Goal: Task Accomplishment & Management: Manage account settings

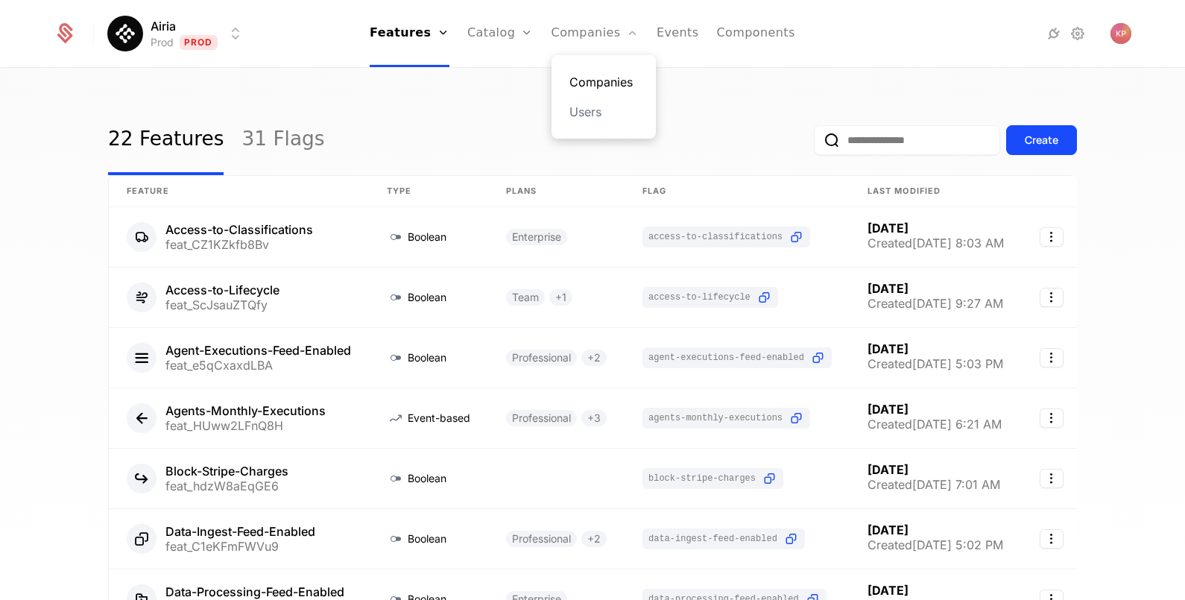
click at [589, 75] on link "Companies" at bounding box center [603, 82] width 69 height 18
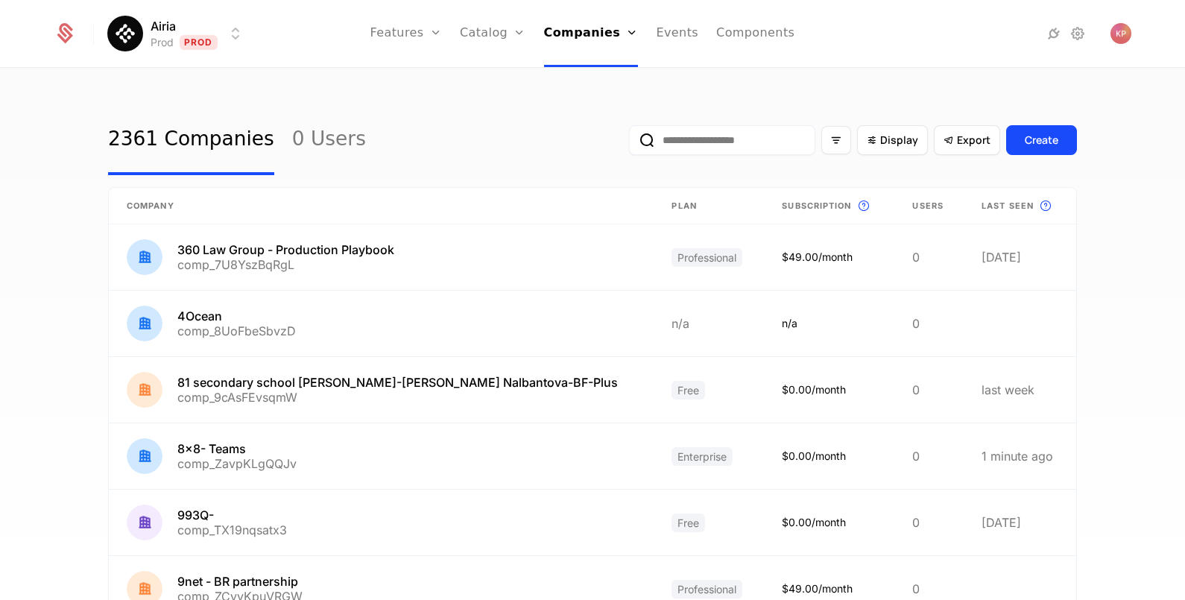
click at [706, 151] on input "email" at bounding box center [722, 140] width 186 height 30
paste input "**********"
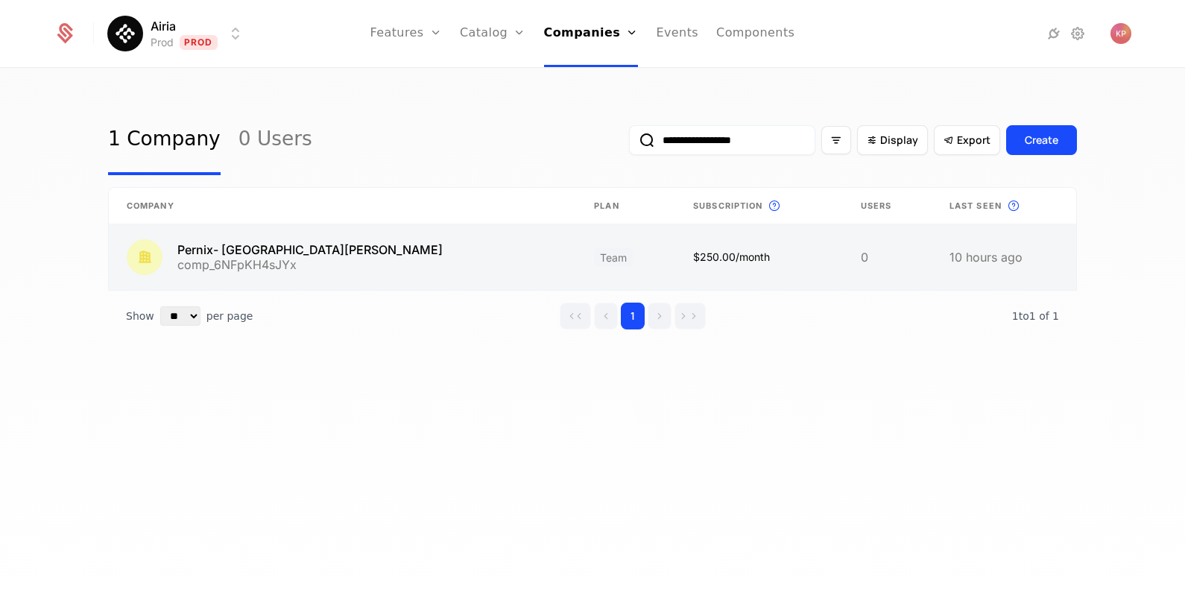
type input "**********"
click at [462, 241] on link at bounding box center [342, 257] width 467 height 66
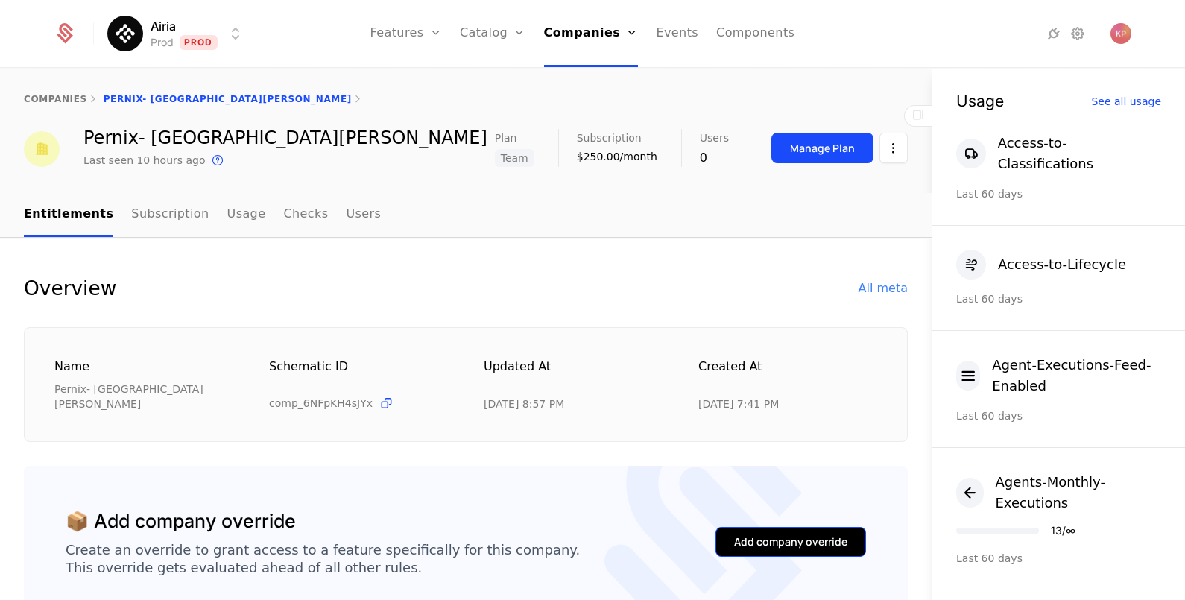
click at [775, 534] on div "Add company override" at bounding box center [790, 541] width 113 height 15
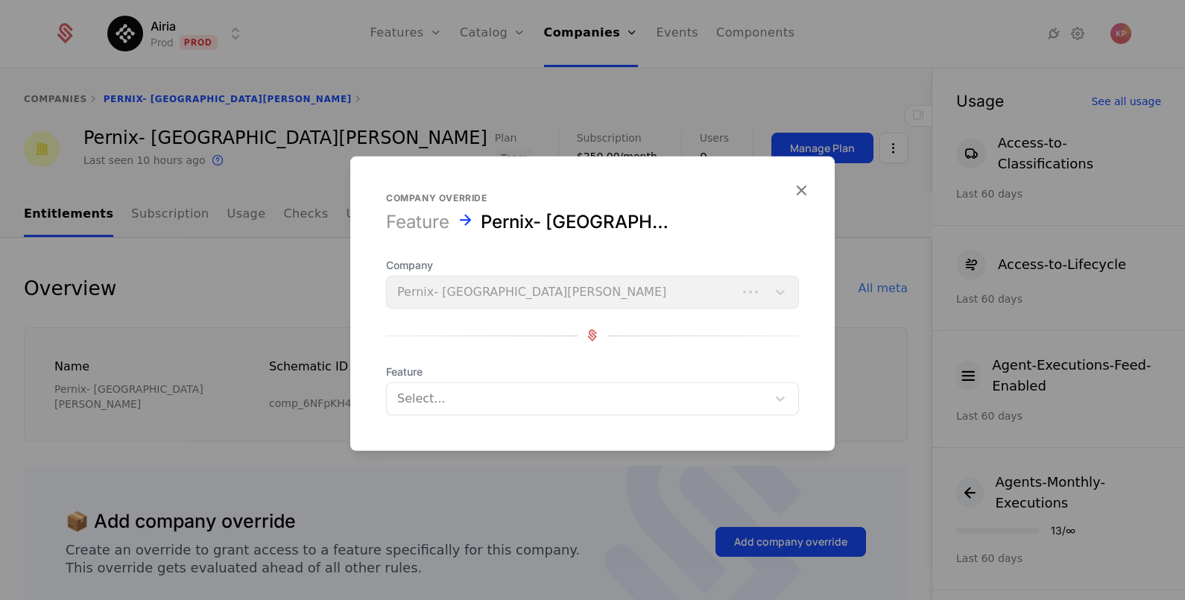
click at [540, 387] on div at bounding box center [576, 397] width 359 height 21
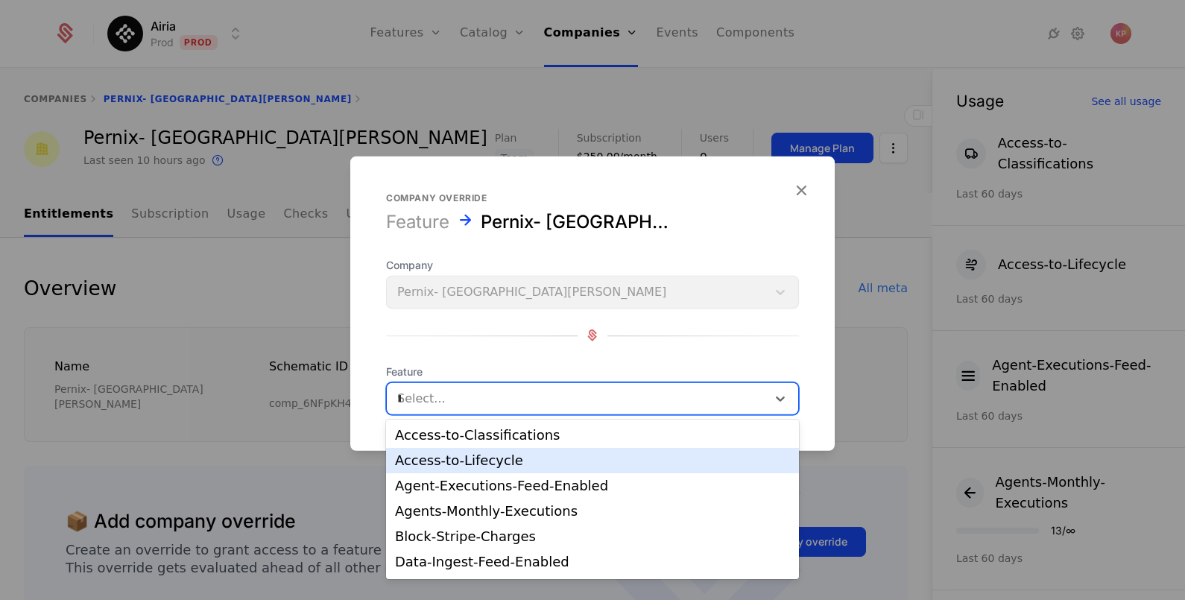
type input "**"
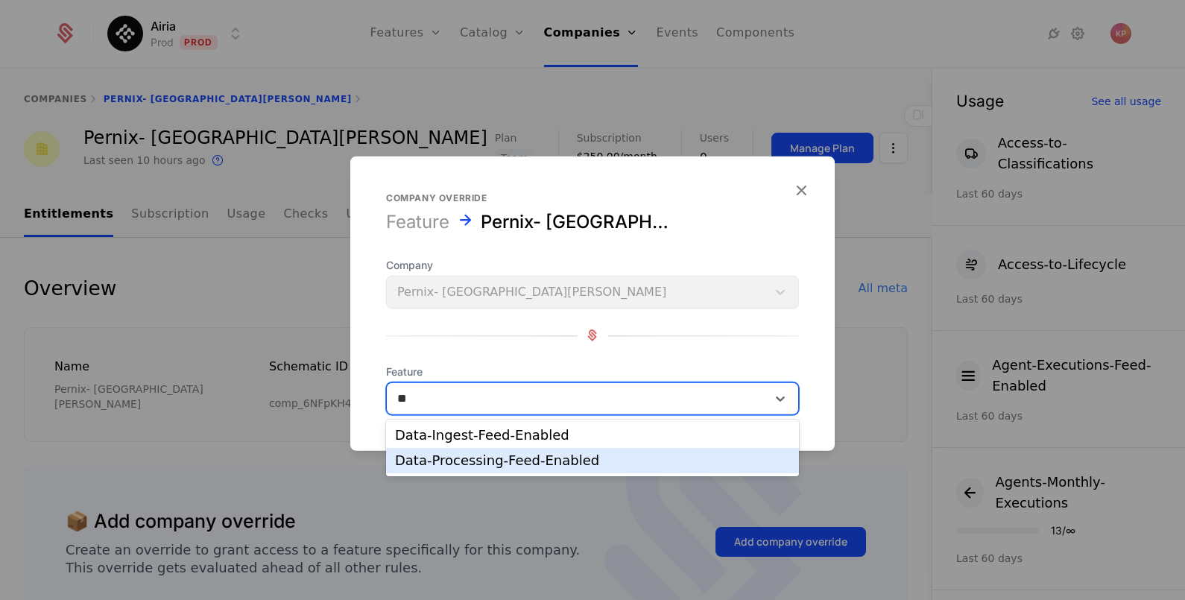
click at [539, 454] on div "Data-Processing-Feed-Enabled" at bounding box center [592, 460] width 395 height 13
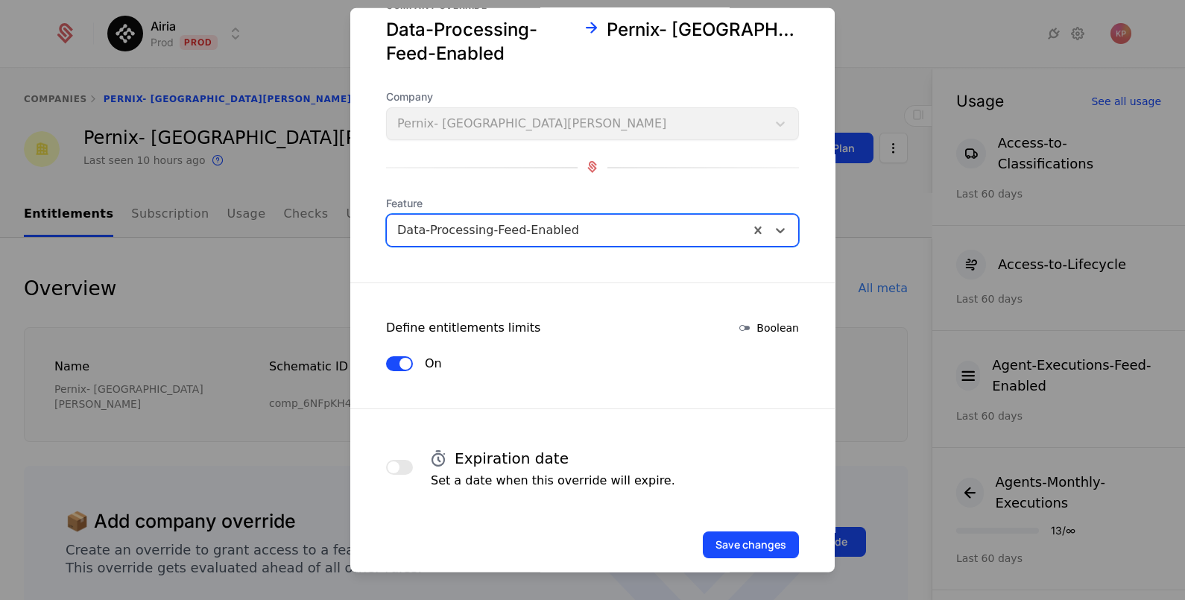
scroll to position [63, 0]
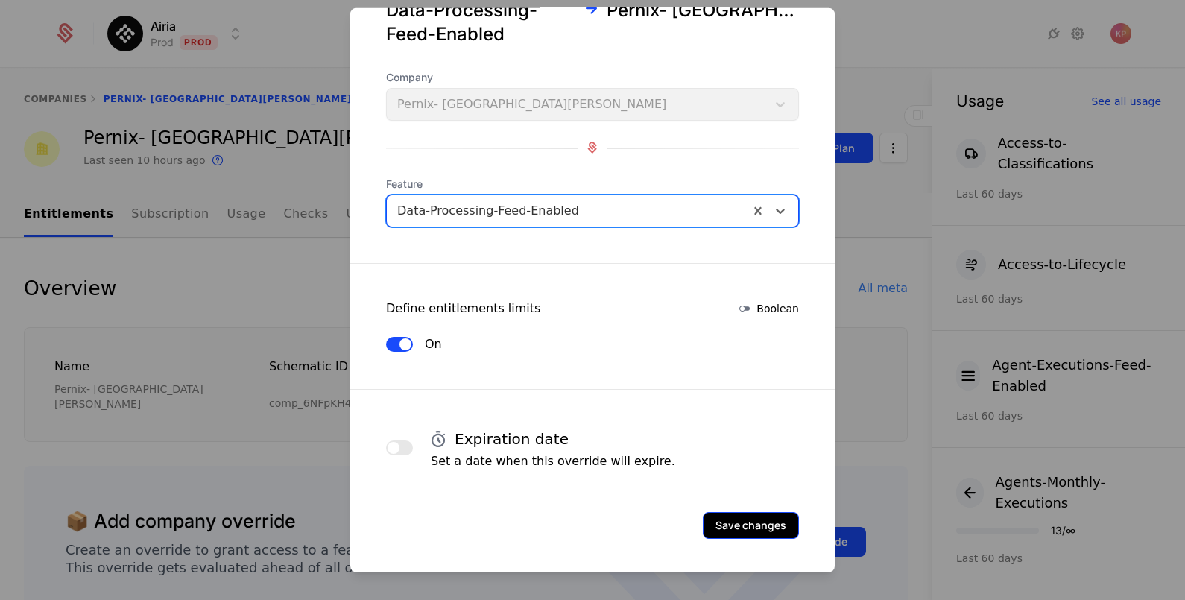
click at [761, 522] on button "Save changes" at bounding box center [751, 524] width 96 height 27
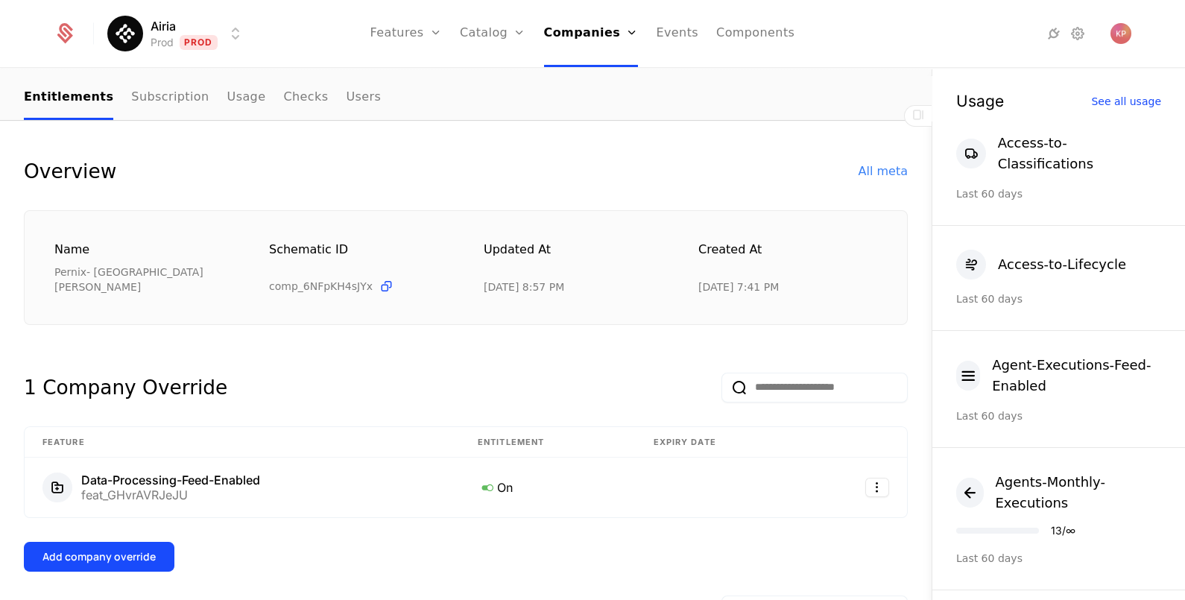
scroll to position [279, 0]
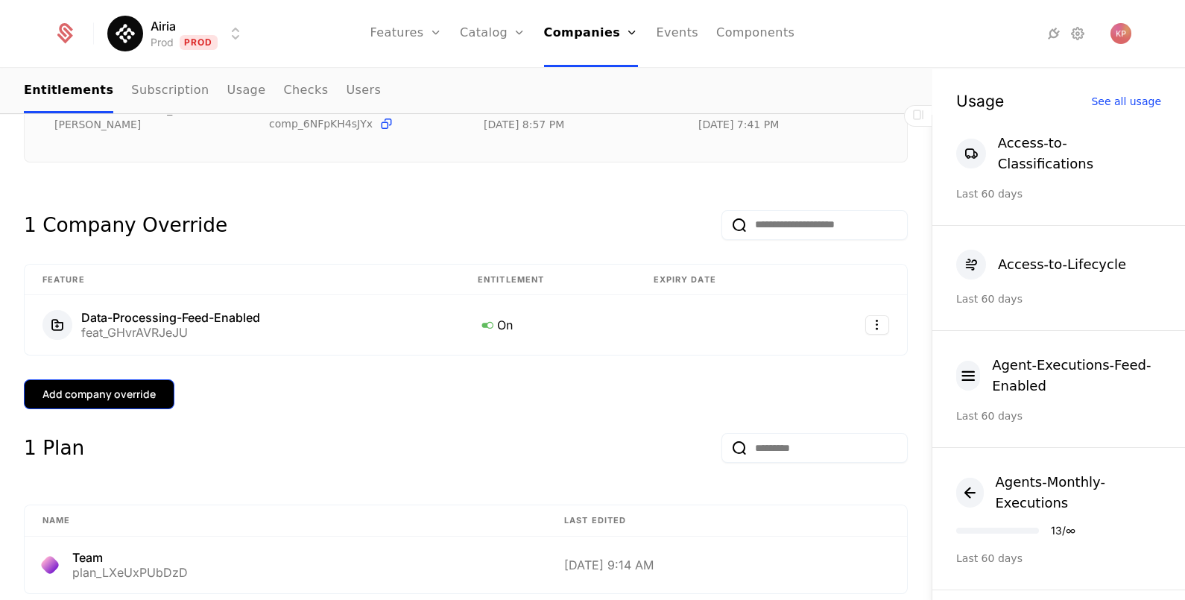
click at [150, 387] on div "Add company override" at bounding box center [98, 394] width 113 height 15
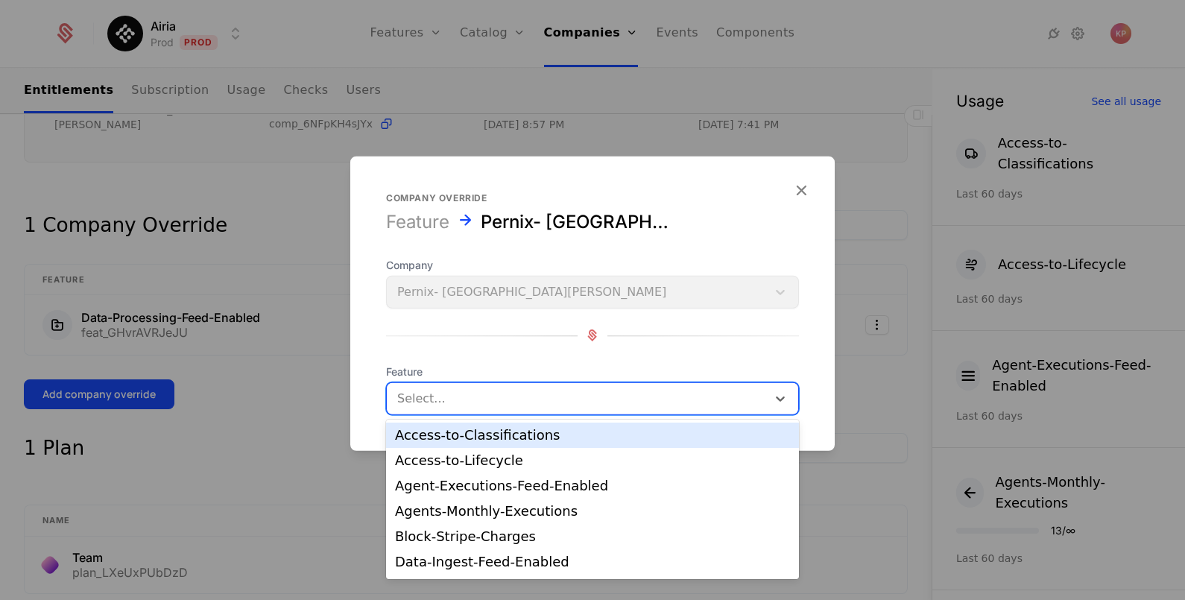
click at [633, 397] on div at bounding box center [576, 397] width 359 height 21
type input "*"
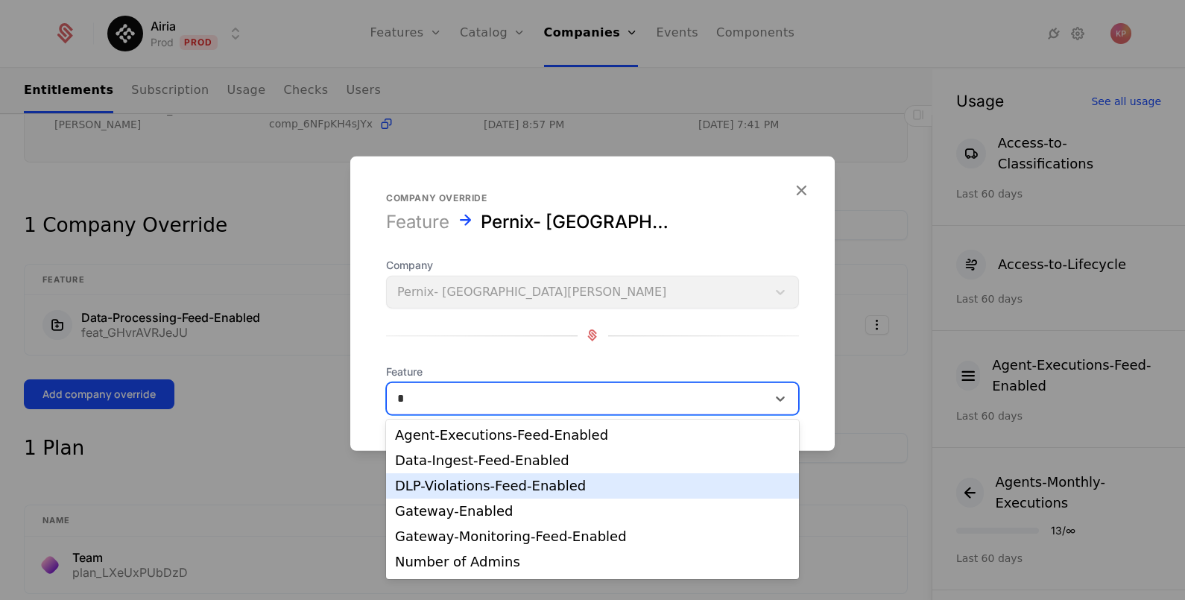
click at [607, 478] on div "DLP-Violations-Feed-Enabled" at bounding box center [592, 485] width 413 height 25
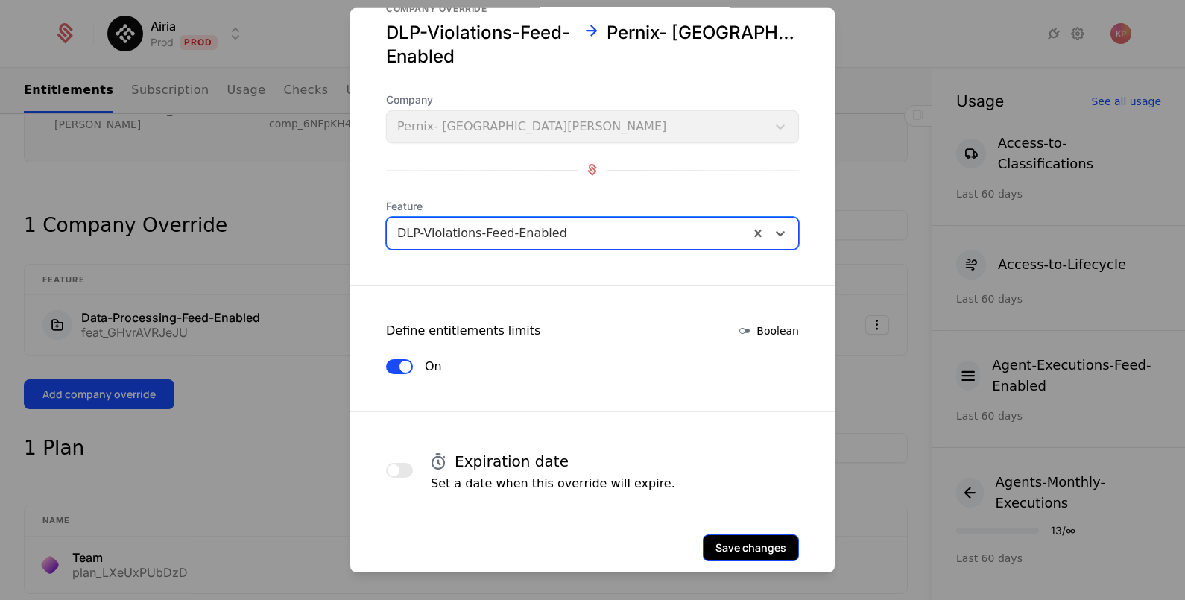
scroll to position [63, 0]
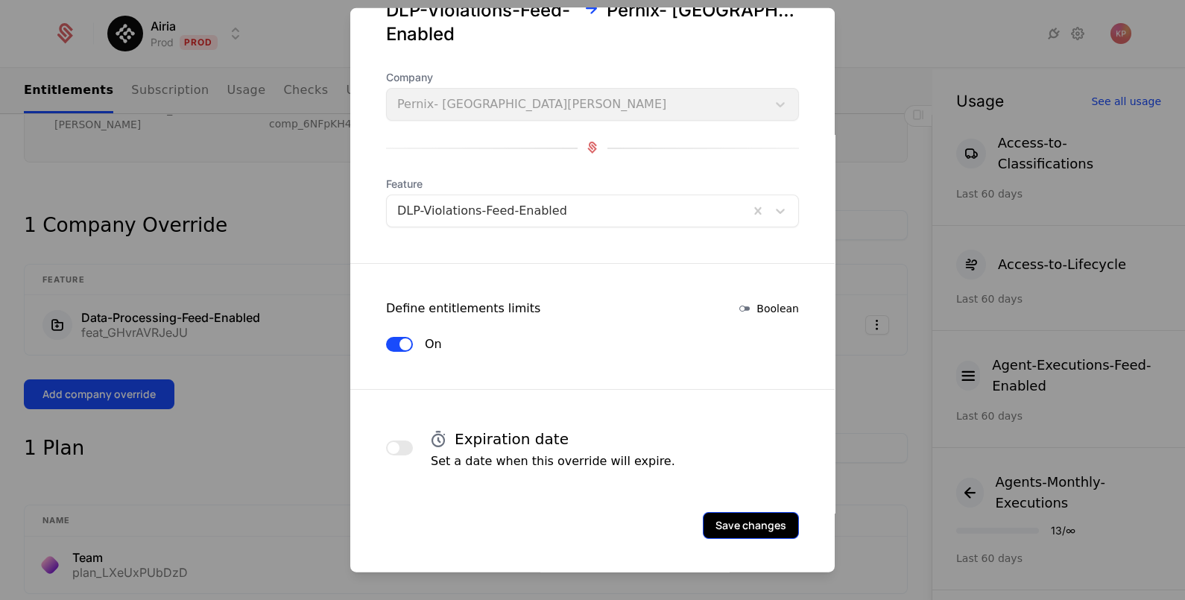
click at [721, 514] on button "Save changes" at bounding box center [751, 524] width 96 height 27
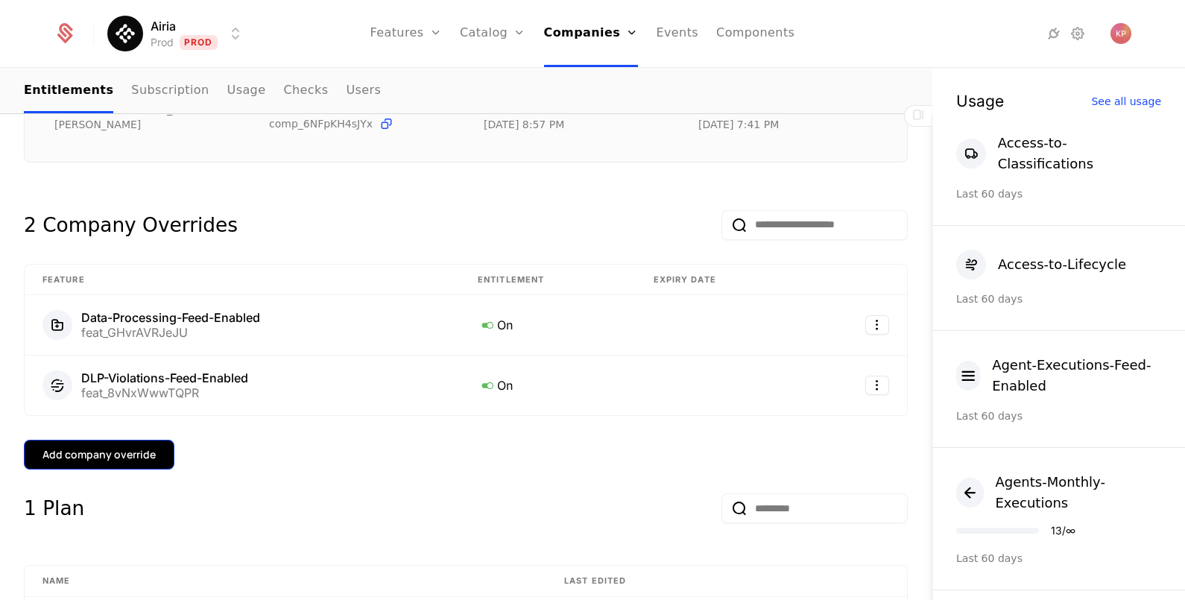
click at [104, 448] on button "Add company override" at bounding box center [99, 455] width 150 height 30
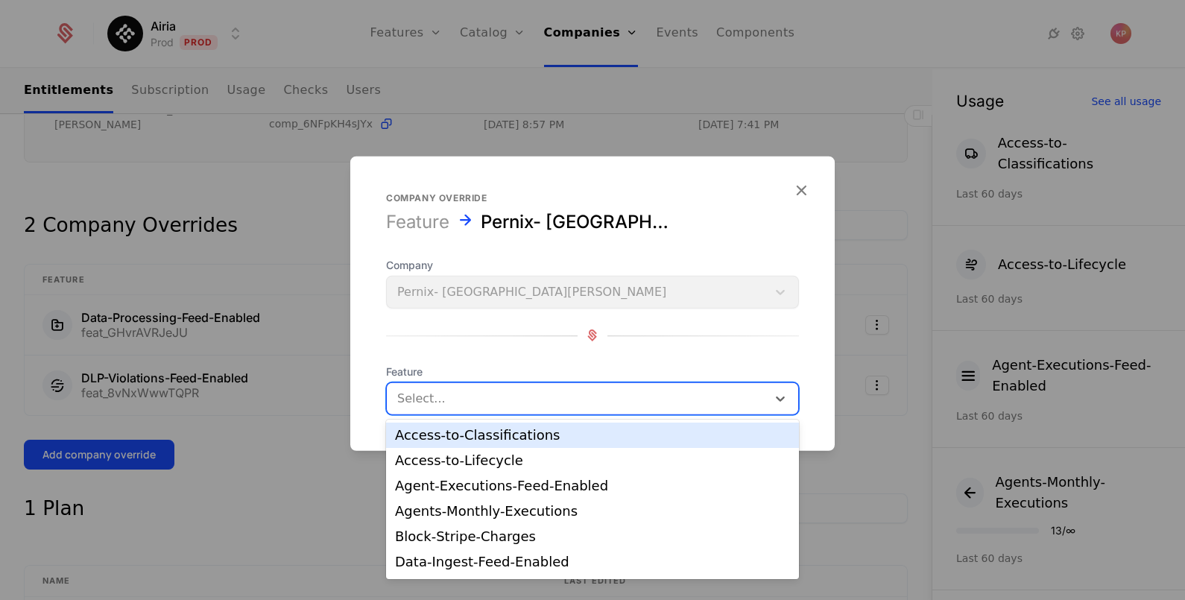
drag, startPoint x: 498, startPoint y: 406, endPoint x: 504, endPoint y: 412, distance: 7.9
click at [499, 410] on div "Select..." at bounding box center [577, 397] width 380 height 27
type input "**"
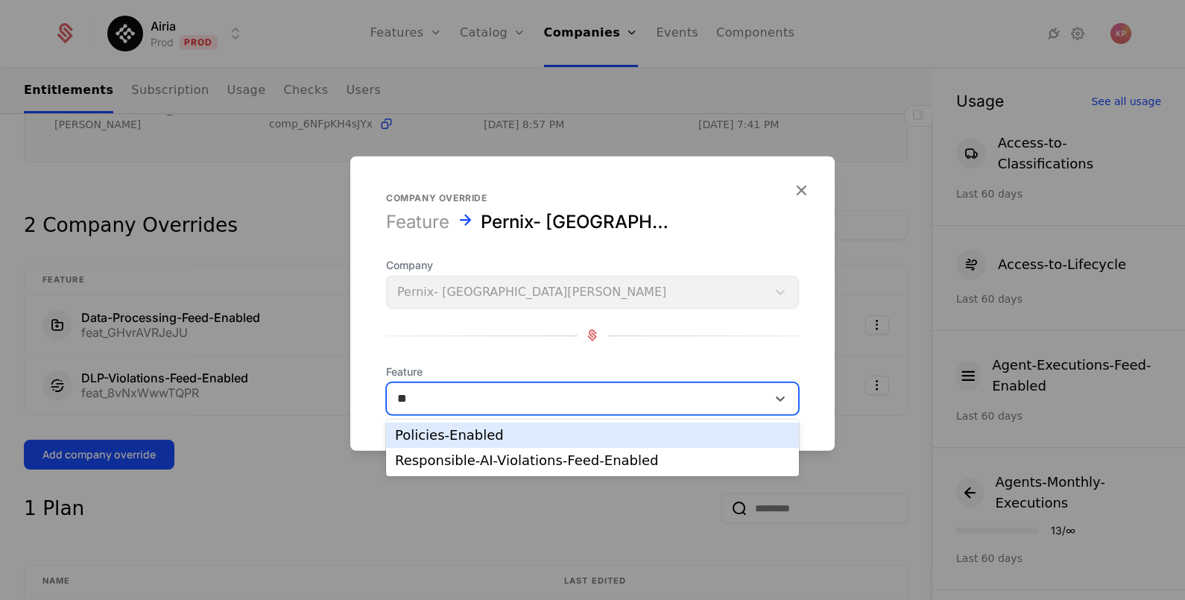
click at [557, 429] on div "Policies-Enabled" at bounding box center [592, 434] width 395 height 13
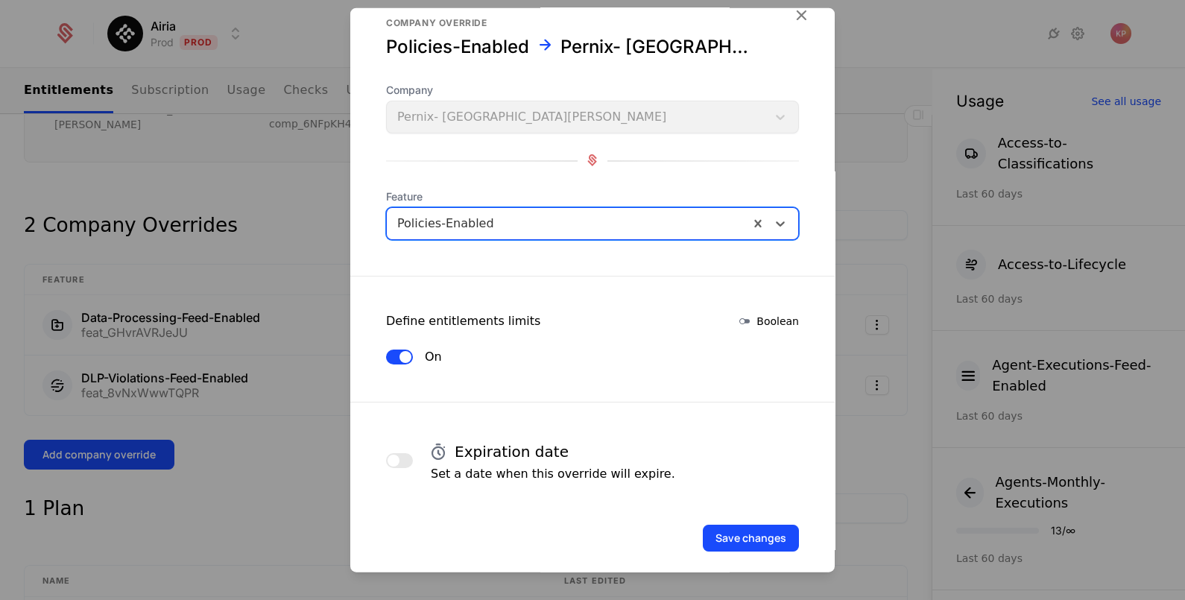
scroll to position [39, 0]
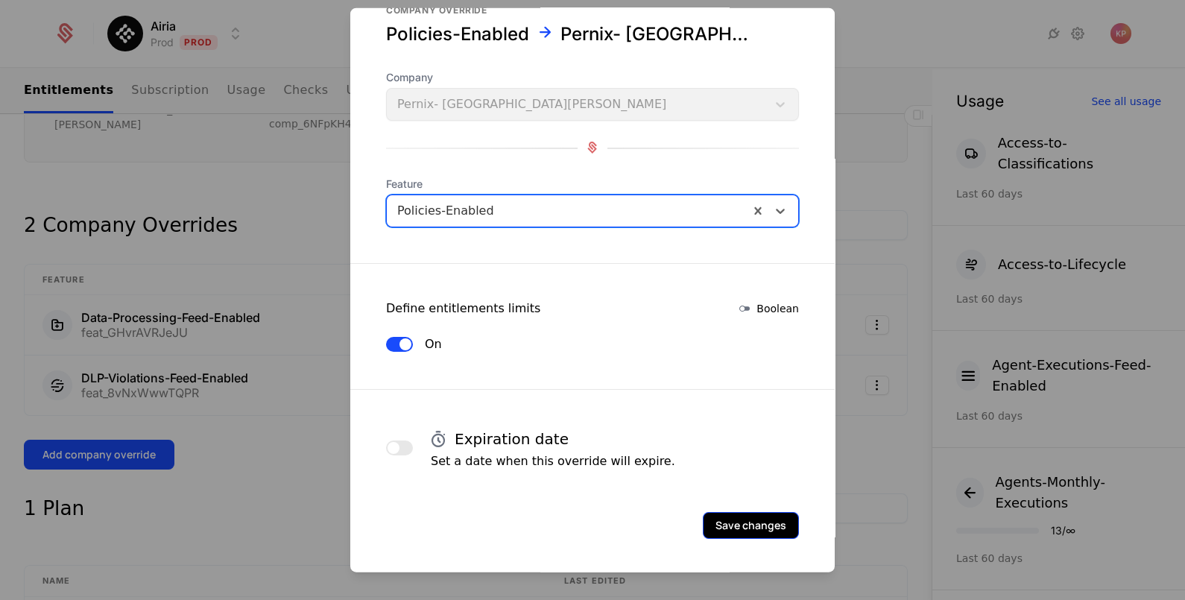
click at [720, 513] on button "Save changes" at bounding box center [751, 524] width 96 height 27
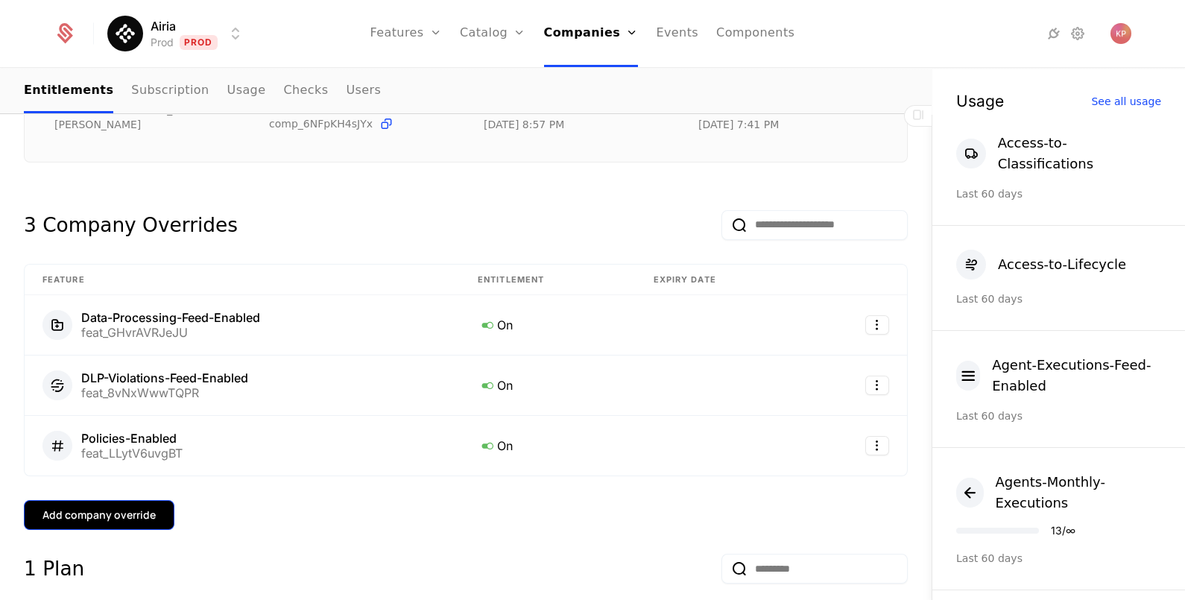
click at [138, 512] on button "Add company override" at bounding box center [99, 515] width 150 height 30
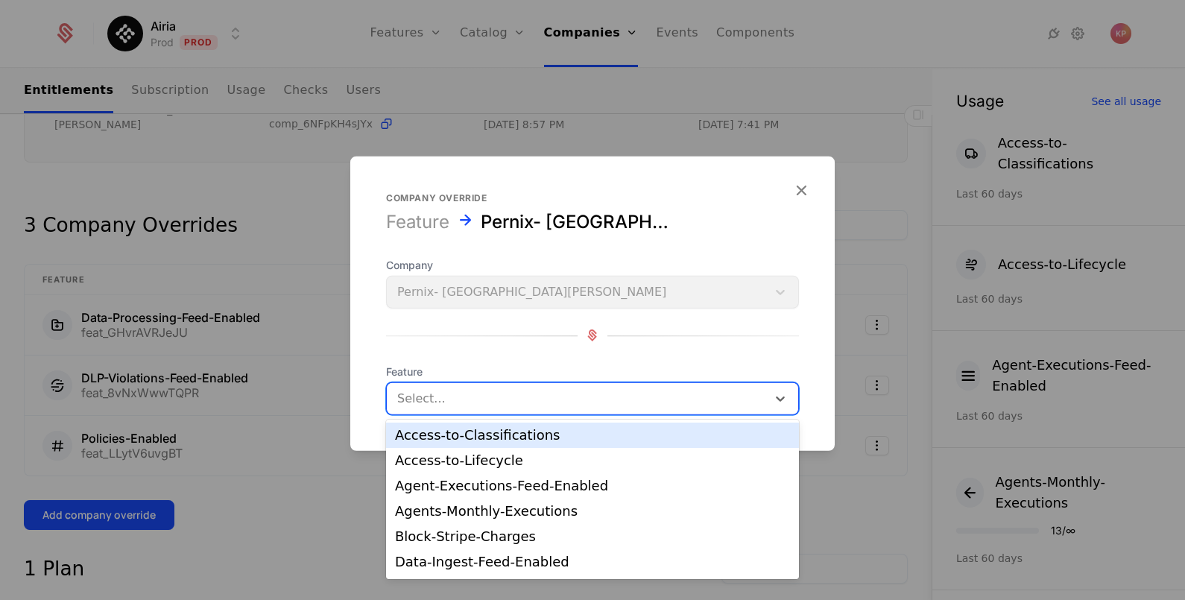
click at [568, 396] on div at bounding box center [576, 397] width 359 height 21
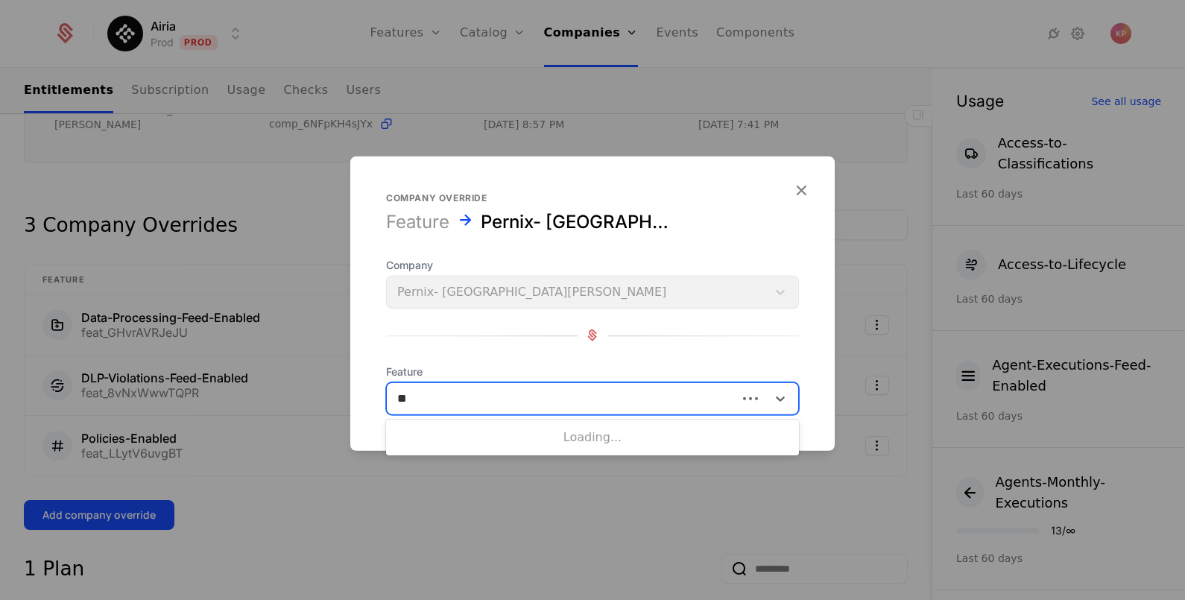
type input "***"
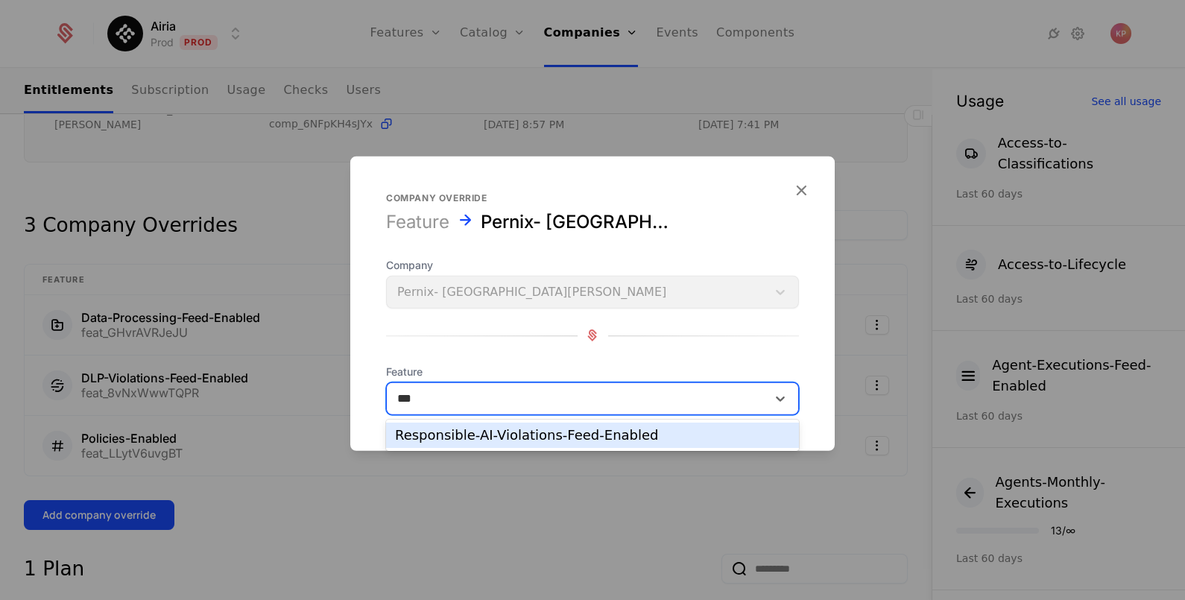
click at [496, 437] on div "Responsible-AI-Violations-Feed-Enabled" at bounding box center [592, 434] width 395 height 13
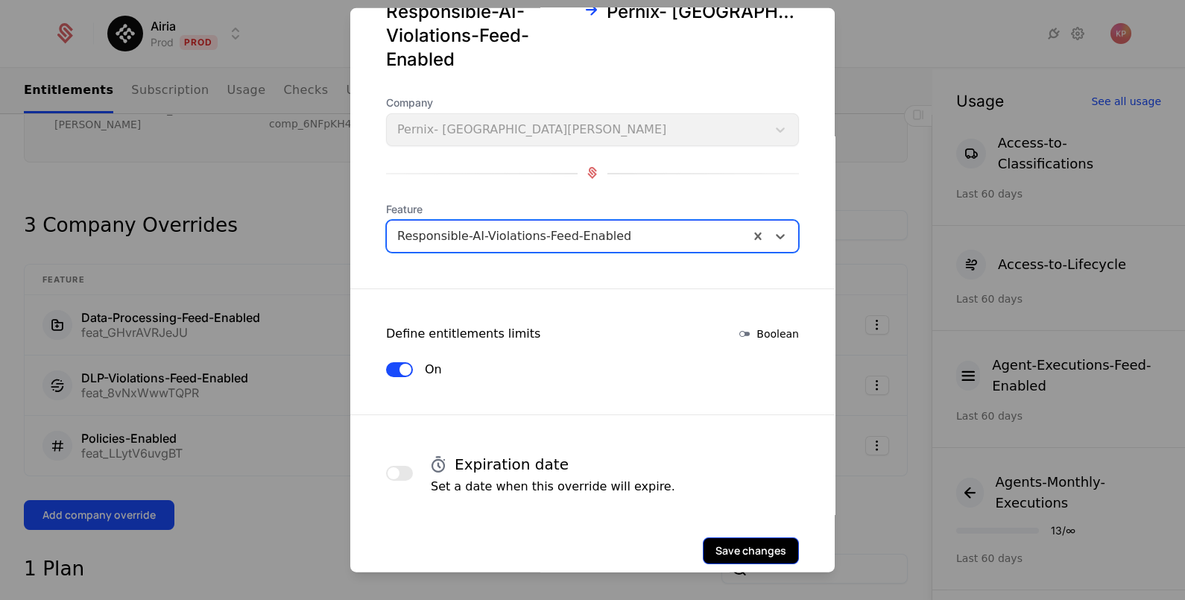
scroll to position [87, 0]
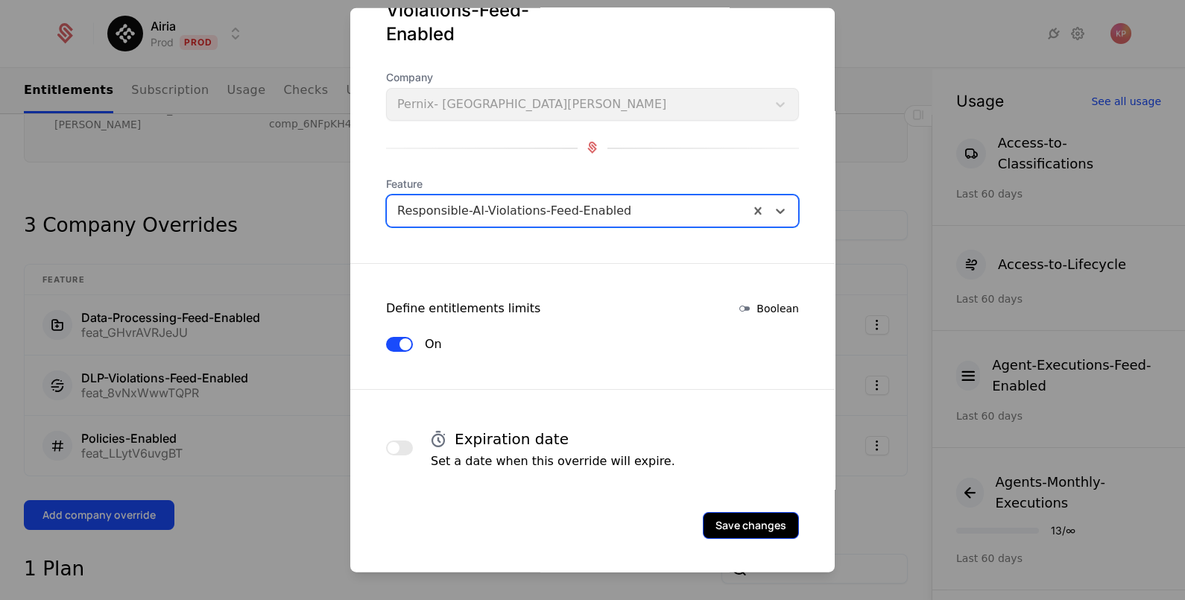
click at [776, 530] on button "Save changes" at bounding box center [751, 524] width 96 height 27
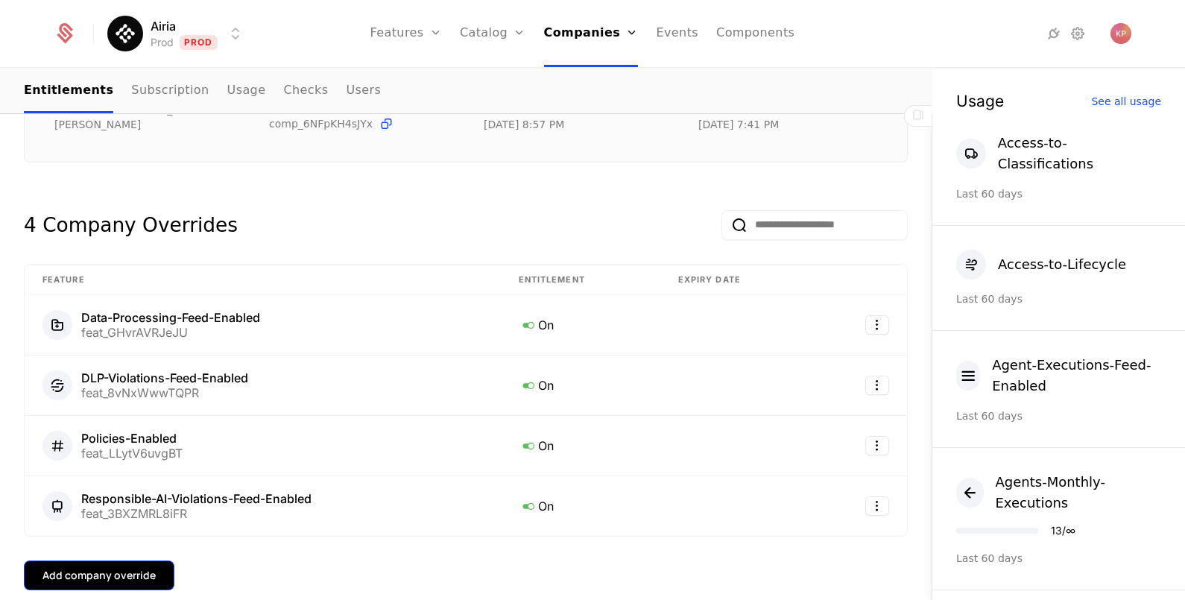
click at [134, 568] on div "Add company override" at bounding box center [98, 575] width 113 height 15
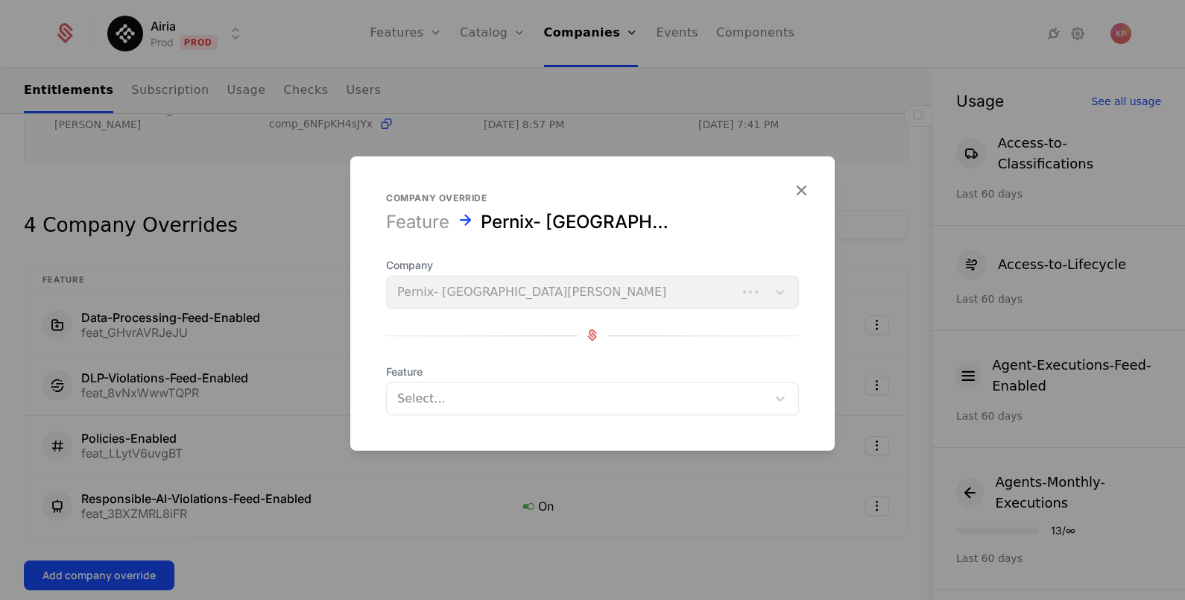
click at [555, 387] on div at bounding box center [576, 397] width 359 height 21
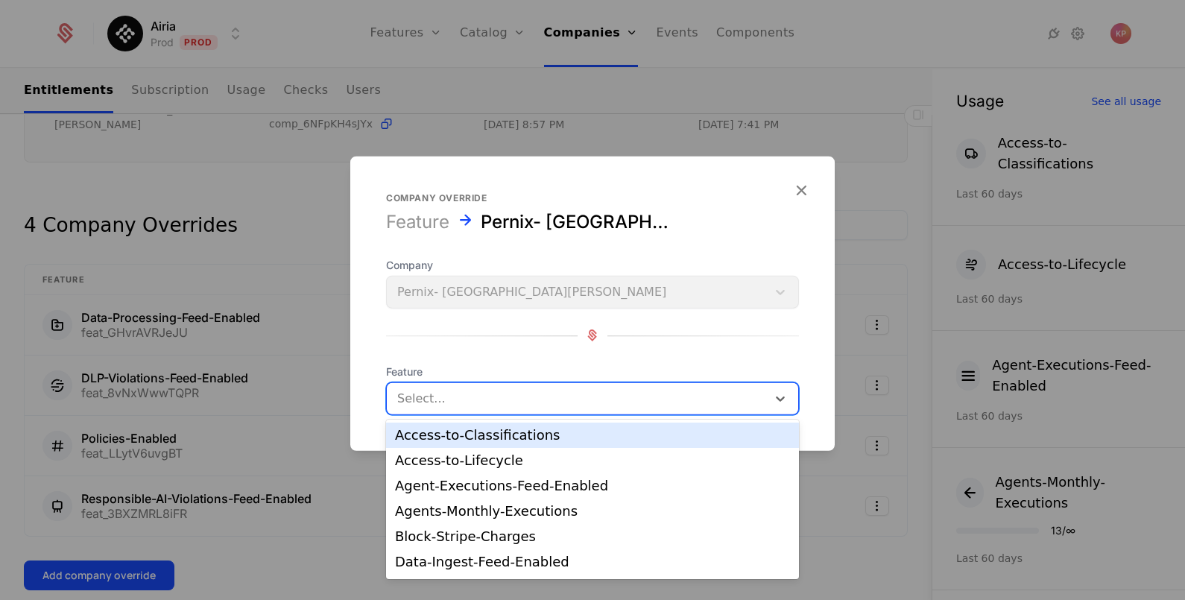
type input "*"
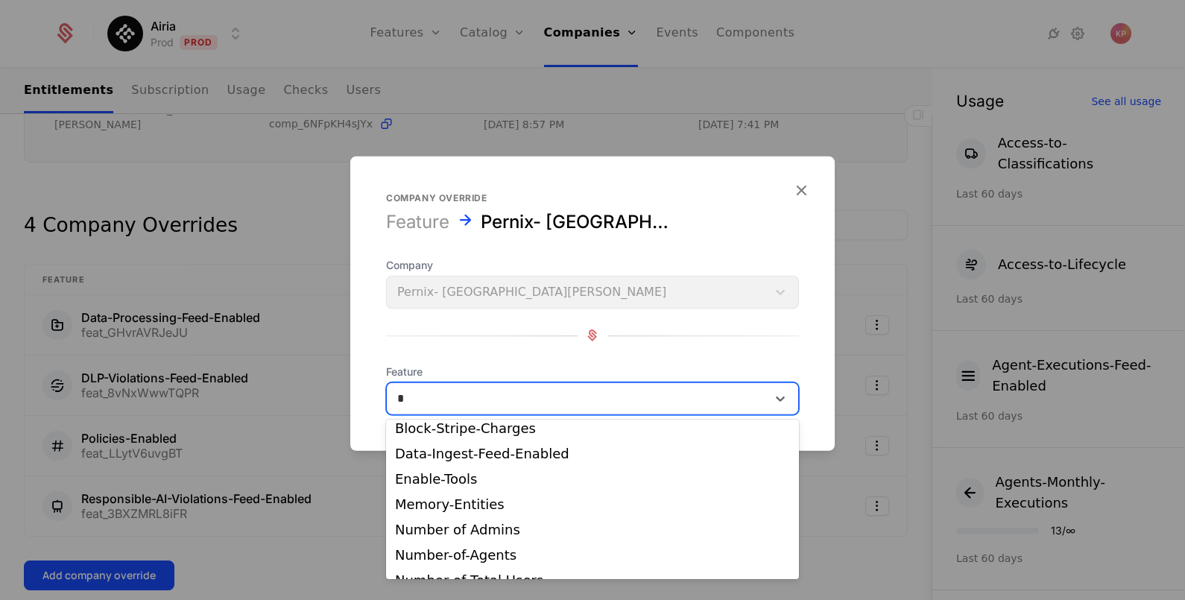
scroll to position [186, 0]
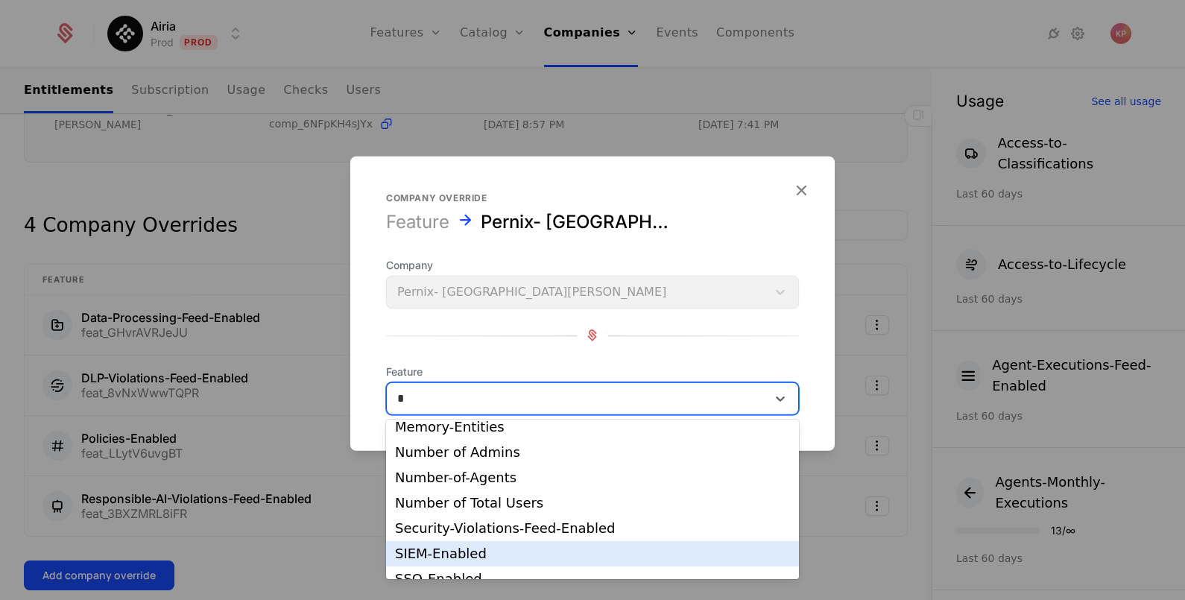
click at [523, 551] on div "SIEM-Enabled" at bounding box center [592, 553] width 395 height 13
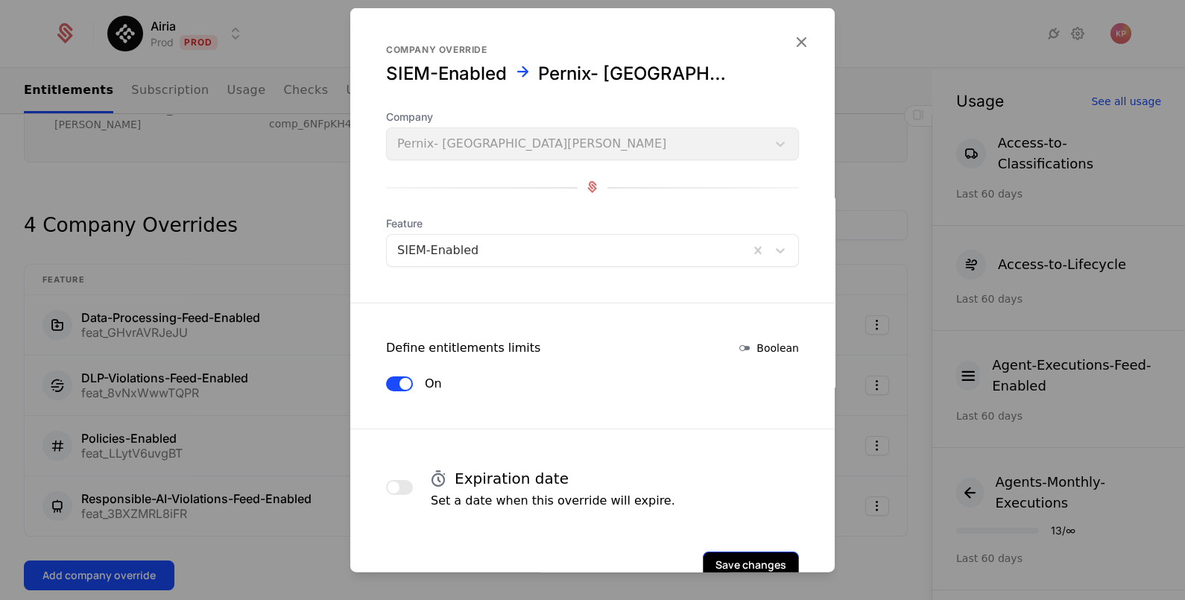
click at [738, 562] on button "Save changes" at bounding box center [751, 564] width 96 height 27
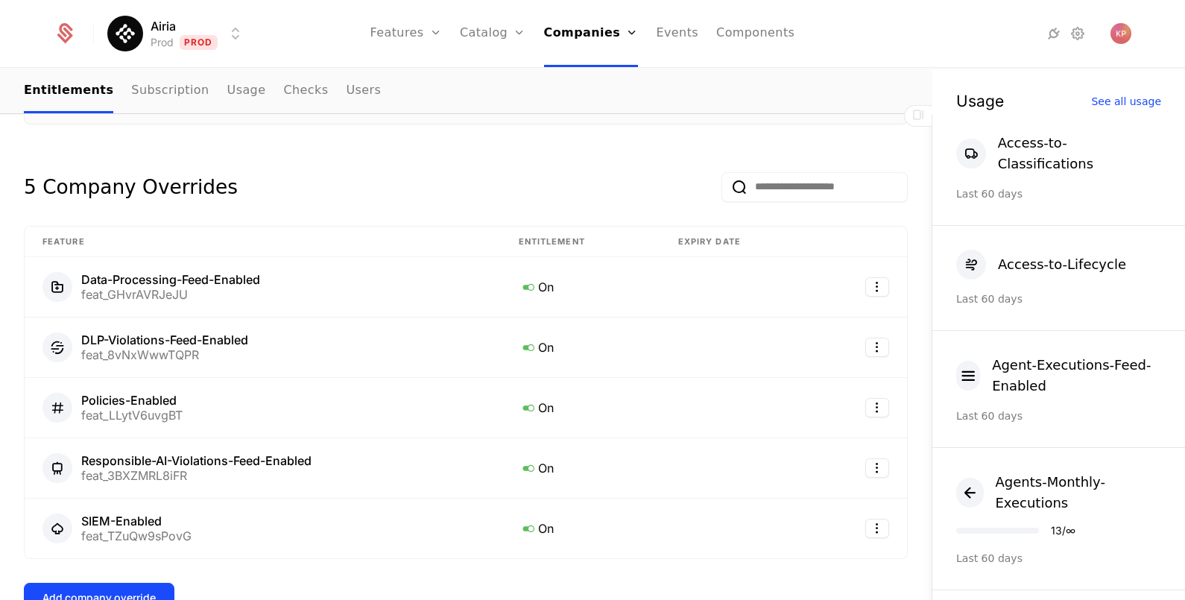
scroll to position [372, 0]
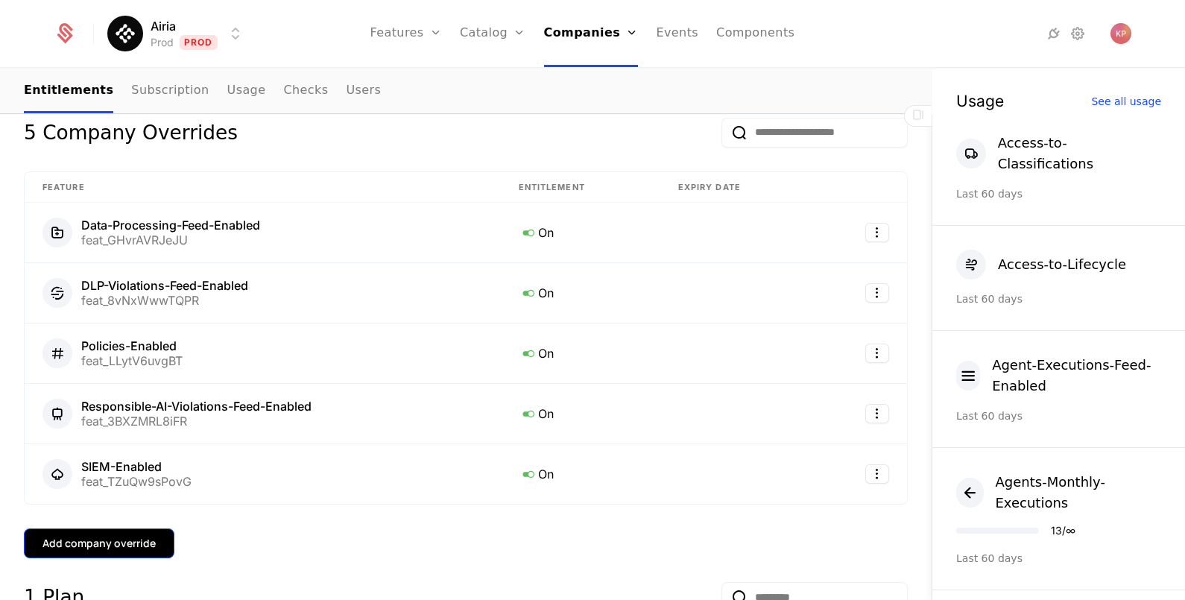
drag, startPoint x: 95, startPoint y: 531, endPoint x: 104, endPoint y: 535, distance: 10.4
click at [104, 535] on button "Add company override" at bounding box center [99, 543] width 150 height 30
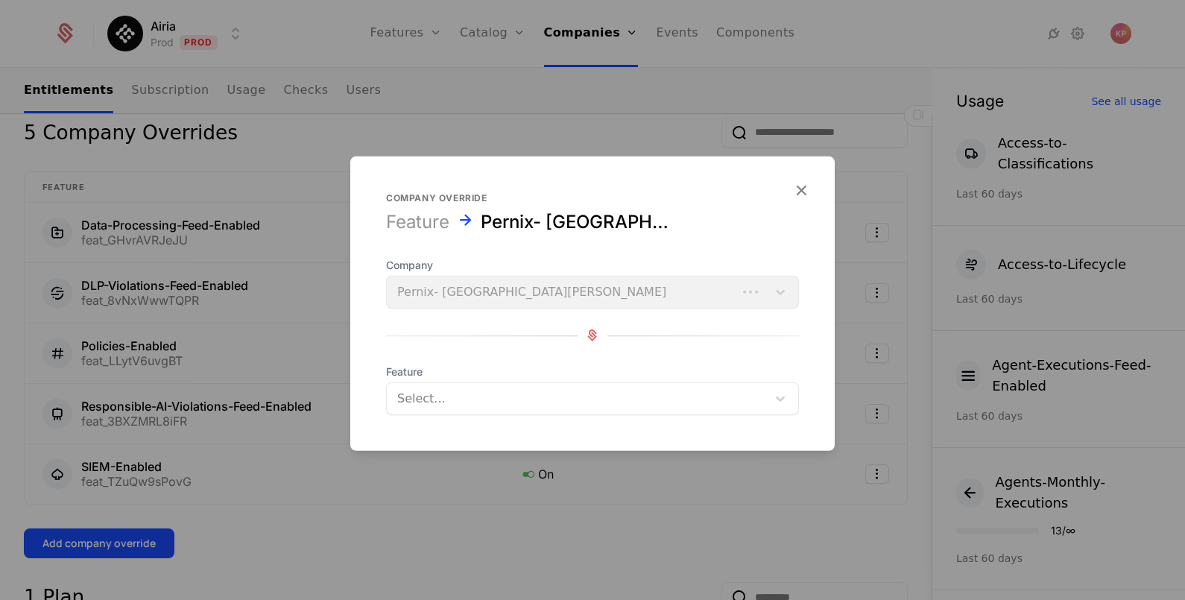
click at [698, 404] on div at bounding box center [576, 397] width 359 height 21
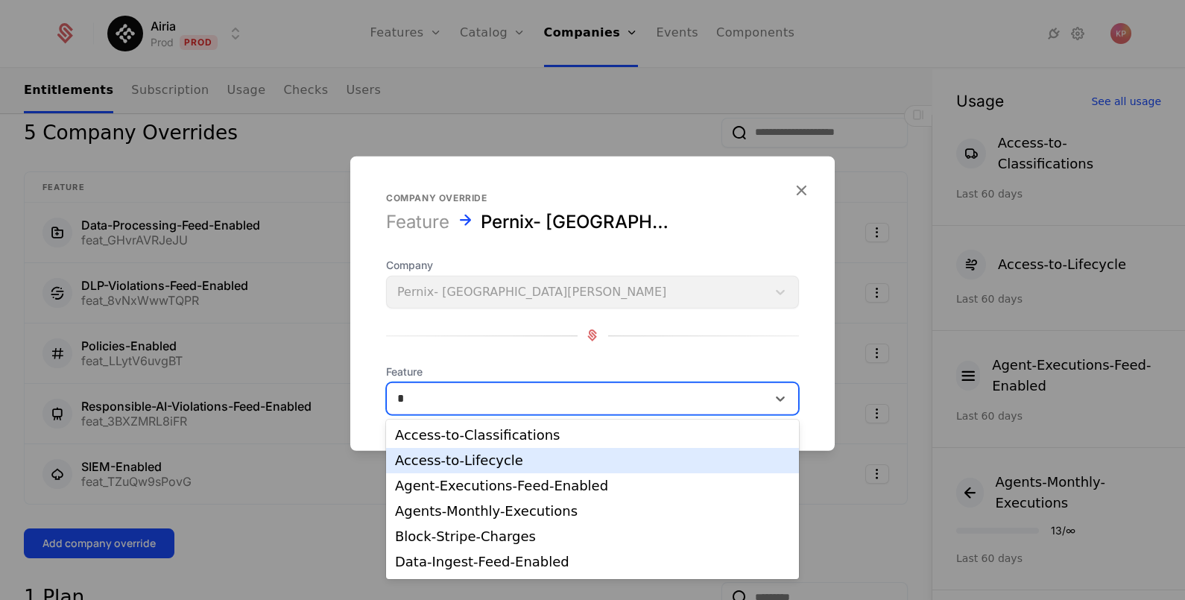
type input "**"
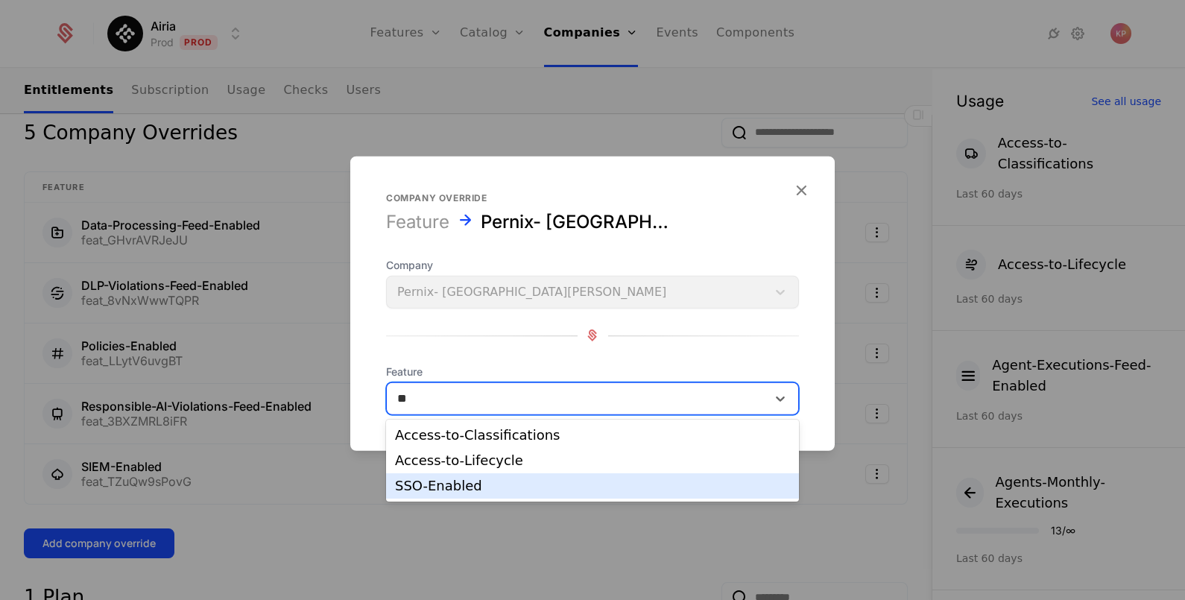
click at [512, 476] on div "SSO-Enabled" at bounding box center [592, 485] width 413 height 25
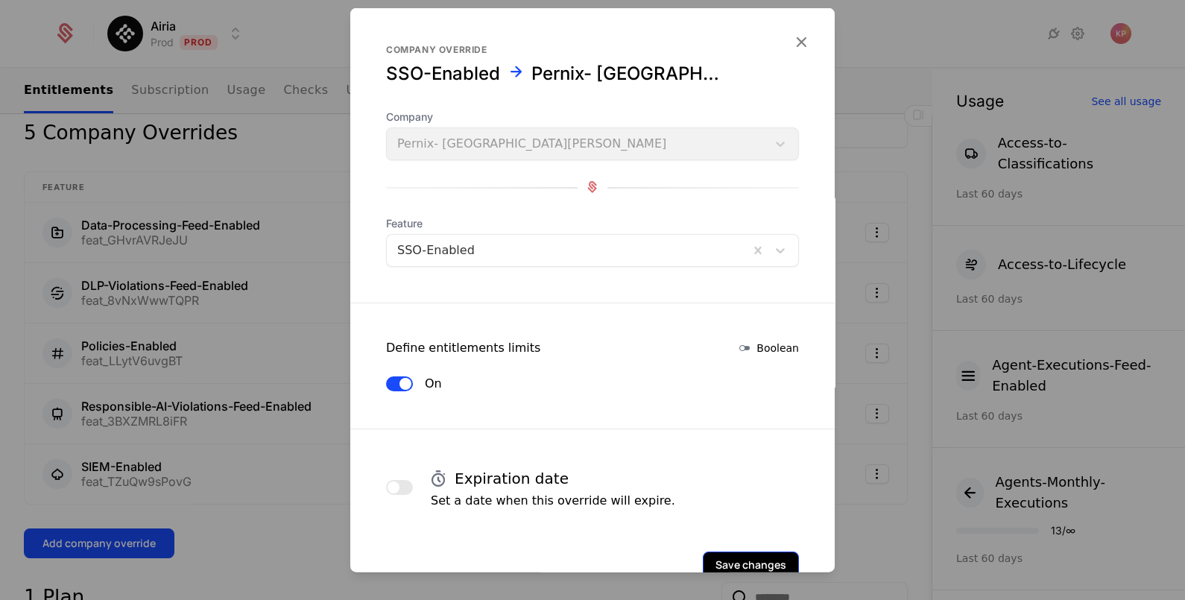
click at [741, 557] on button "Save changes" at bounding box center [751, 564] width 96 height 27
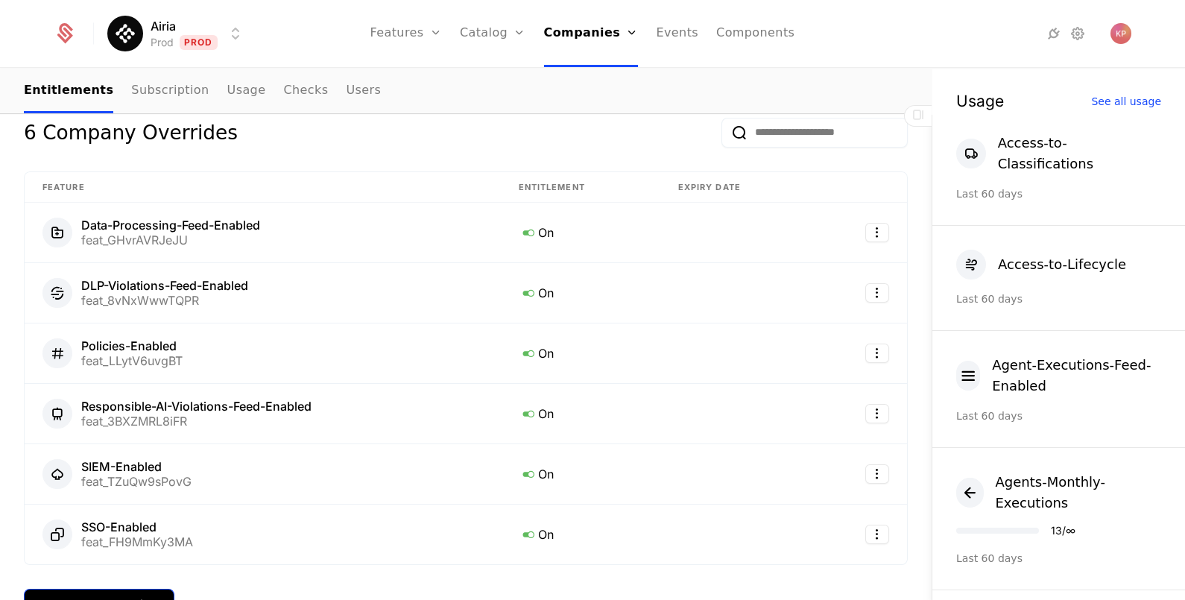
click at [149, 596] on div "Add company override" at bounding box center [98, 603] width 113 height 15
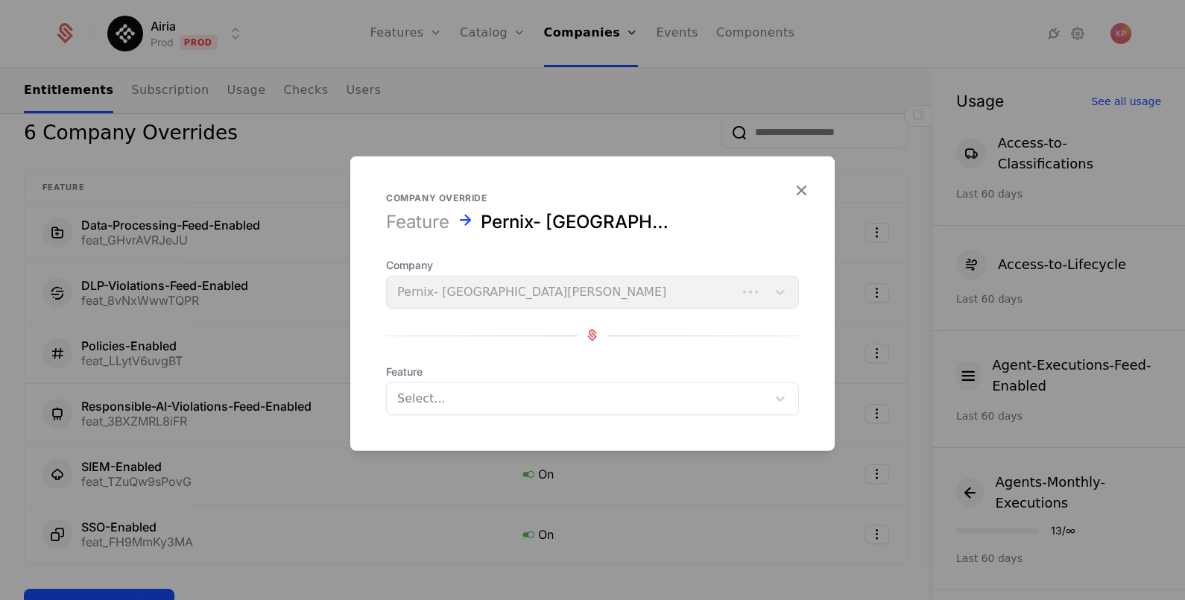
click at [620, 399] on div at bounding box center [576, 397] width 359 height 21
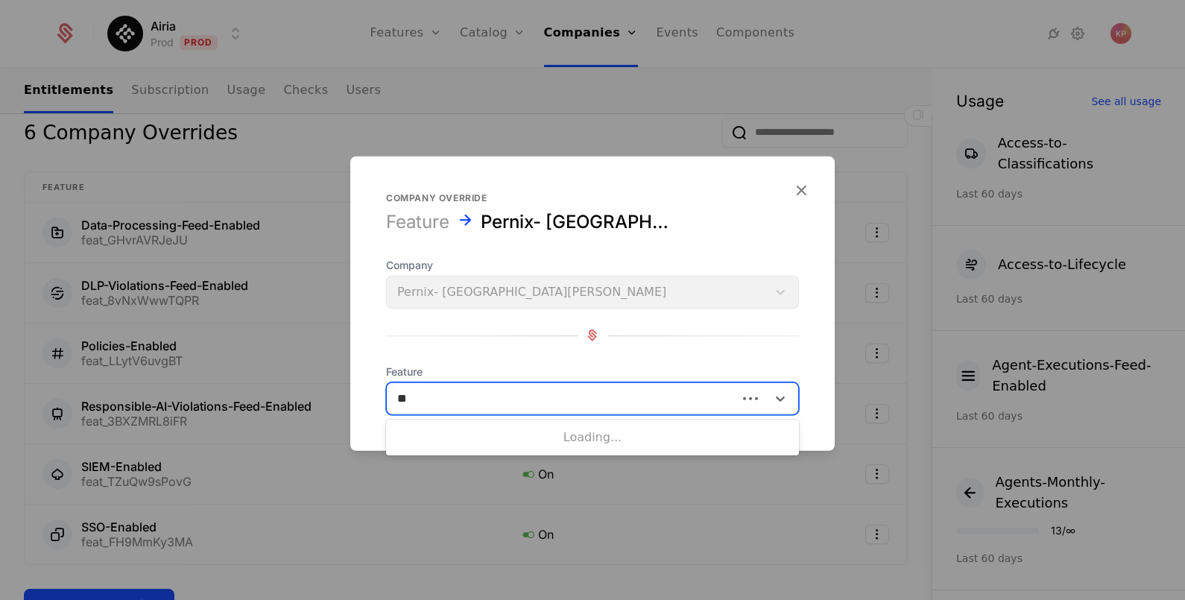
type input "***"
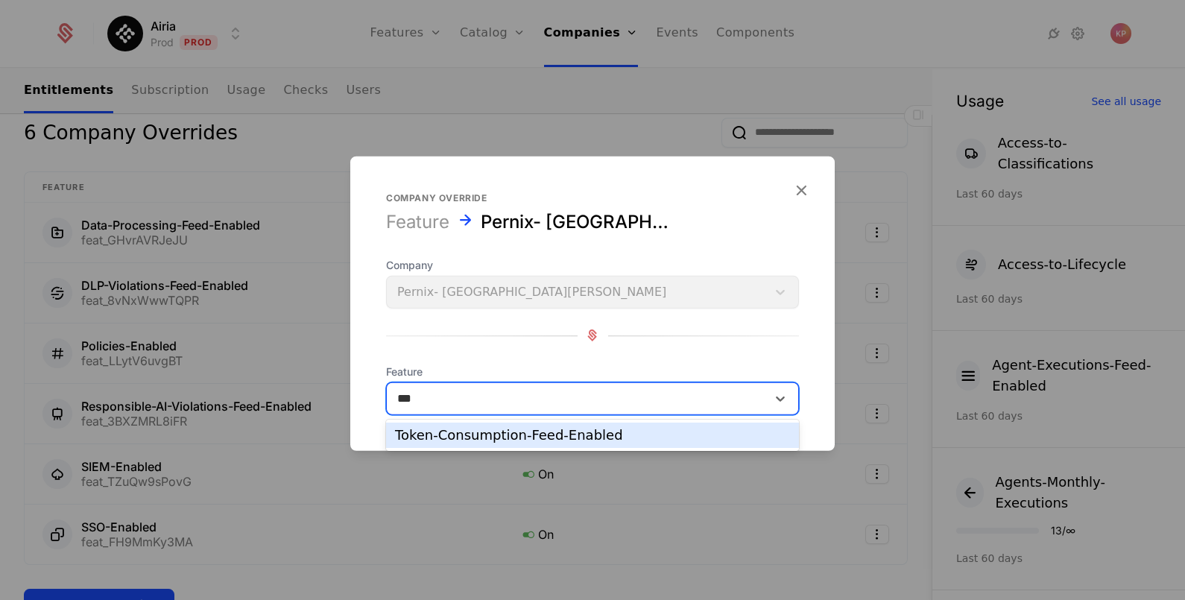
click at [620, 435] on div "Token-Consumption-Feed-Enabled" at bounding box center [592, 434] width 395 height 13
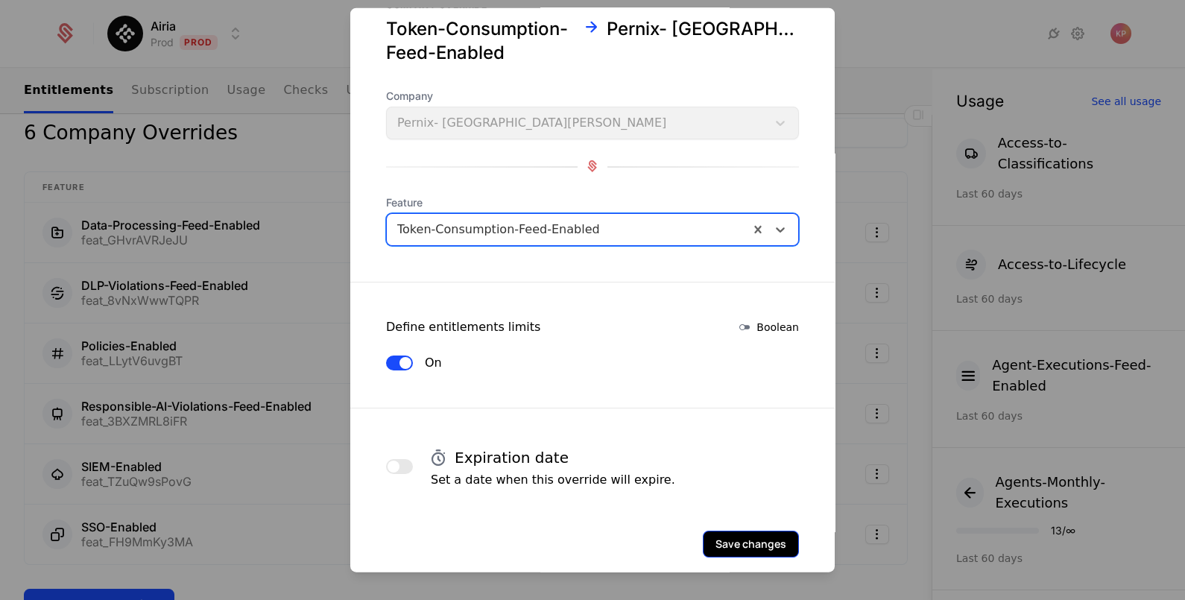
scroll to position [63, 0]
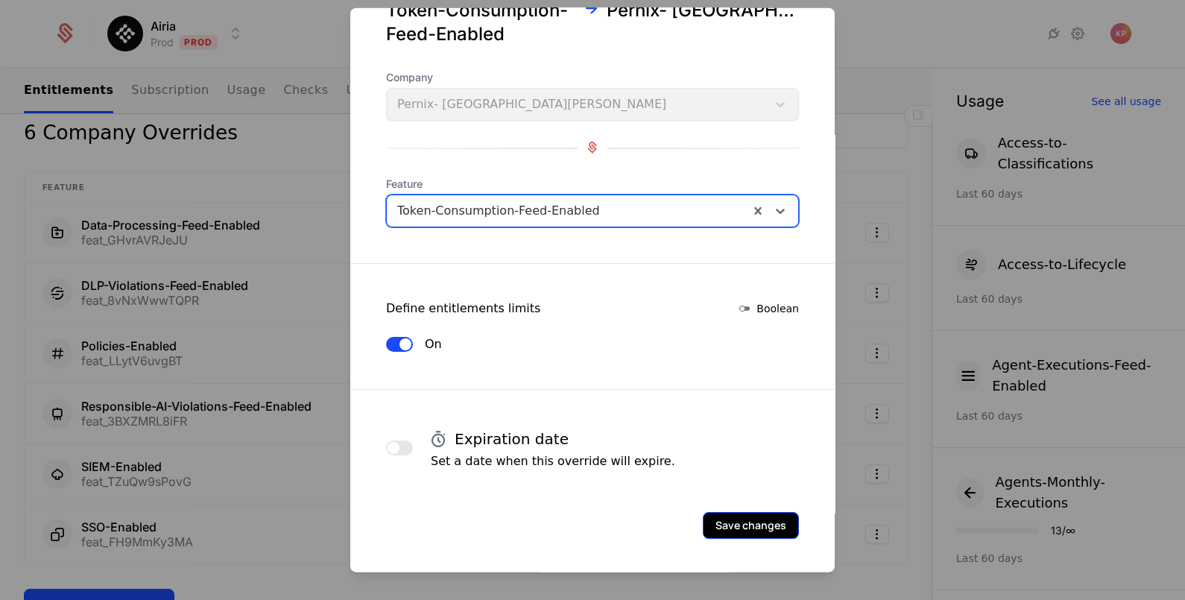
click at [743, 518] on button "Save changes" at bounding box center [751, 524] width 96 height 27
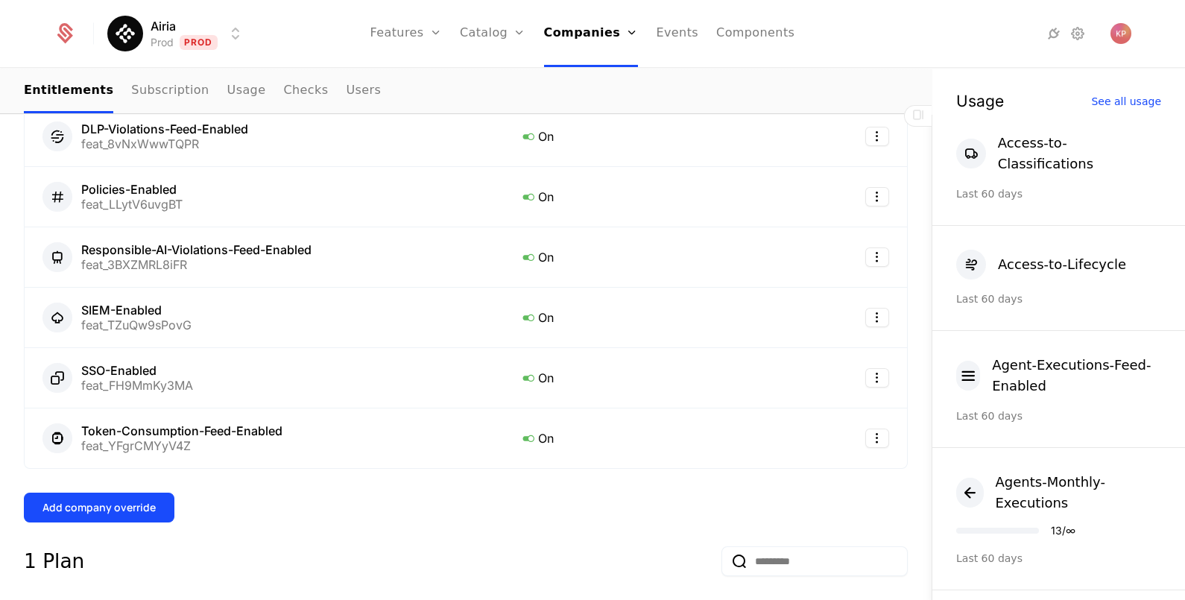
scroll to position [651, 0]
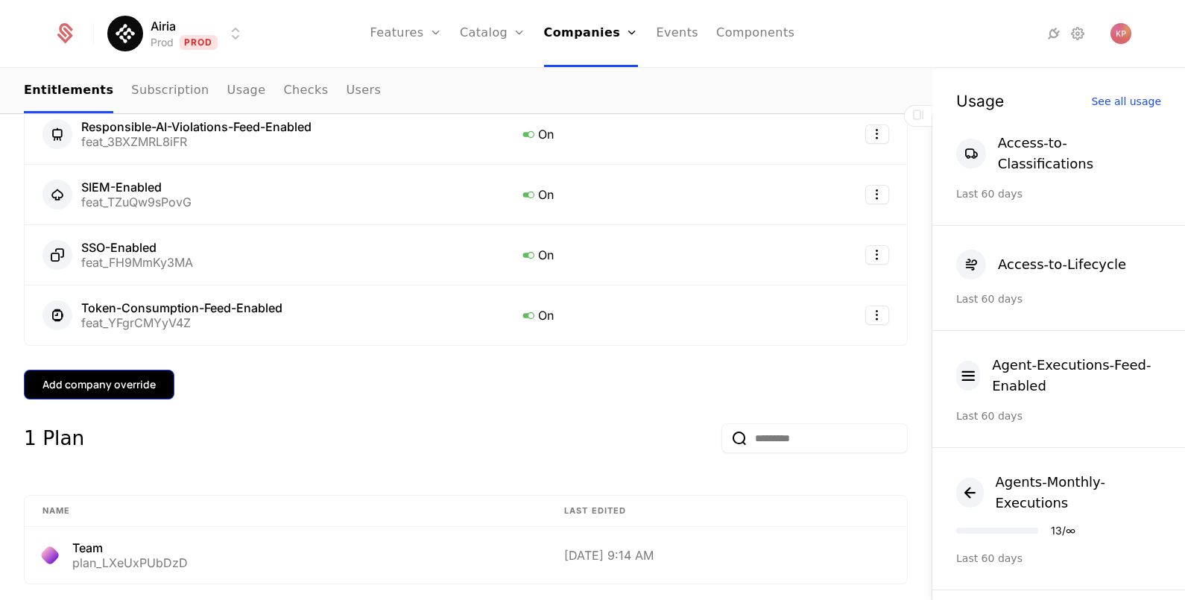
click at [118, 377] on div "Add company override" at bounding box center [98, 384] width 113 height 15
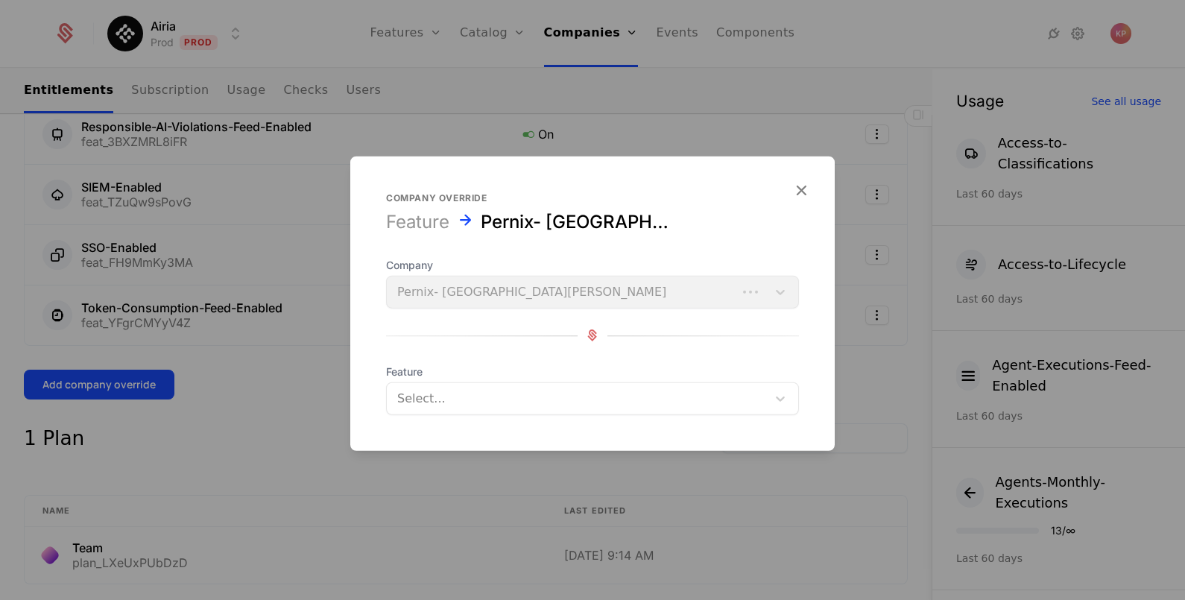
drag, startPoint x: 456, startPoint y: 385, endPoint x: 464, endPoint y: 400, distance: 17.0
click at [457, 386] on div "Select..." at bounding box center [577, 397] width 380 height 27
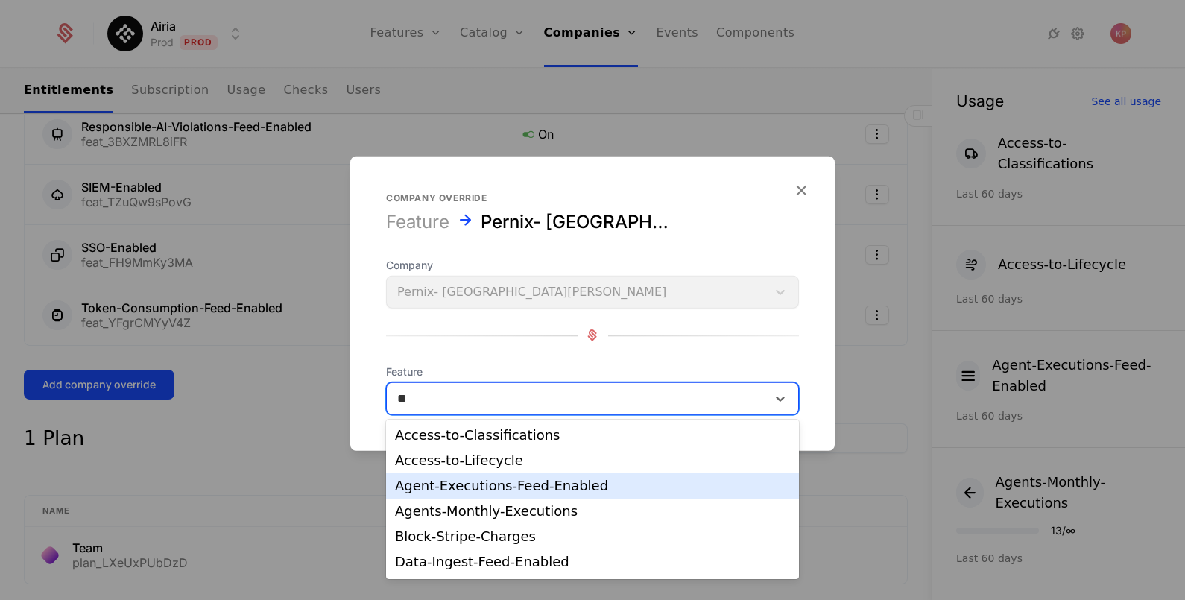
type input "***"
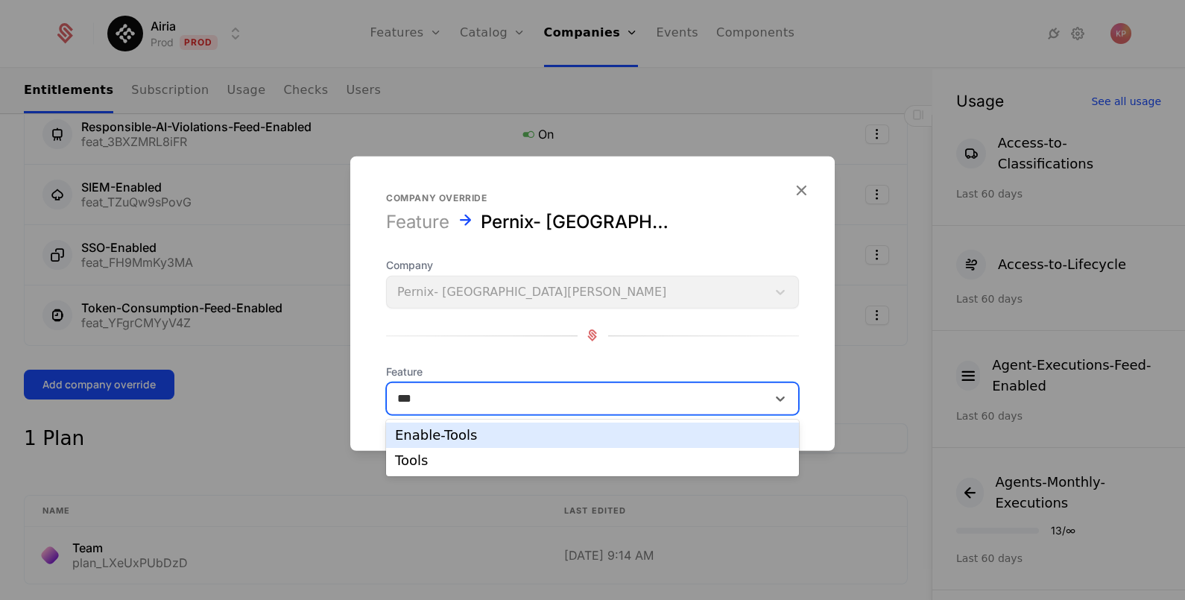
click at [519, 431] on div "Enable-Tools" at bounding box center [592, 434] width 395 height 13
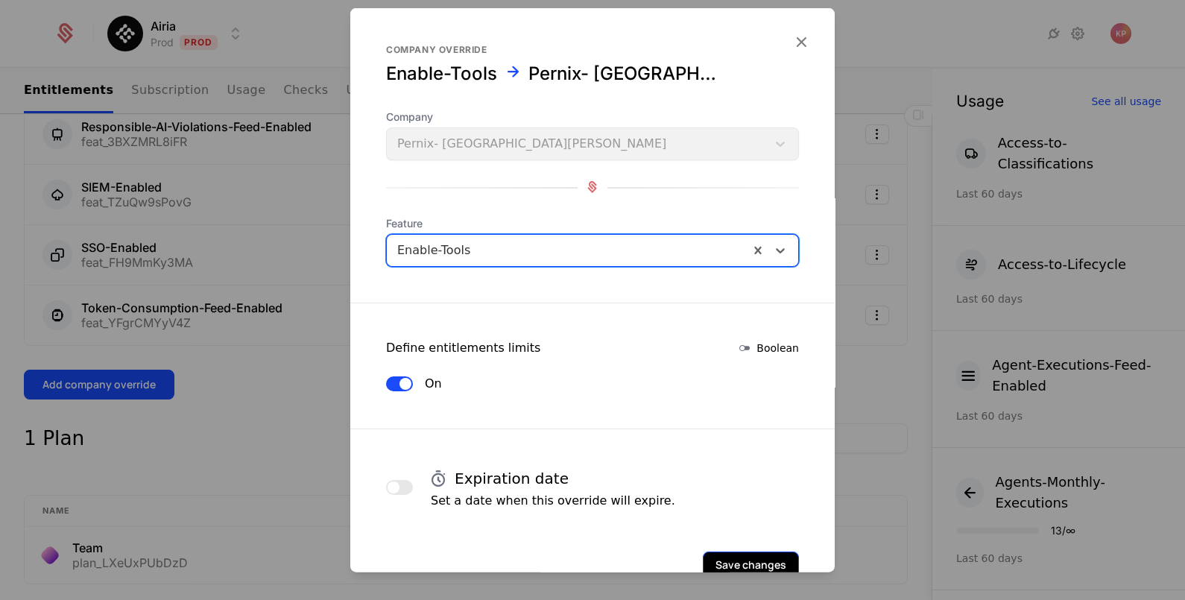
click at [723, 557] on button "Save changes" at bounding box center [751, 564] width 96 height 27
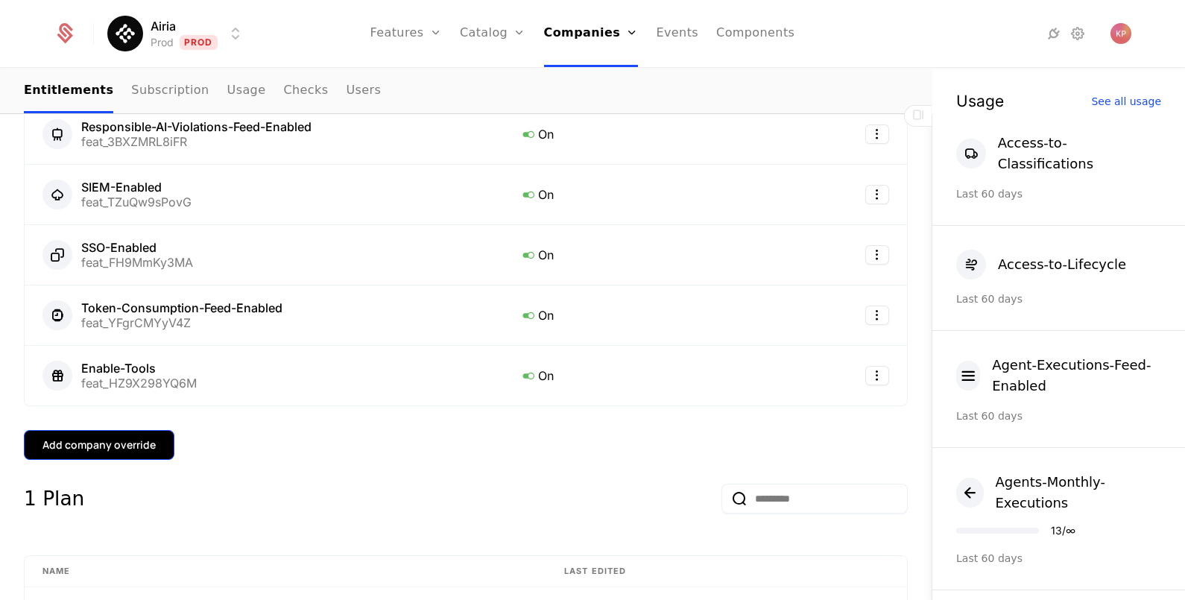
click at [78, 437] on div "Add company override" at bounding box center [98, 444] width 113 height 15
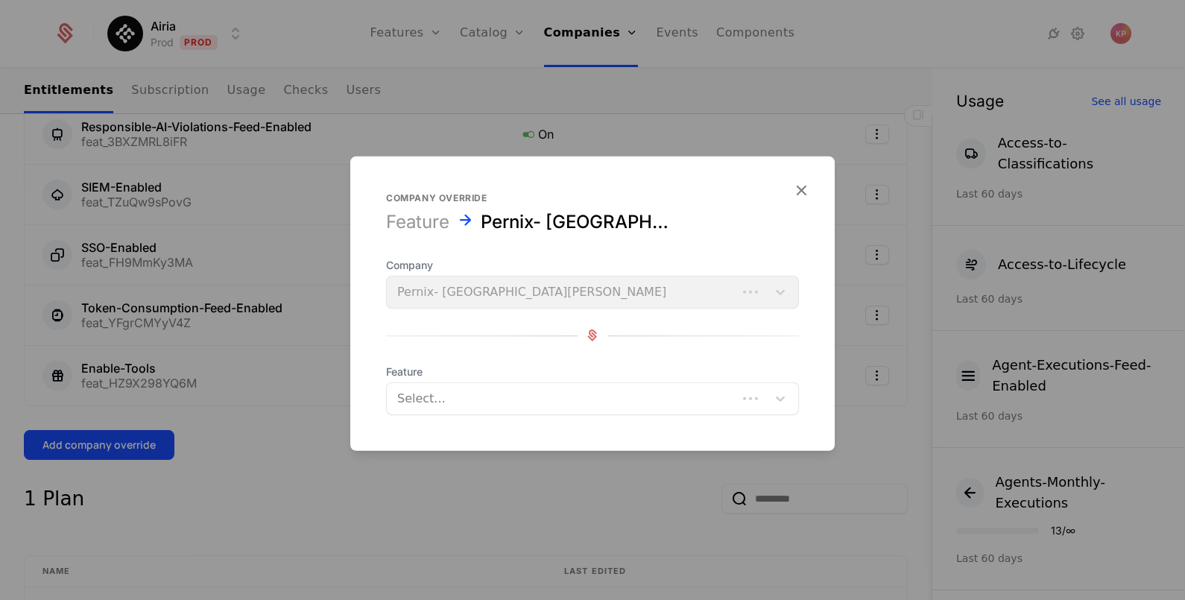
click at [580, 396] on div at bounding box center [561, 397] width 329 height 21
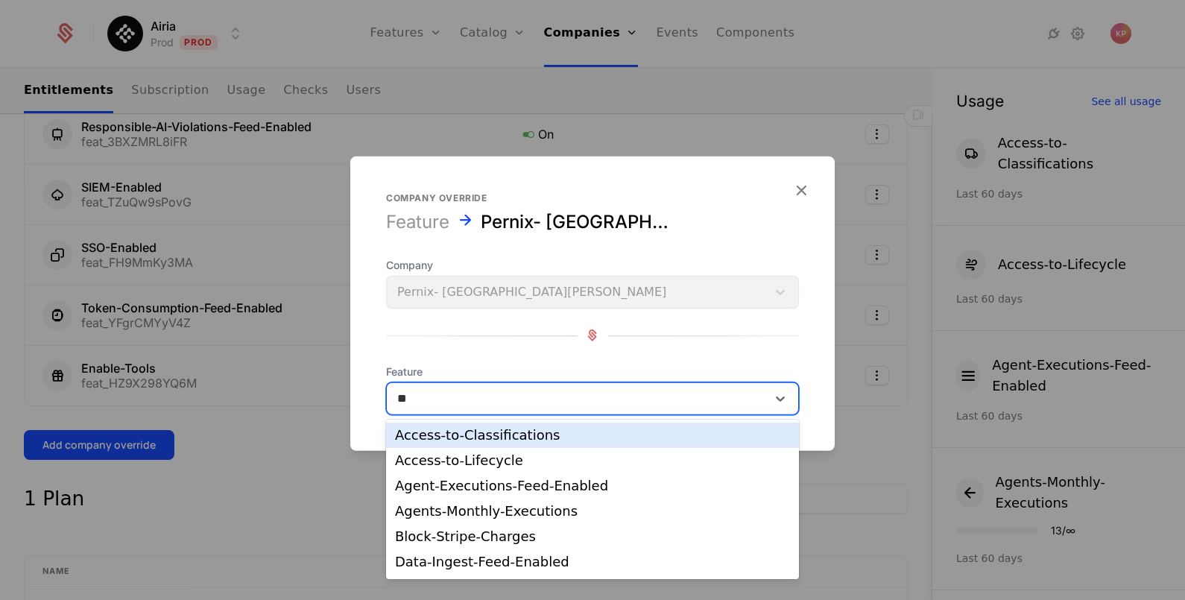
type input "***"
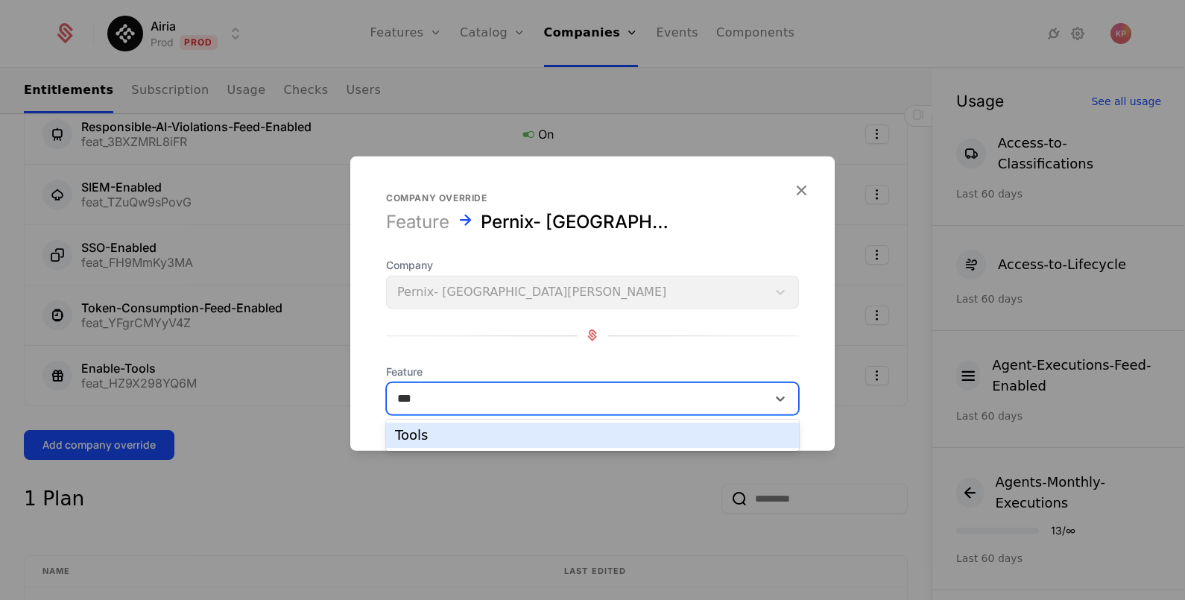
click at [481, 430] on div "Tools" at bounding box center [592, 434] width 395 height 13
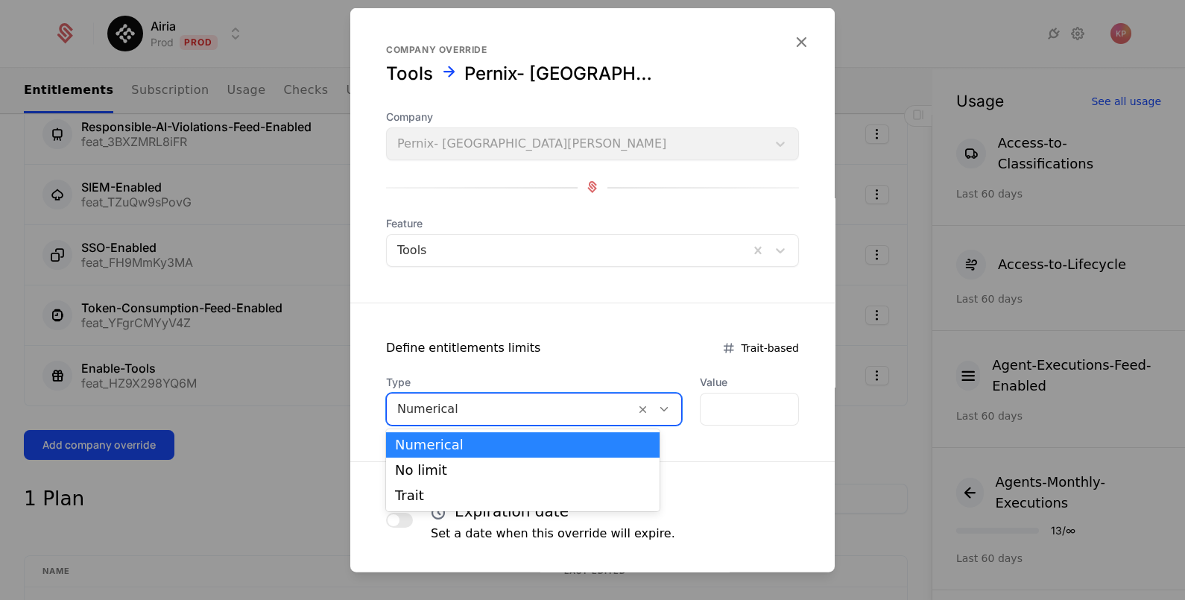
click at [586, 406] on div at bounding box center [510, 408] width 227 height 21
click at [583, 478] on div "No limit" at bounding box center [522, 469] width 273 height 25
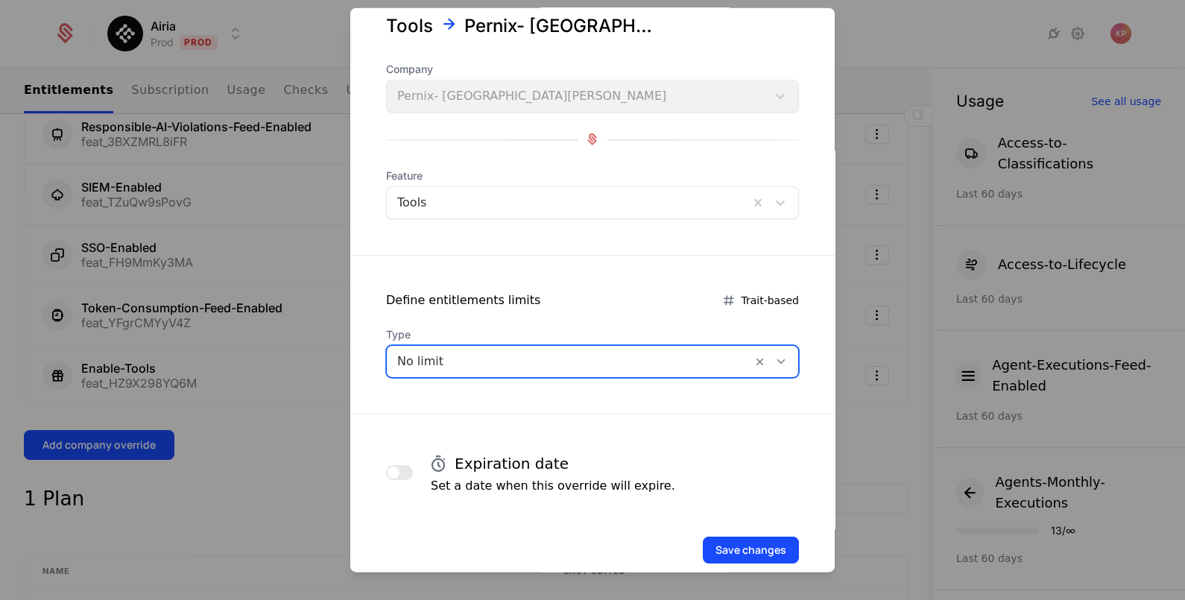
scroll to position [72, 0]
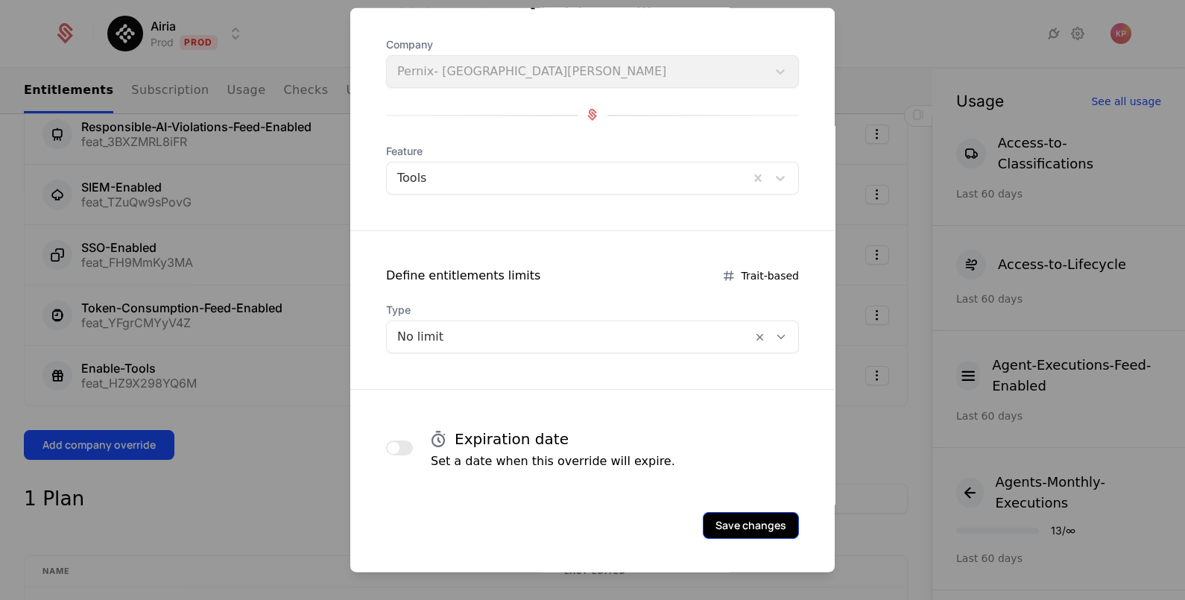
click at [735, 523] on button "Save changes" at bounding box center [751, 524] width 96 height 27
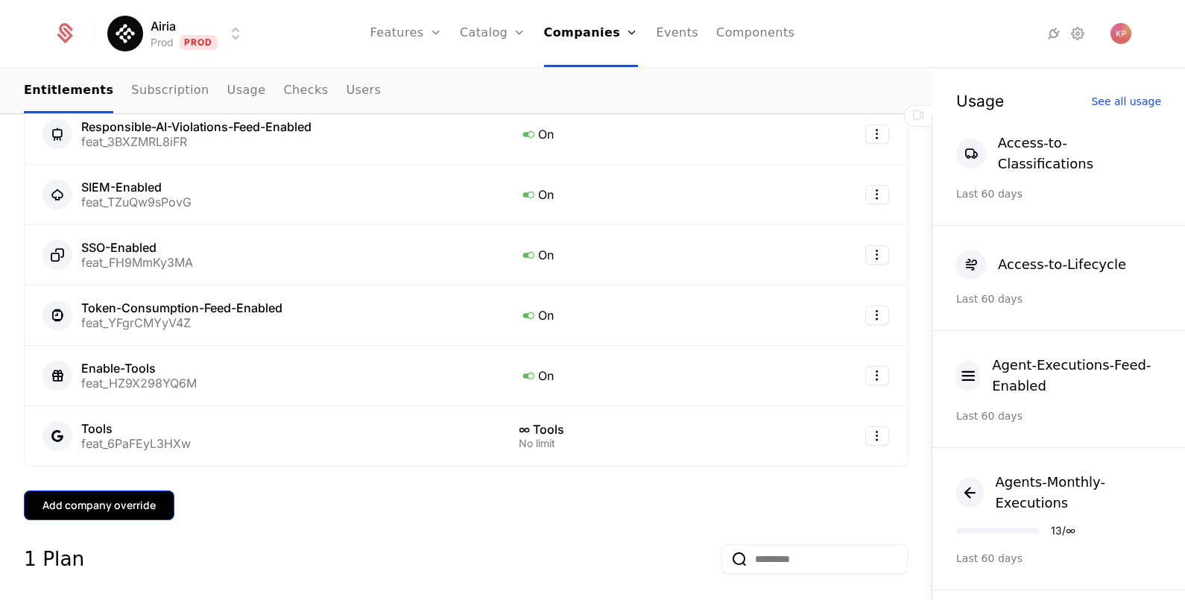
click at [121, 498] on div "Add company override" at bounding box center [98, 505] width 113 height 15
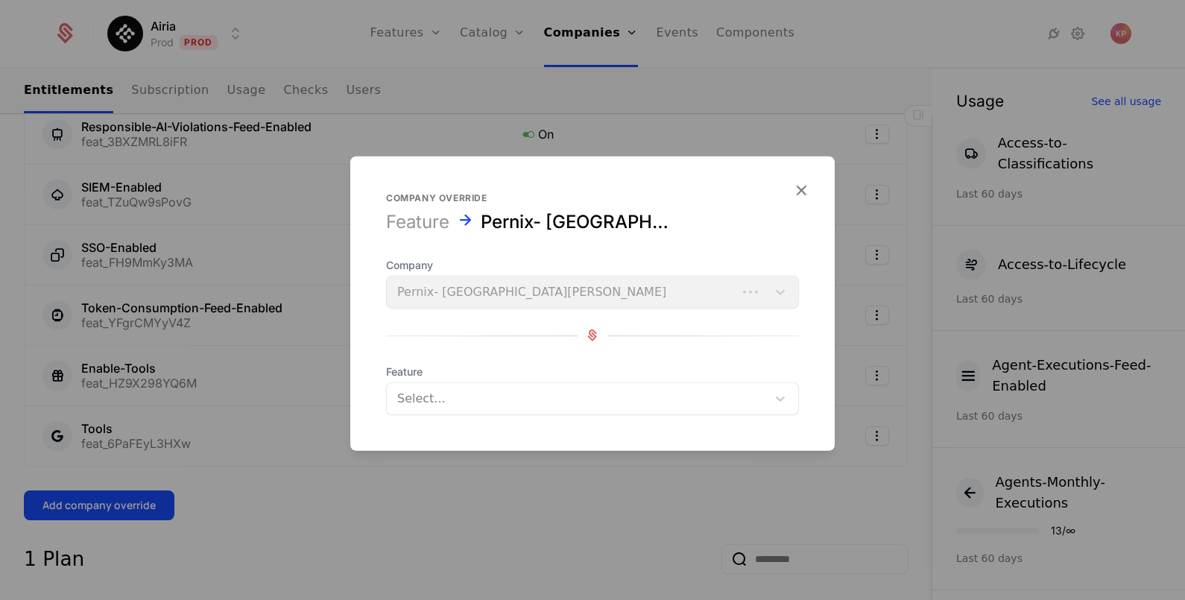
click at [458, 394] on div at bounding box center [576, 397] width 359 height 21
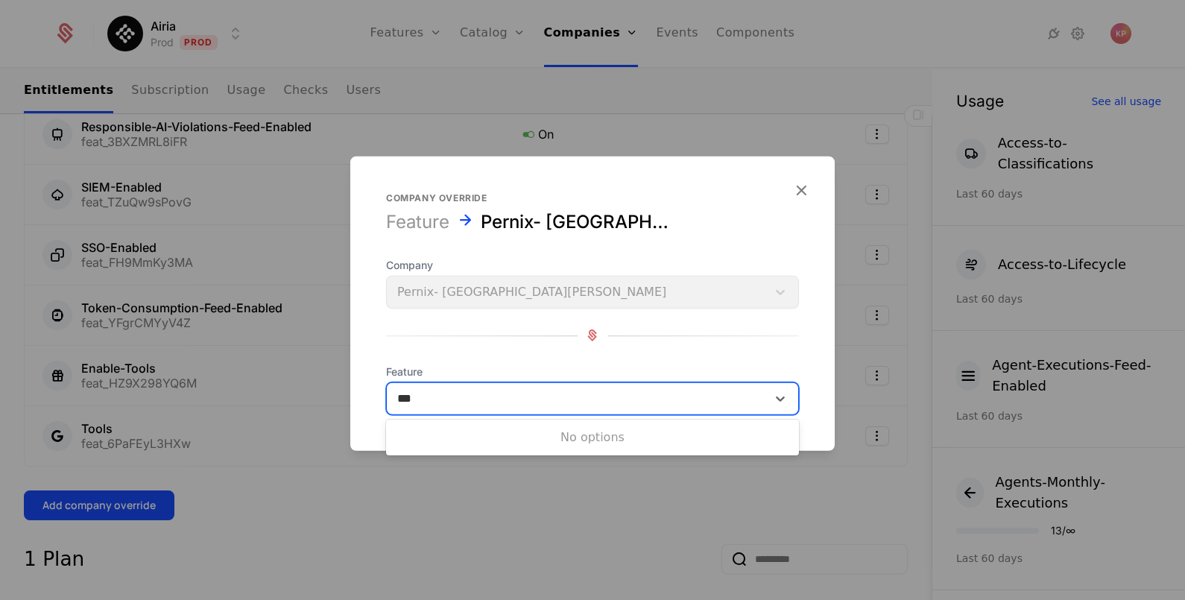
type input "***"
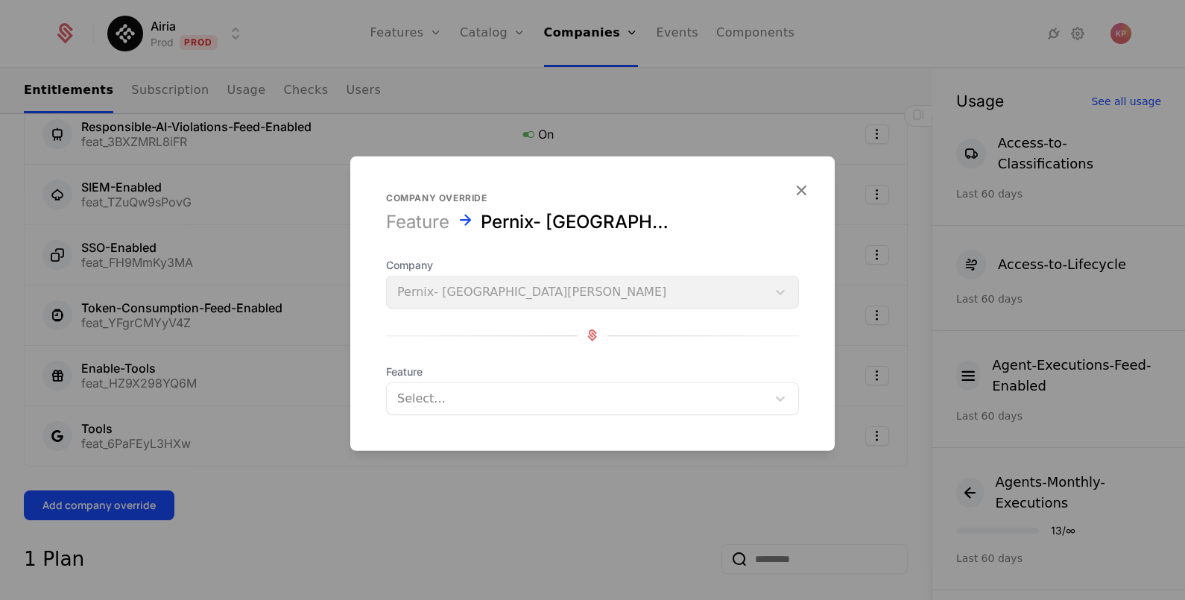
click at [812, 186] on form "Company override Feature Pernix- St [PERSON_NAME] Primary school Company Pernix…" at bounding box center [592, 303] width 484 height 294
click at [803, 189] on icon "button" at bounding box center [800, 189] width 19 height 19
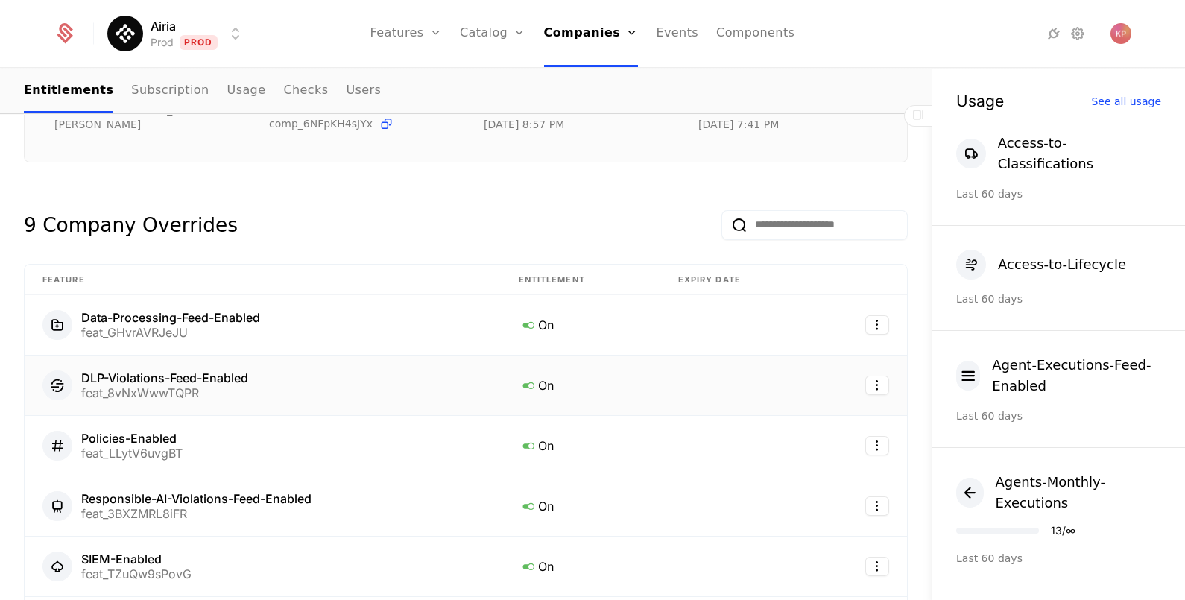
scroll to position [279, 0]
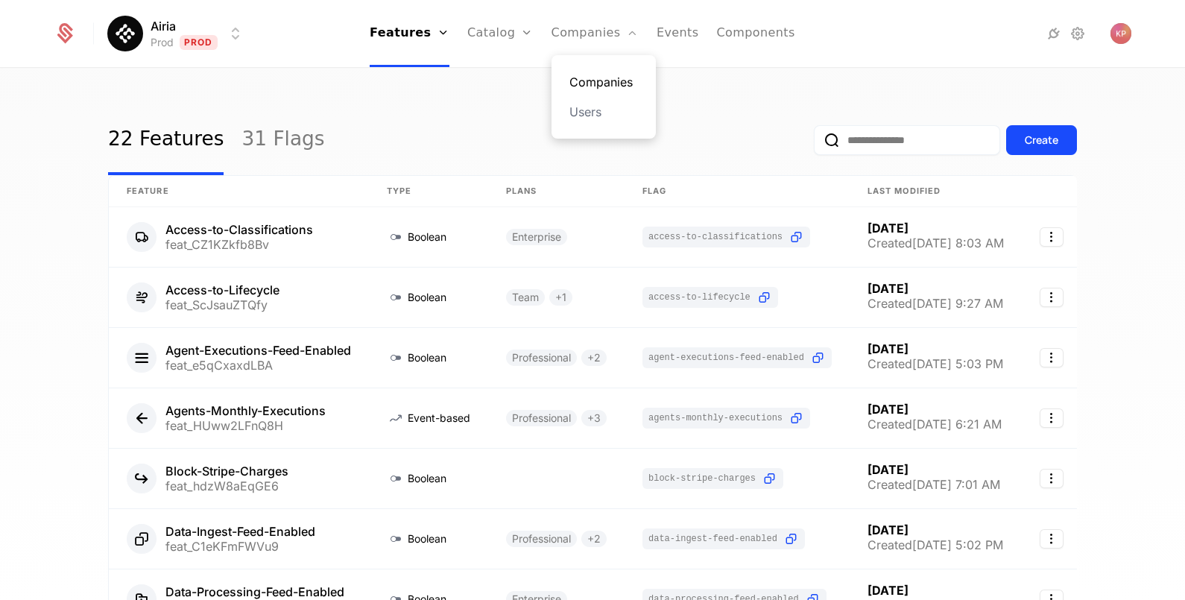
click at [586, 77] on link "Companies" at bounding box center [603, 82] width 69 height 18
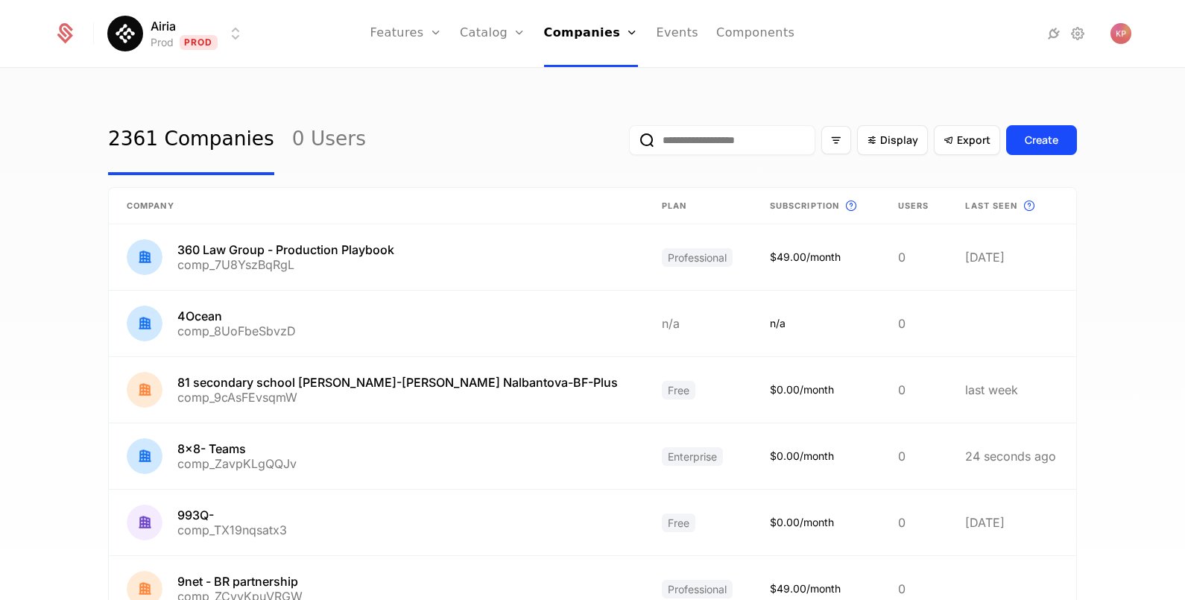
click at [715, 136] on input "email" at bounding box center [722, 140] width 186 height 30
paste input "**********"
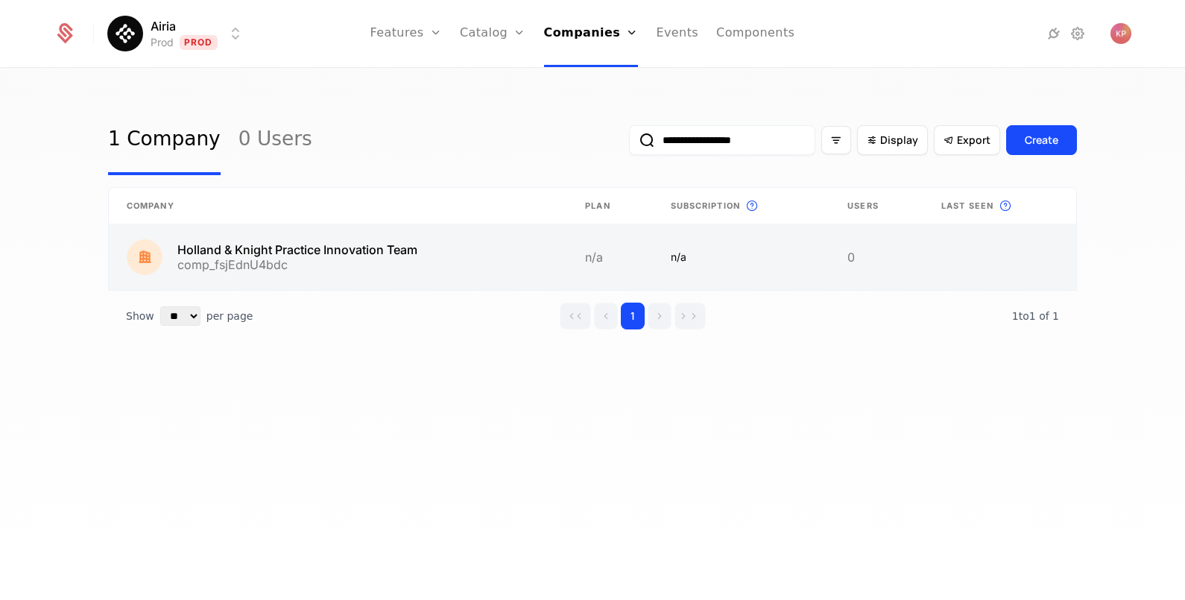
type input "**********"
click at [413, 250] on link at bounding box center [338, 257] width 458 height 66
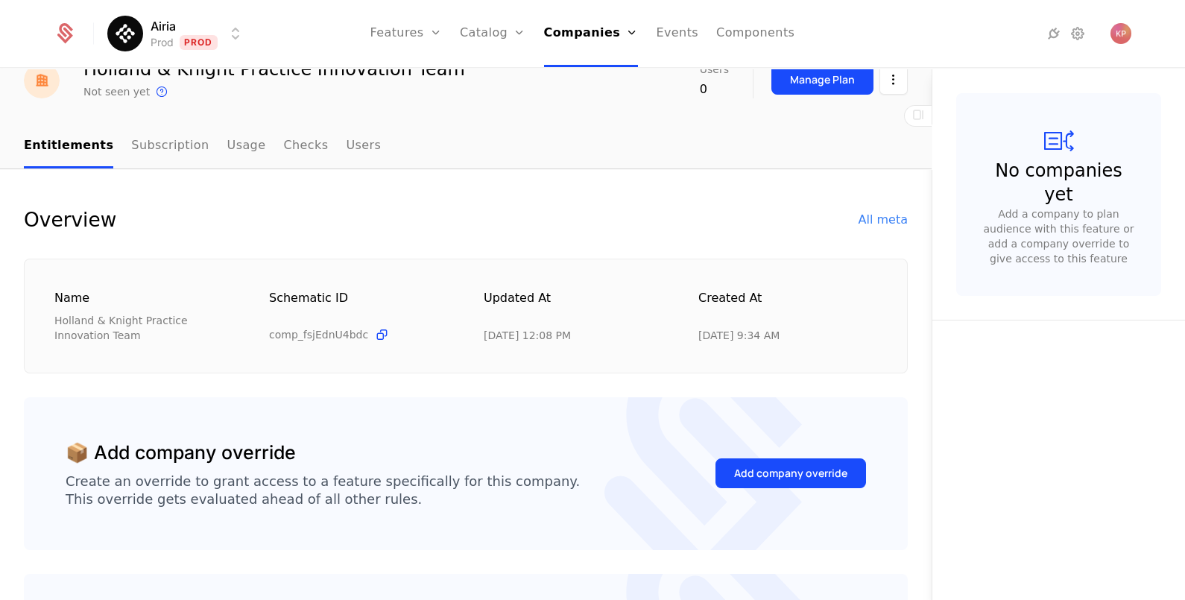
scroll to position [92, 0]
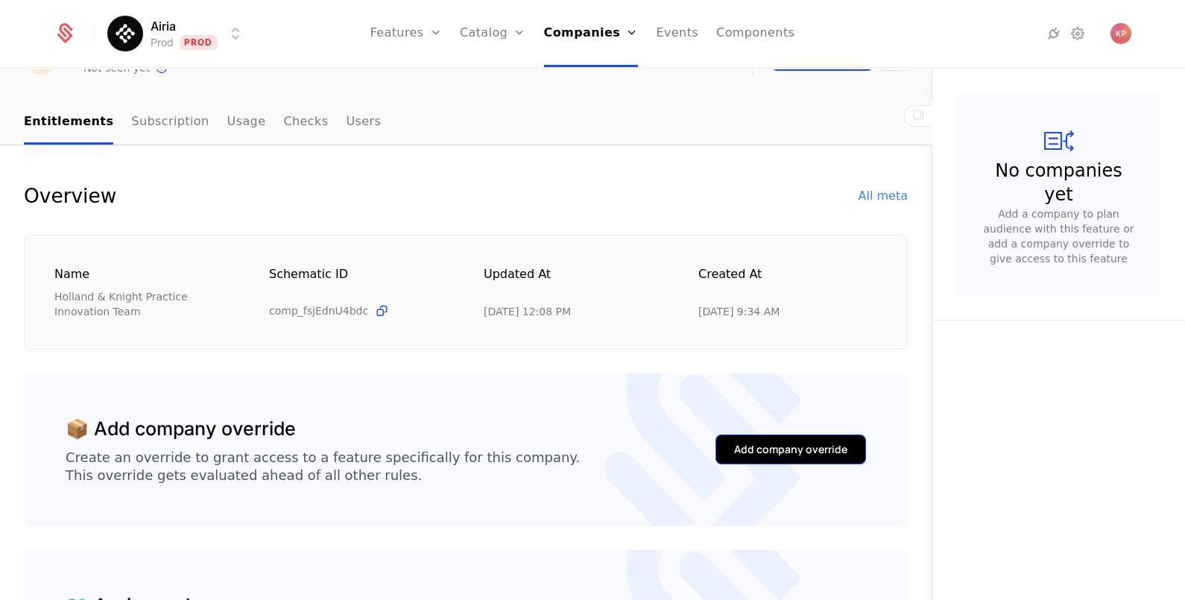
click at [790, 446] on div "Add company override" at bounding box center [790, 449] width 113 height 15
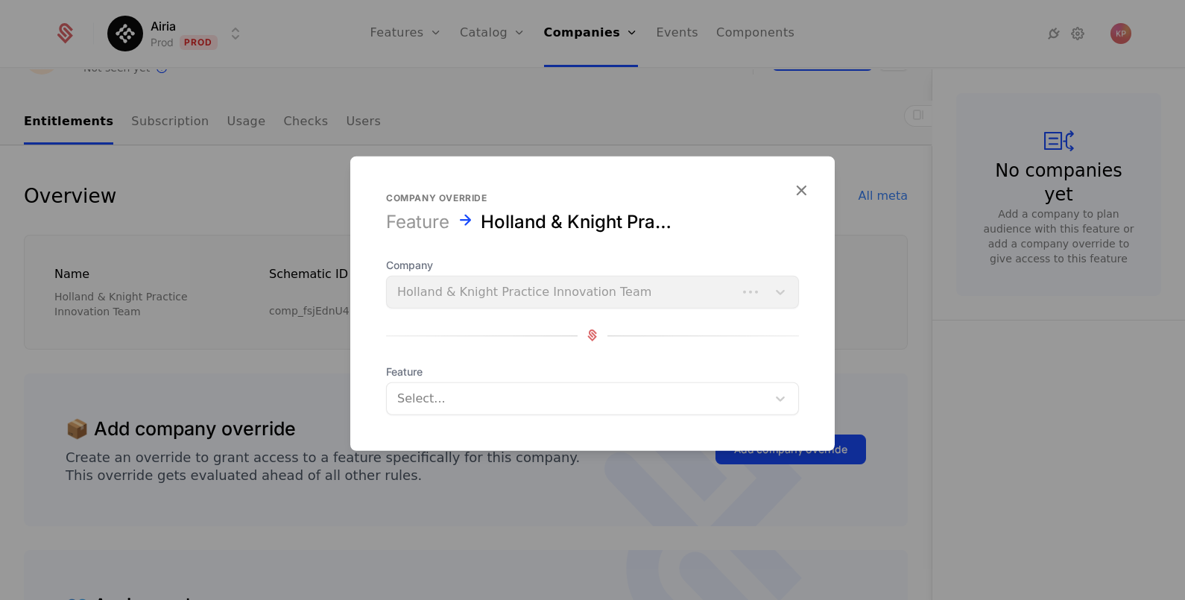
click at [603, 381] on div "Select..." at bounding box center [592, 397] width 413 height 33
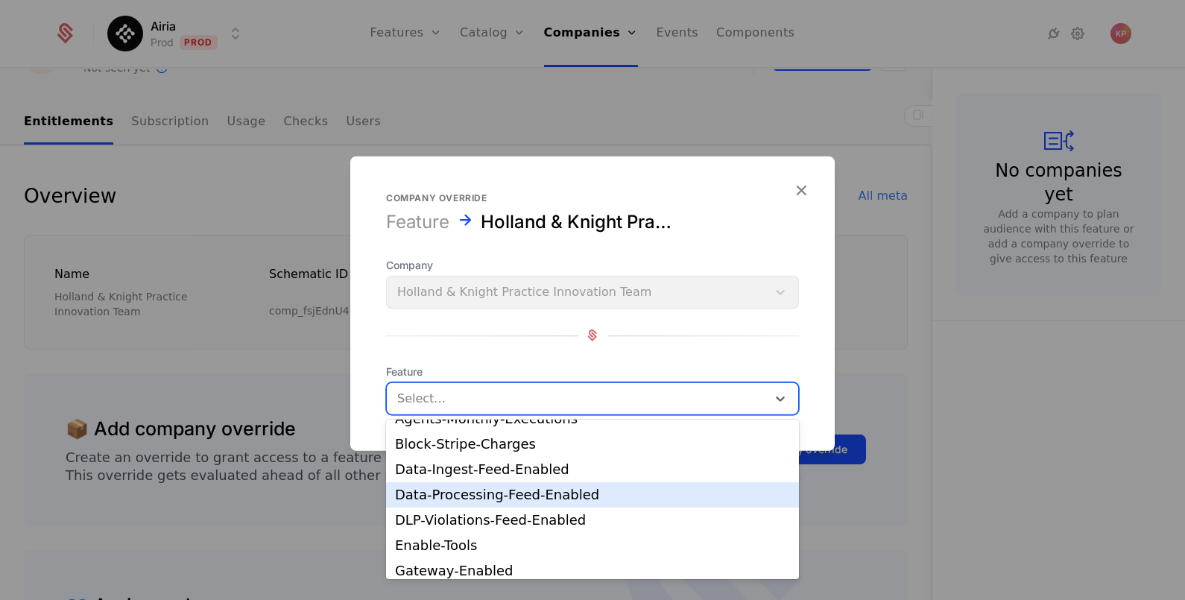
drag, startPoint x: 580, startPoint y: 490, endPoint x: 636, endPoint y: 477, distance: 58.2
click at [581, 489] on div "Data-Processing-Feed-Enabled" at bounding box center [592, 494] width 395 height 13
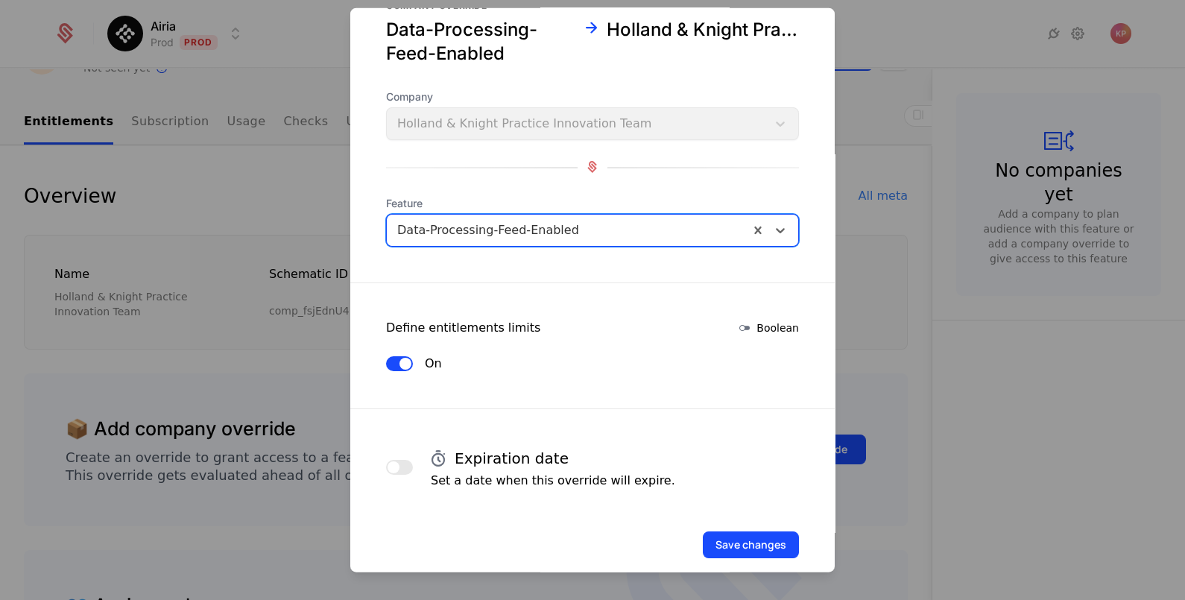
scroll to position [63, 0]
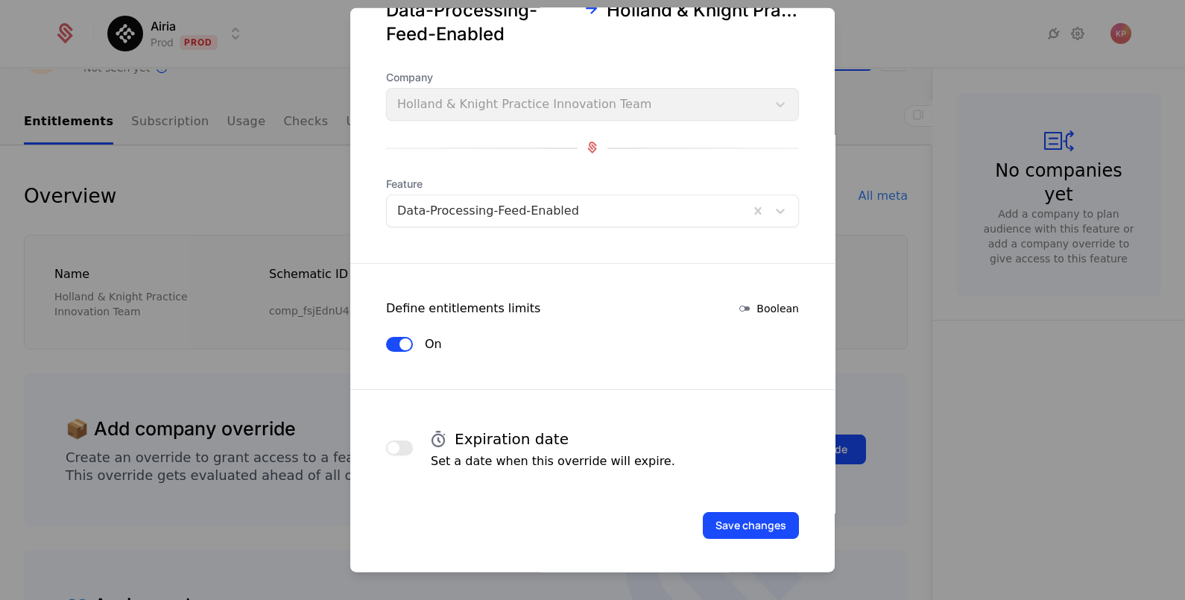
click at [397, 441] on span "button" at bounding box center [393, 447] width 12 height 12
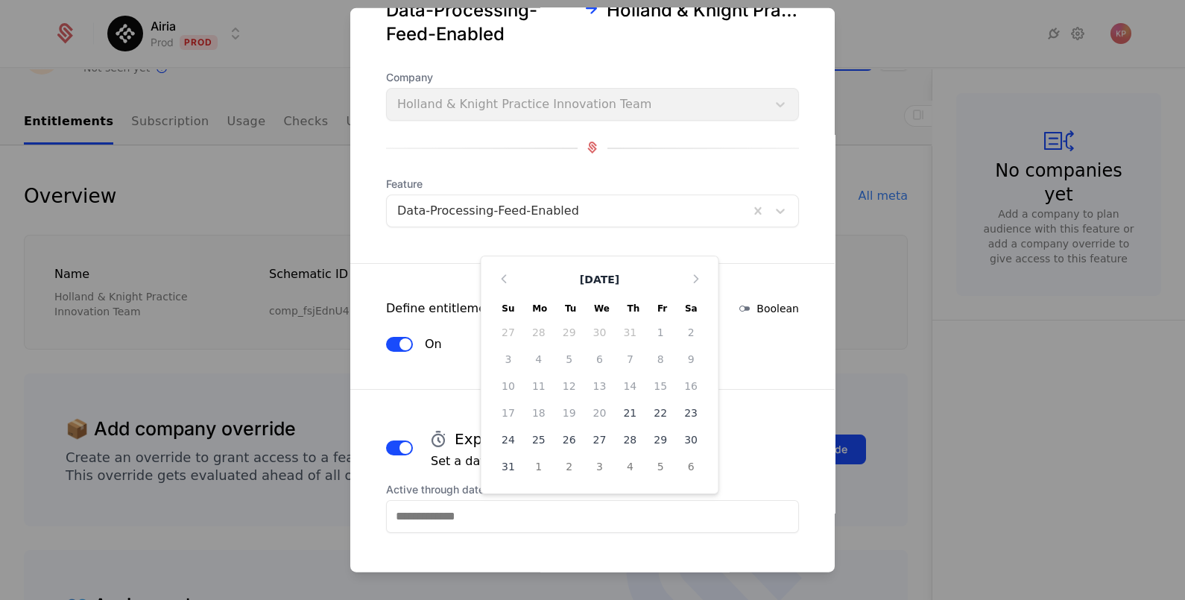
drag, startPoint x: 506, startPoint y: 517, endPoint x: 512, endPoint y: 503, distance: 15.4
click at [506, 517] on input "Active through date (UTC)" at bounding box center [592, 515] width 413 height 33
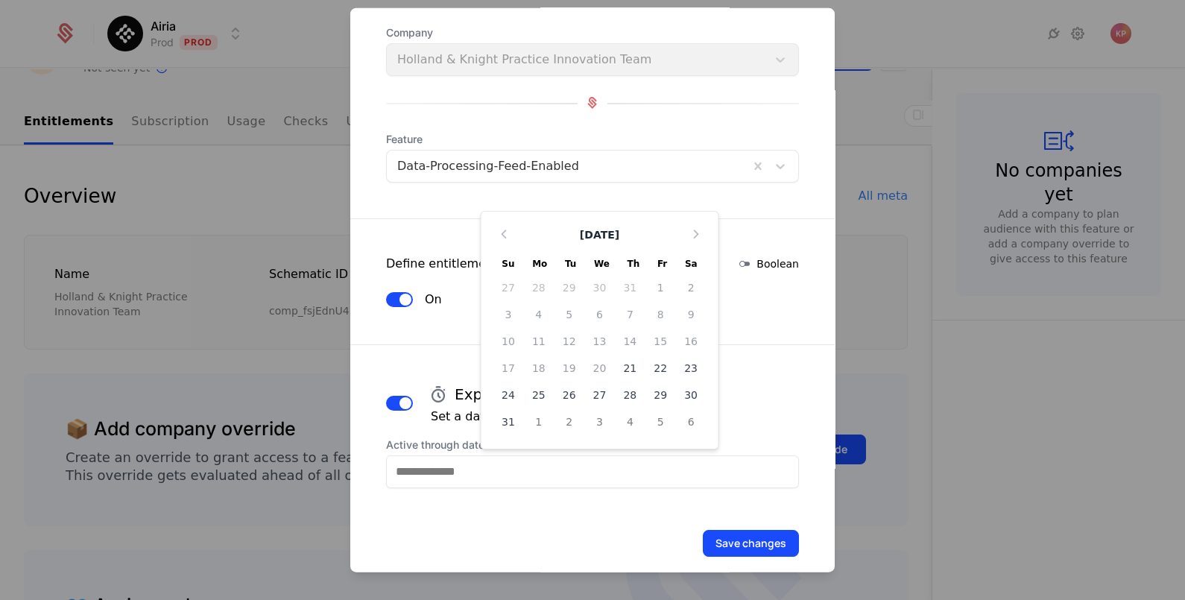
scroll to position [126, 0]
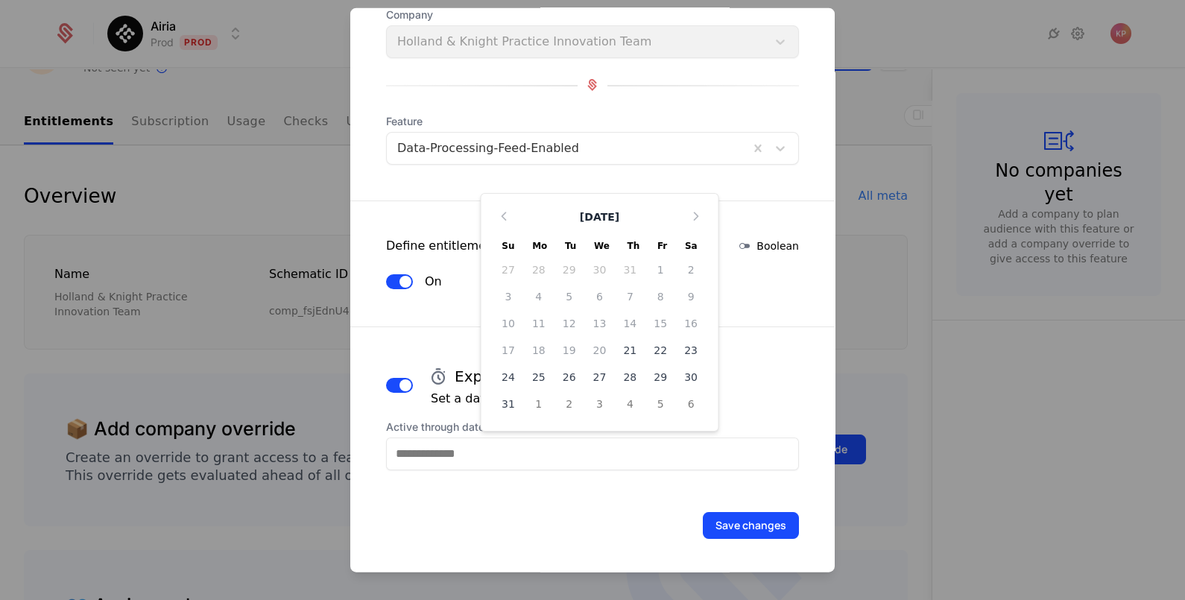
click at [720, 445] on input "Active through date (UTC)" at bounding box center [592, 453] width 413 height 33
click at [688, 215] on icon "Choose Date" at bounding box center [695, 215] width 15 height 15
click at [688, 238] on icon "Choose Date" at bounding box center [695, 242] width 15 height 15
click at [526, 369] on div "20" at bounding box center [538, 376] width 31 height 24
type input "**********"
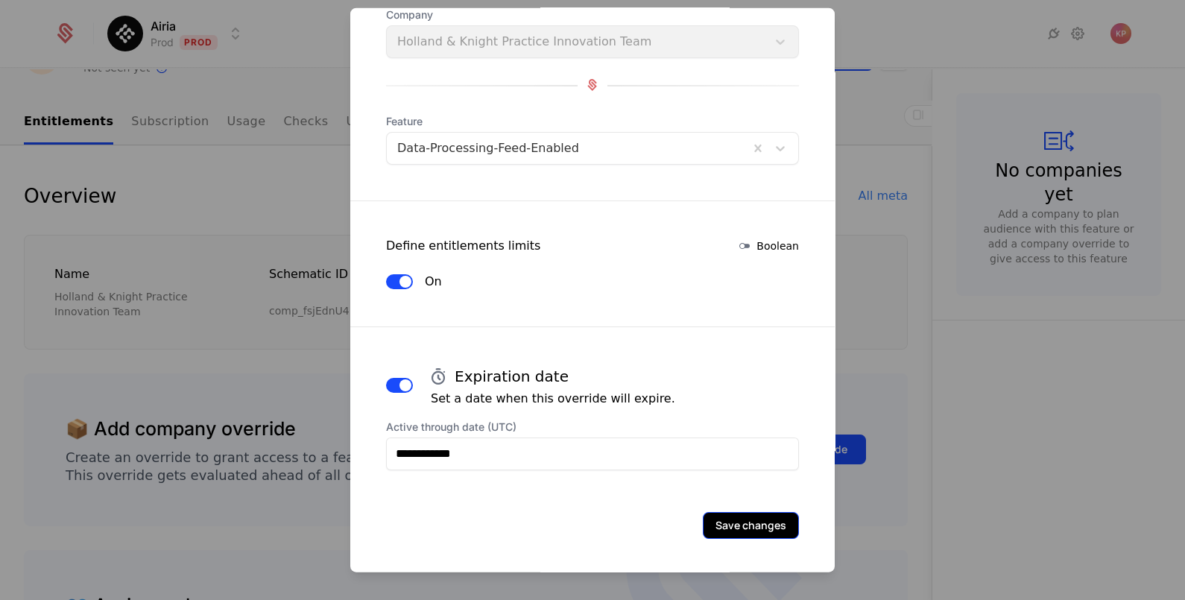
click at [738, 519] on button "Save changes" at bounding box center [751, 524] width 96 height 27
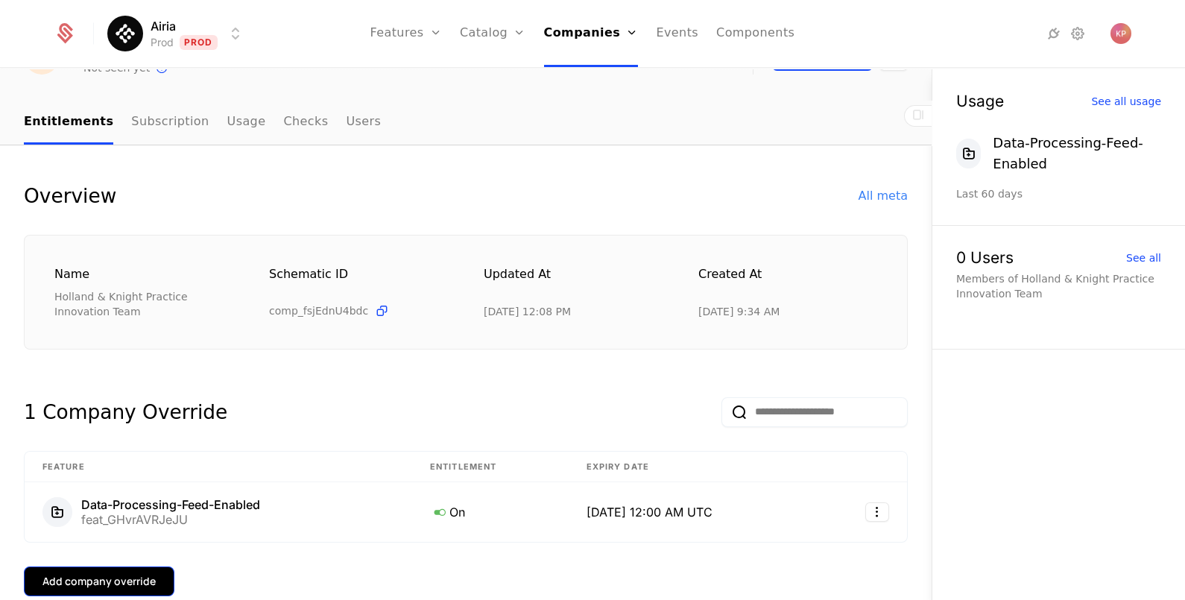
click at [145, 592] on button "Add company override" at bounding box center [99, 581] width 150 height 30
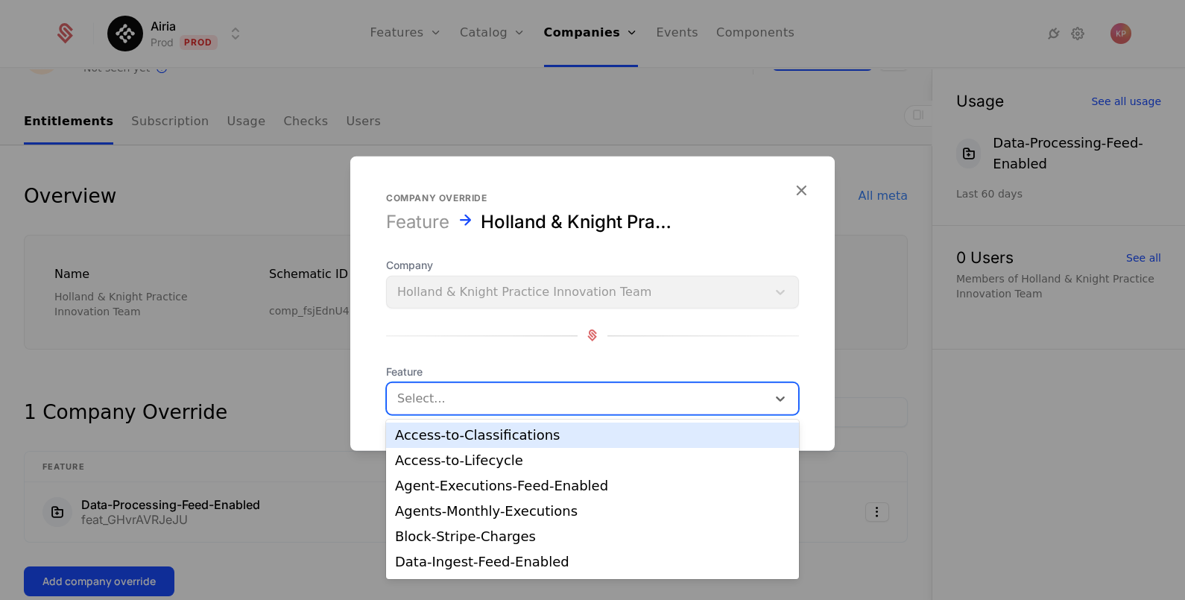
click at [447, 399] on div at bounding box center [576, 397] width 359 height 21
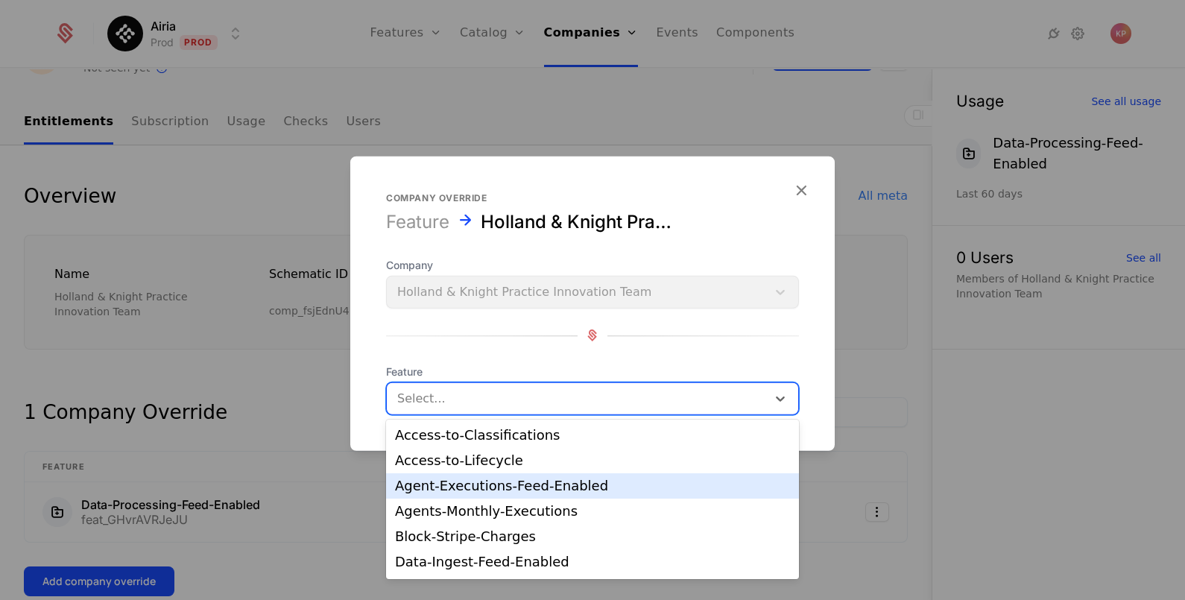
scroll to position [92, 0]
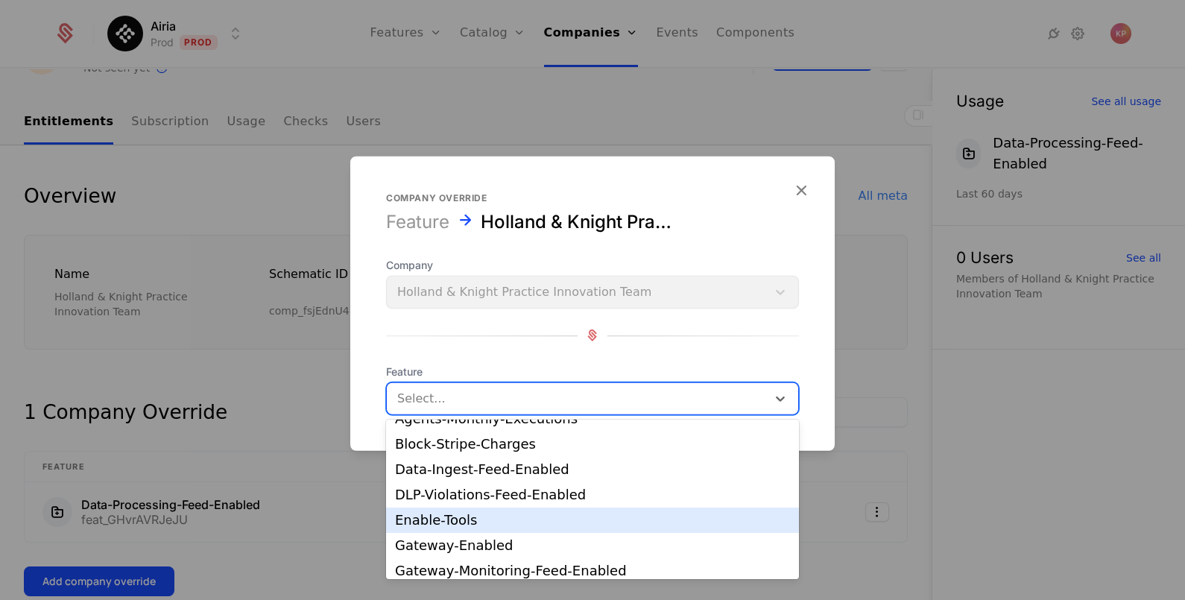
click at [522, 493] on div "DLP-Violations-Feed-Enabled" at bounding box center [592, 494] width 395 height 13
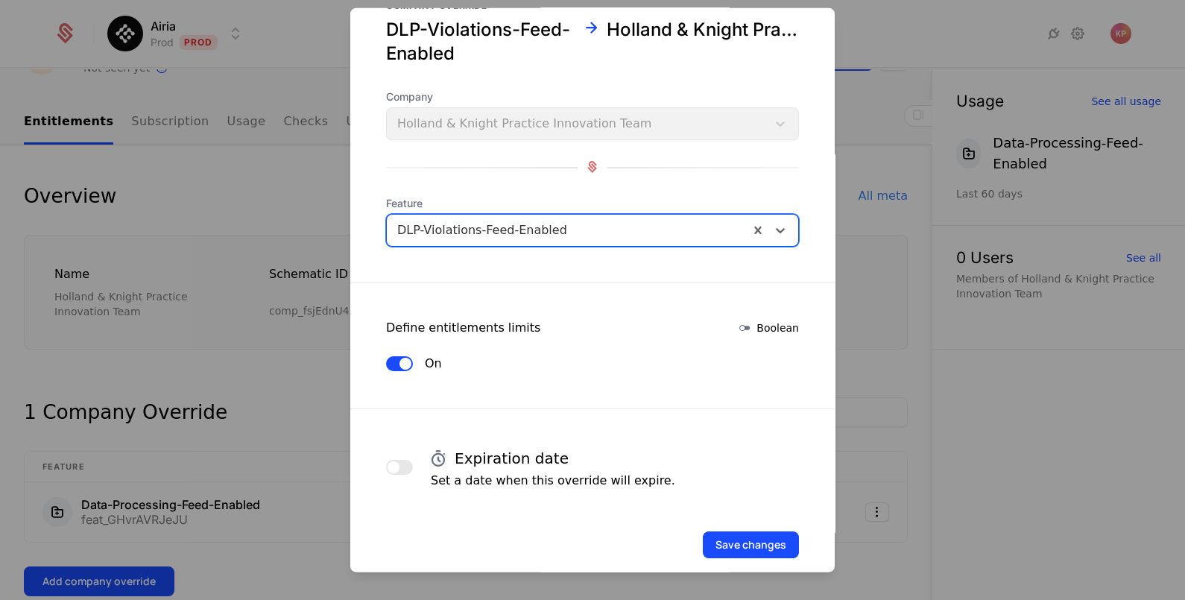
scroll to position [63, 0]
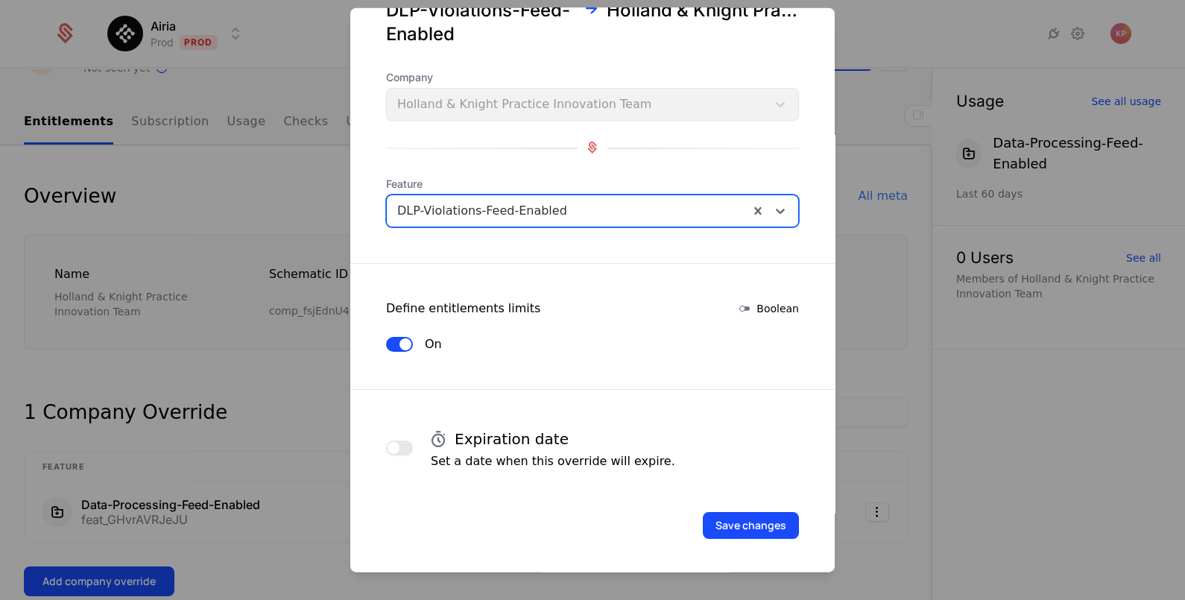
click at [399, 445] on span "button" at bounding box center [393, 447] width 12 height 12
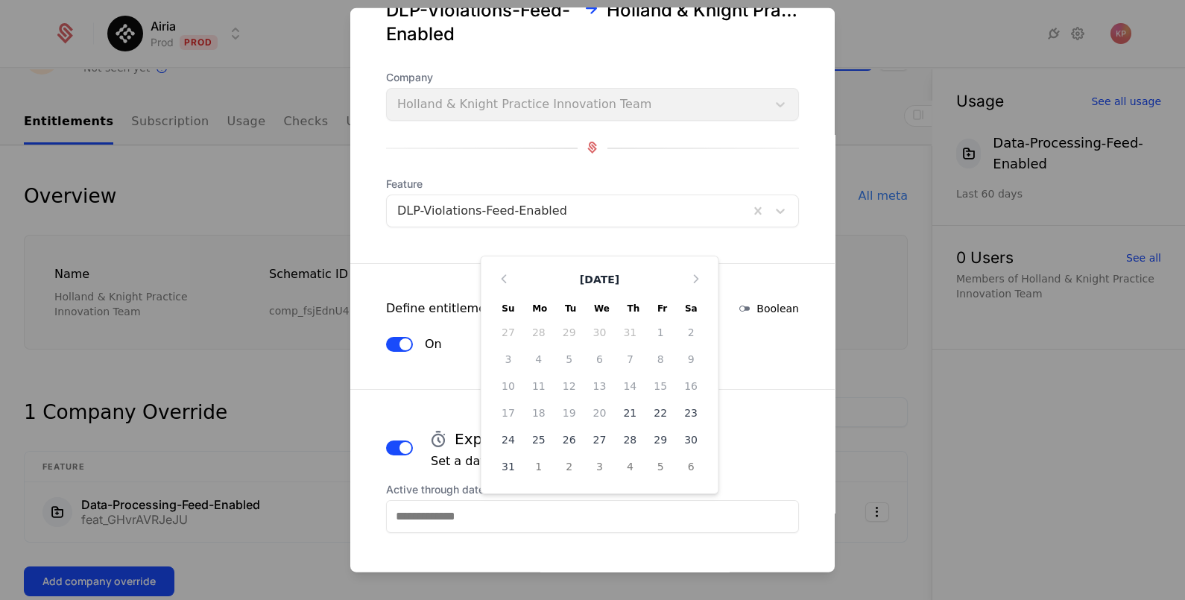
click at [529, 510] on input "Active through date (UTC)" at bounding box center [592, 515] width 413 height 33
click at [688, 279] on icon "Choose Date" at bounding box center [695, 277] width 15 height 15
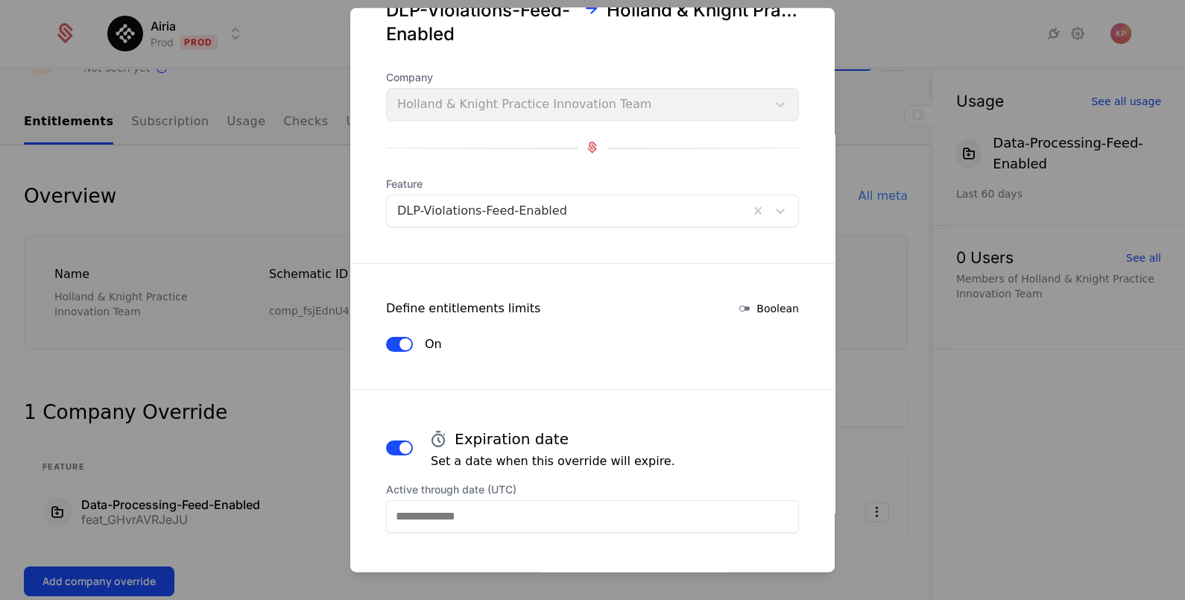
click at [530, 523] on input "Active through date (UTC)" at bounding box center [592, 515] width 413 height 33
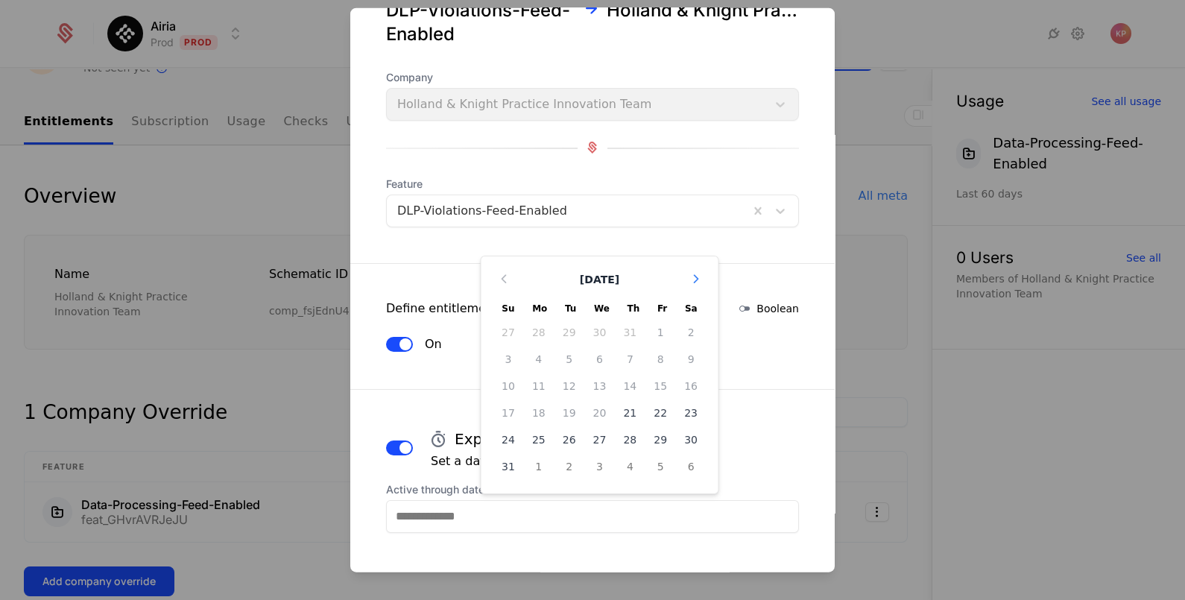
click at [688, 272] on icon "Choose Date" at bounding box center [695, 277] width 15 height 15
click at [688, 301] on icon "Choose Date" at bounding box center [695, 304] width 15 height 15
click at [523, 430] on div "20" at bounding box center [538, 439] width 31 height 24
type input "**********"
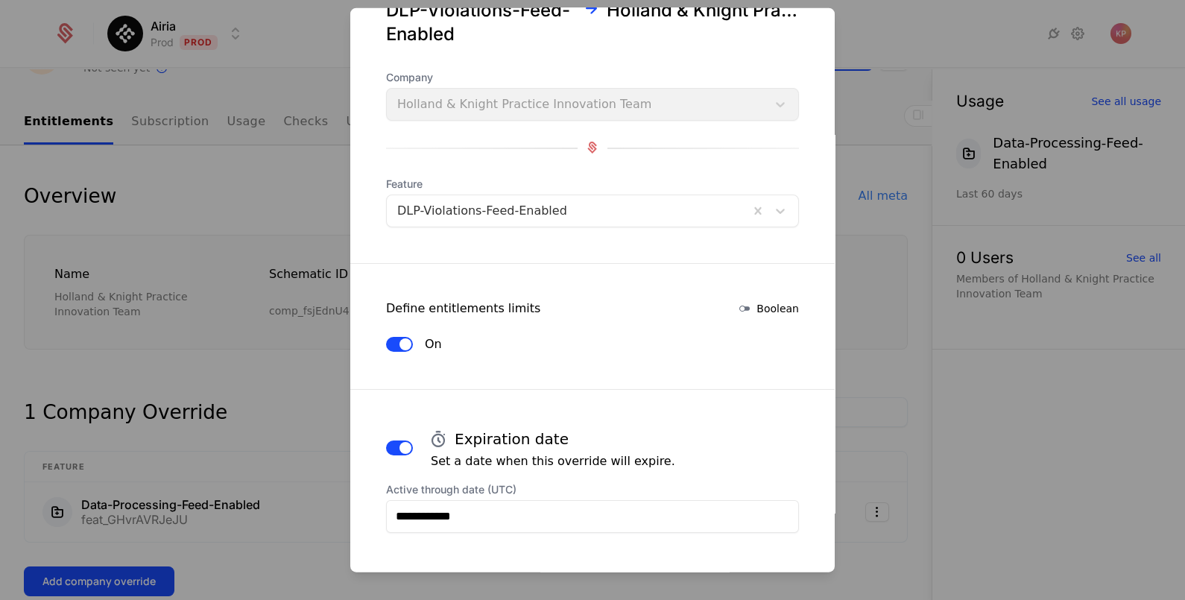
scroll to position [126, 0]
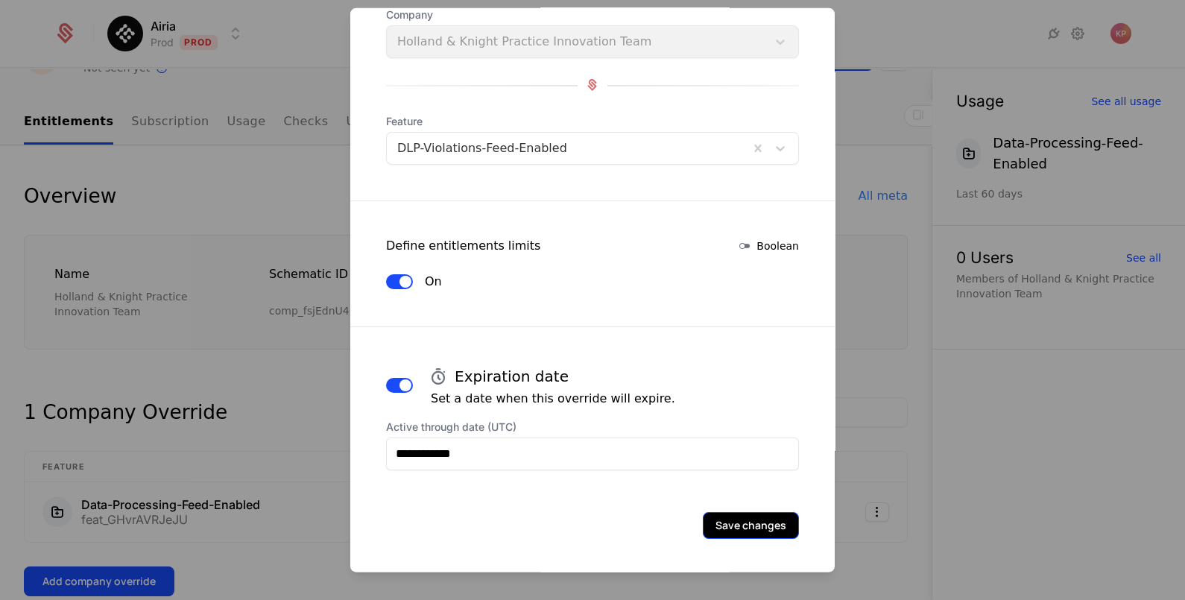
click at [741, 520] on button "Save changes" at bounding box center [751, 524] width 96 height 27
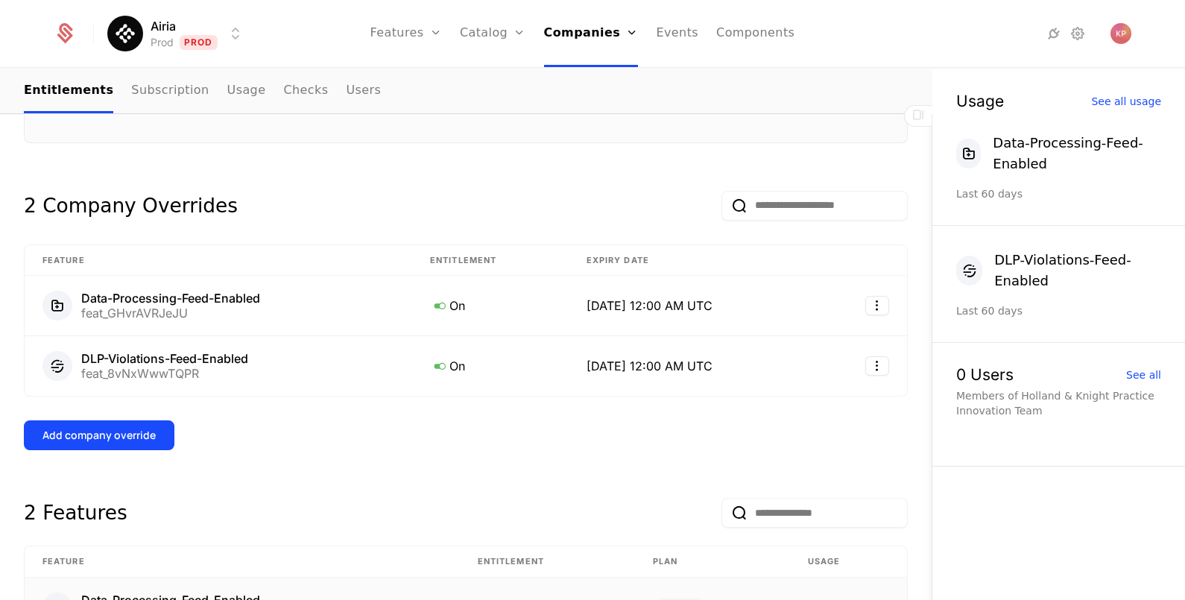
scroll to position [372, 0]
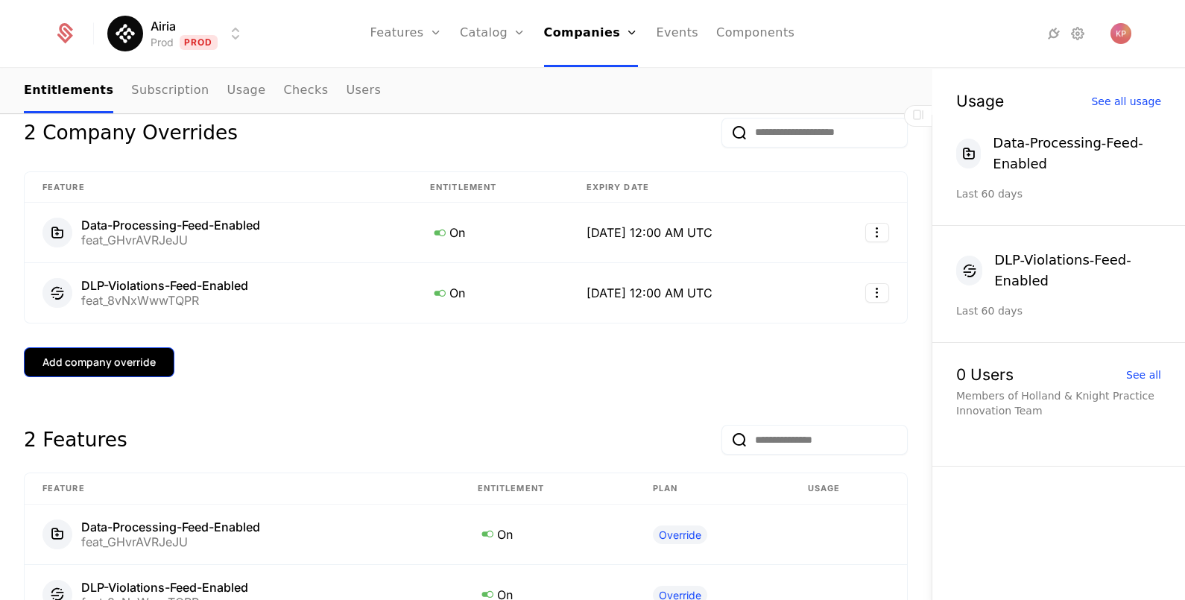
click at [118, 355] on div "Add company override" at bounding box center [98, 362] width 113 height 15
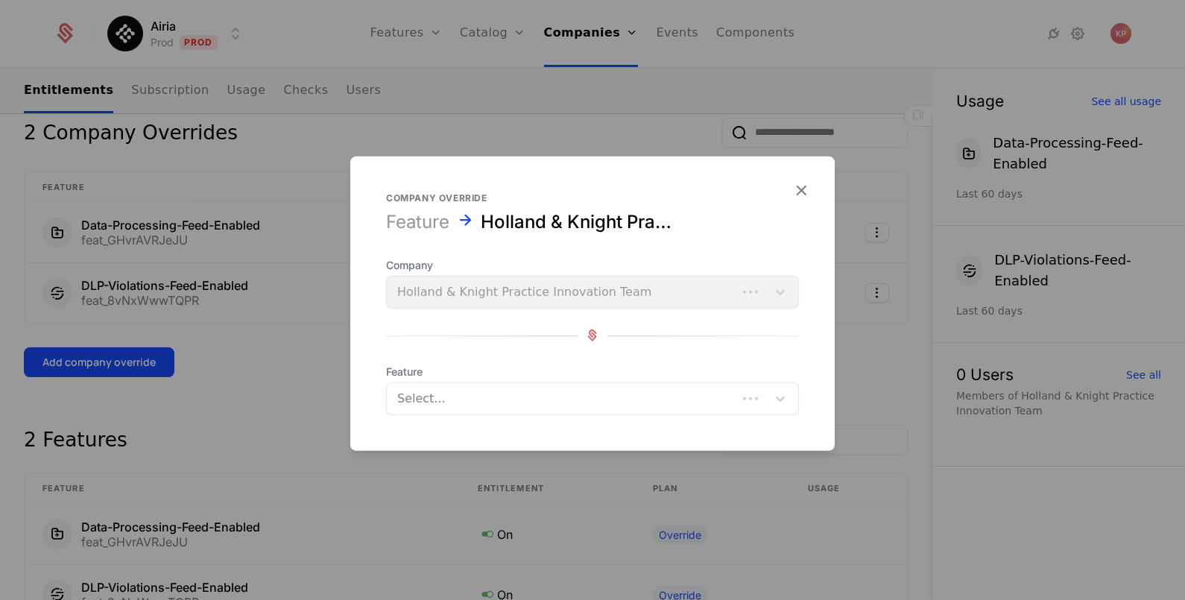
click at [580, 402] on div at bounding box center [561, 397] width 329 height 21
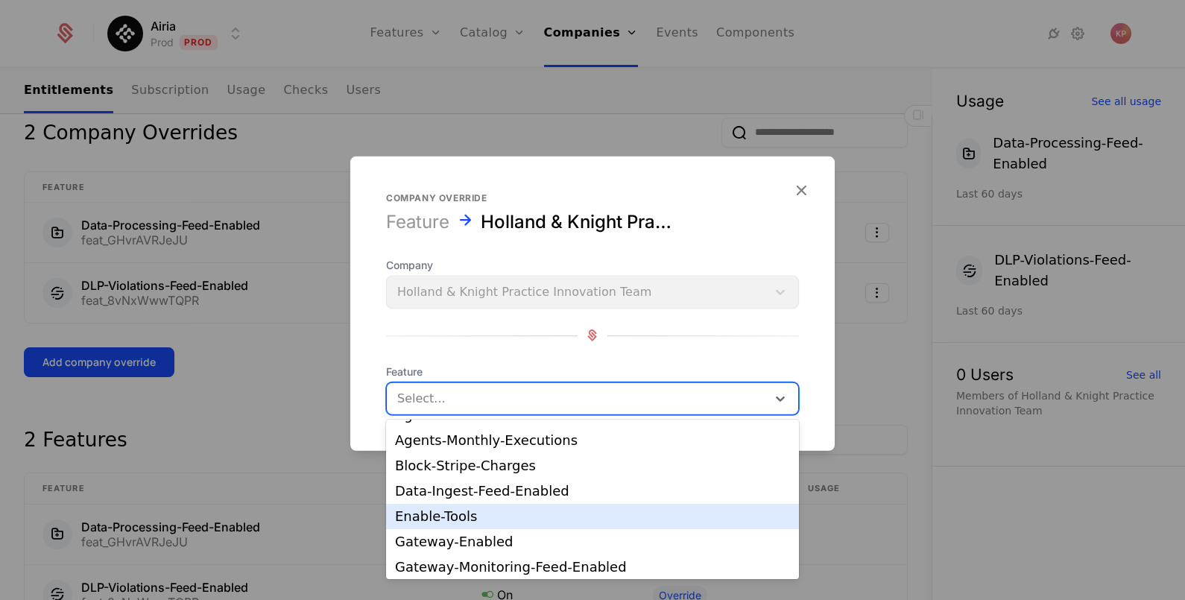
scroll to position [92, 0]
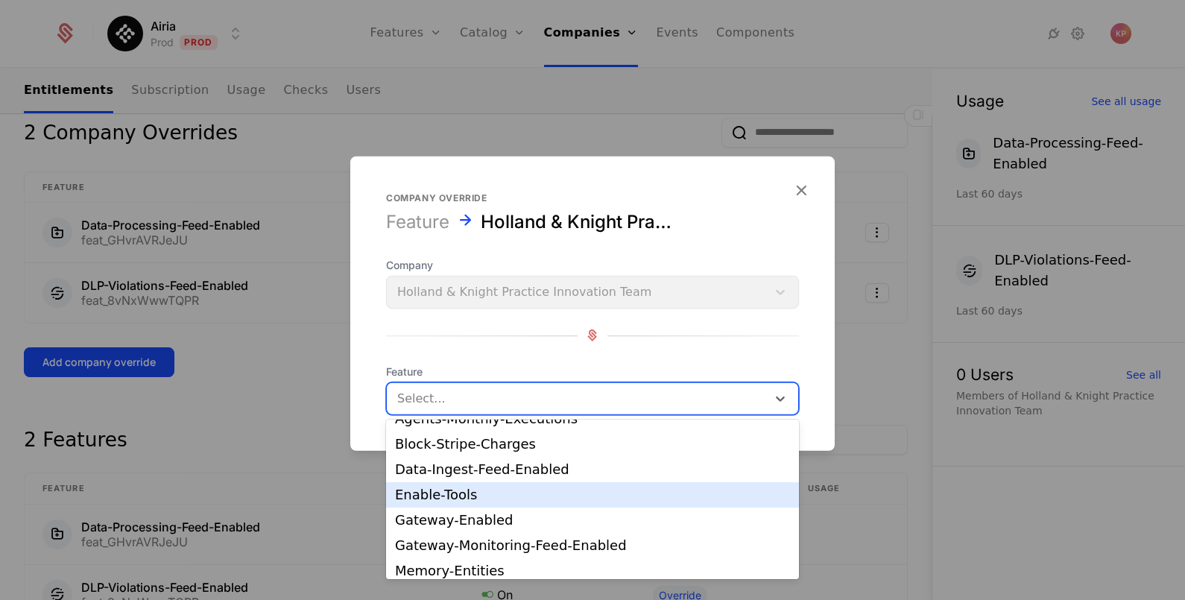
click at [558, 496] on div "Enable-Tools" at bounding box center [592, 494] width 395 height 13
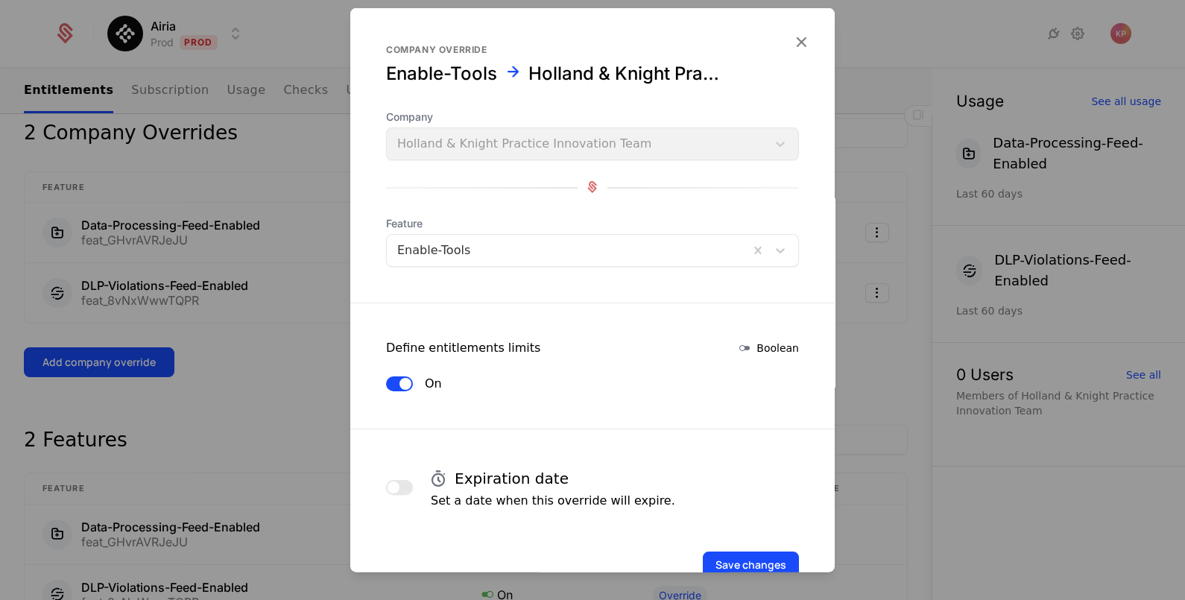
drag, startPoint x: 387, startPoint y: 486, endPoint x: 406, endPoint y: 481, distance: 20.1
click at [387, 486] on button "button" at bounding box center [399, 486] width 27 height 15
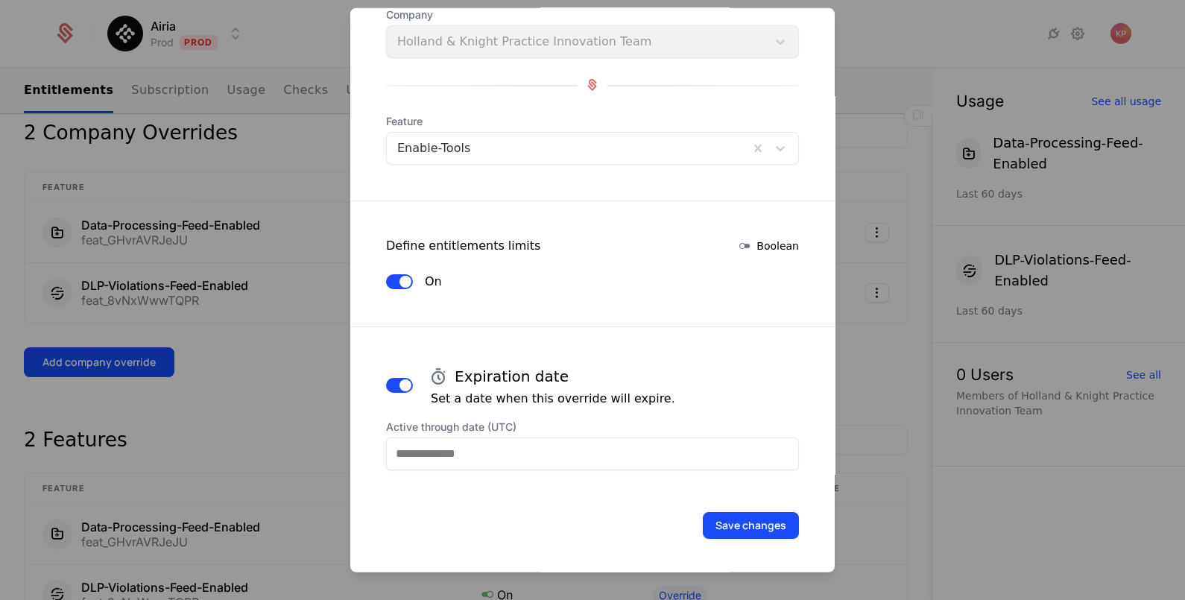
click at [507, 450] on input "Active through date (UTC)" at bounding box center [592, 453] width 413 height 33
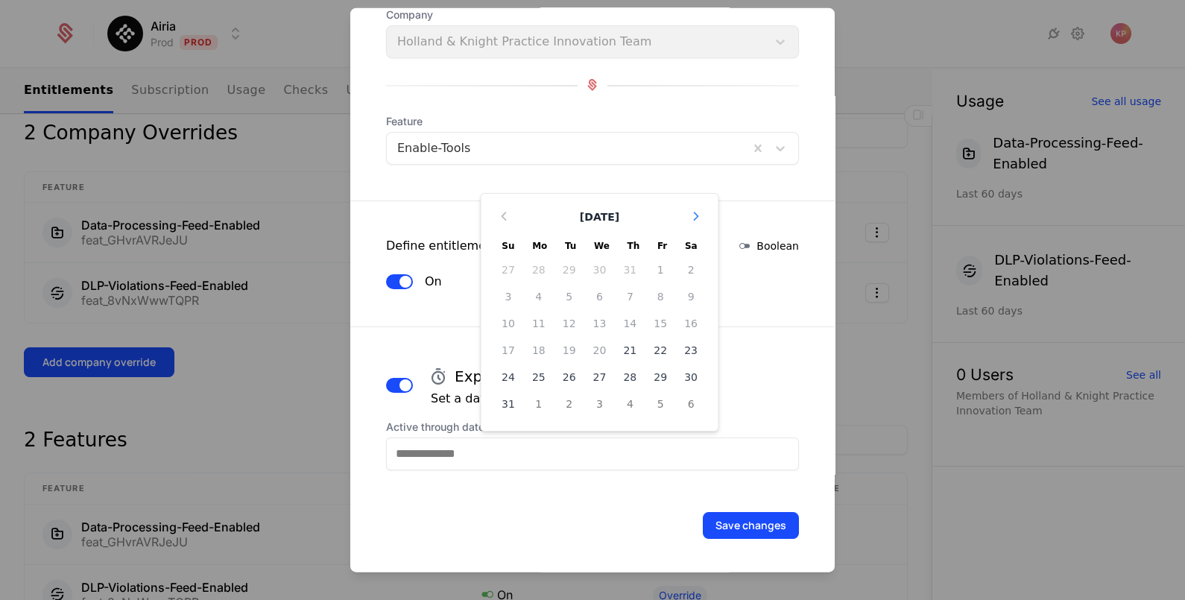
click at [688, 213] on icon "Choose Date" at bounding box center [695, 215] width 15 height 15
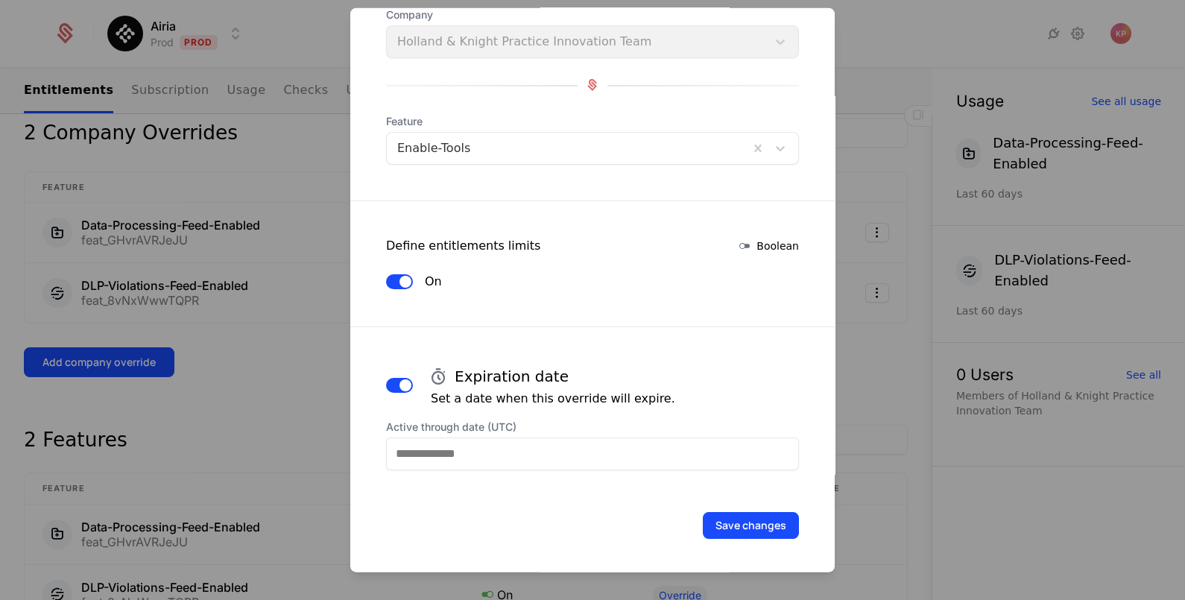
click at [682, 215] on form "Company override Enable-Tools Holland & Knight Practice Innovation Team Company…" at bounding box center [592, 239] width 484 height 668
click at [558, 444] on input "Active through date (UTC)" at bounding box center [592, 453] width 413 height 33
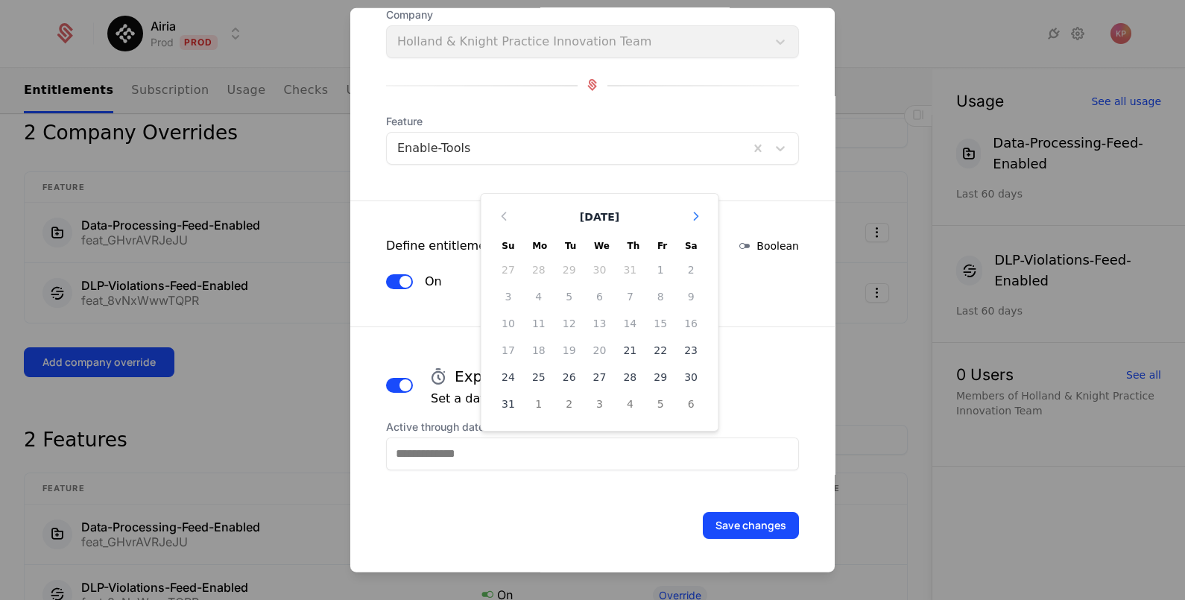
click at [688, 219] on icon "Choose Date" at bounding box center [695, 215] width 15 height 15
click at [688, 238] on icon "Choose Date" at bounding box center [695, 242] width 15 height 15
click at [523, 373] on div "20" at bounding box center [538, 376] width 31 height 24
type input "**********"
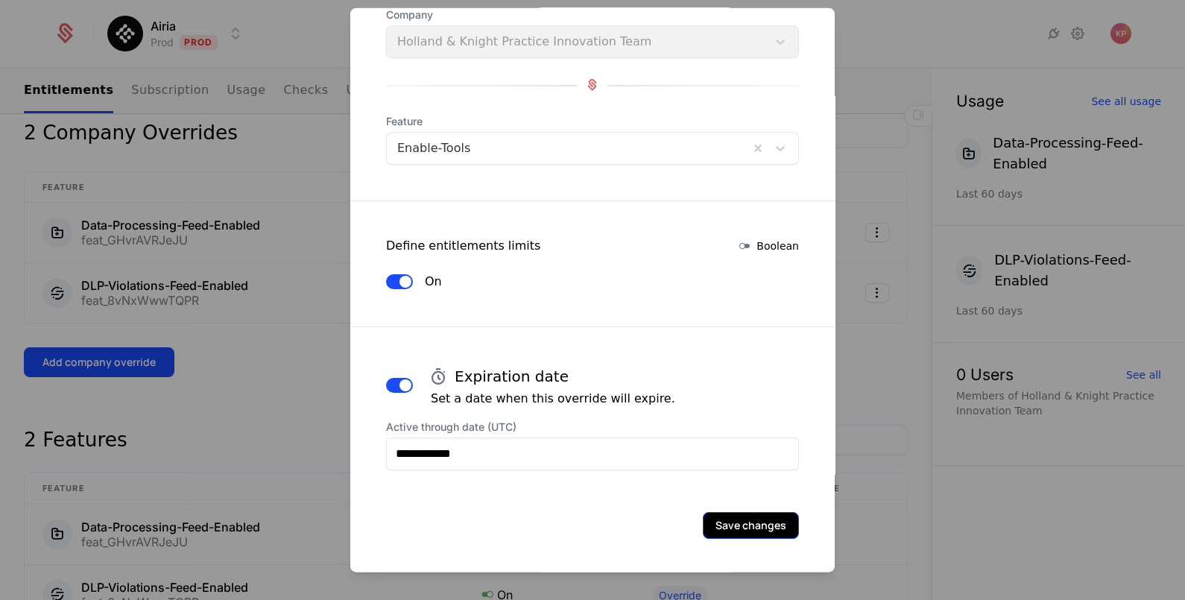
click at [730, 525] on button "Save changes" at bounding box center [751, 524] width 96 height 27
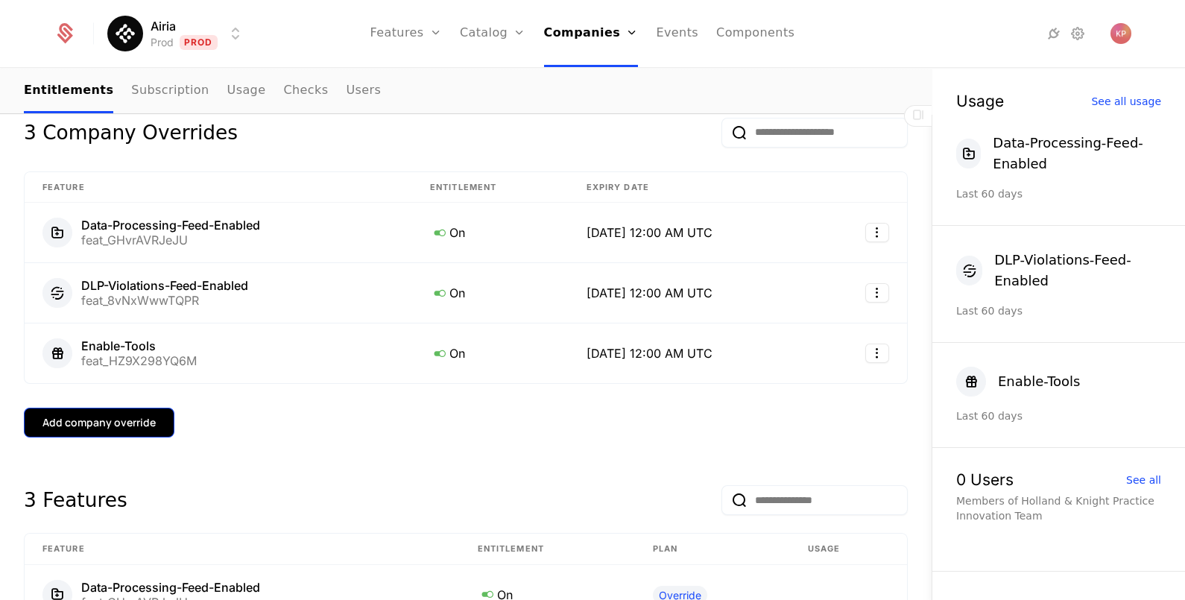
click at [125, 426] on div "Add company override" at bounding box center [98, 422] width 113 height 15
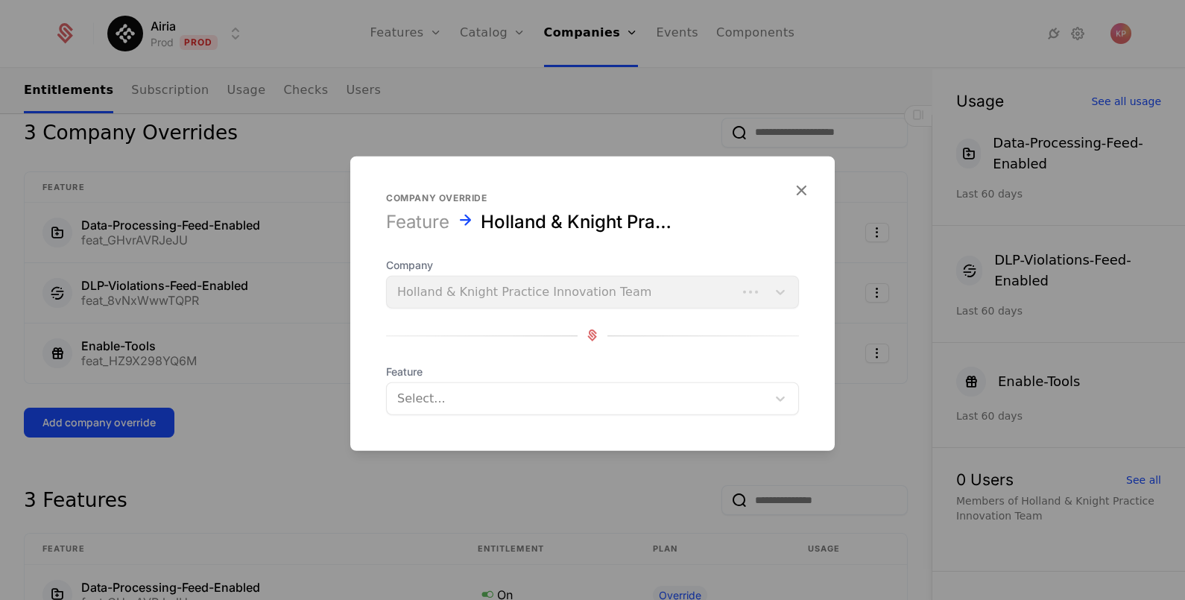
drag, startPoint x: 452, startPoint y: 402, endPoint x: 466, endPoint y: 409, distance: 15.0
click at [454, 402] on div at bounding box center [576, 397] width 359 height 21
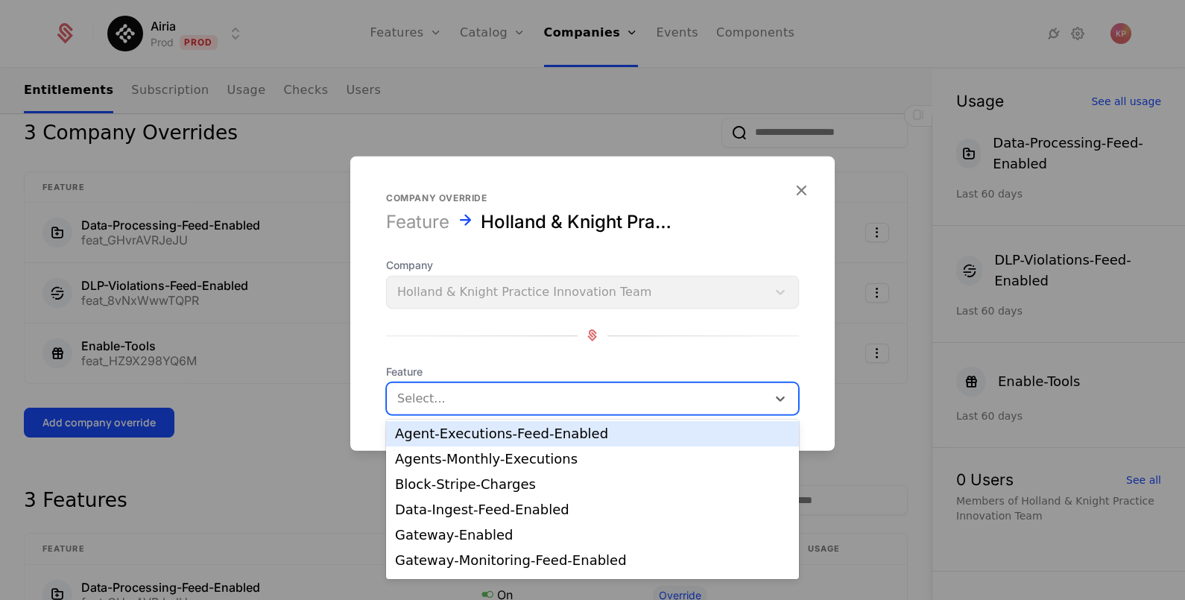
scroll to position [92, 0]
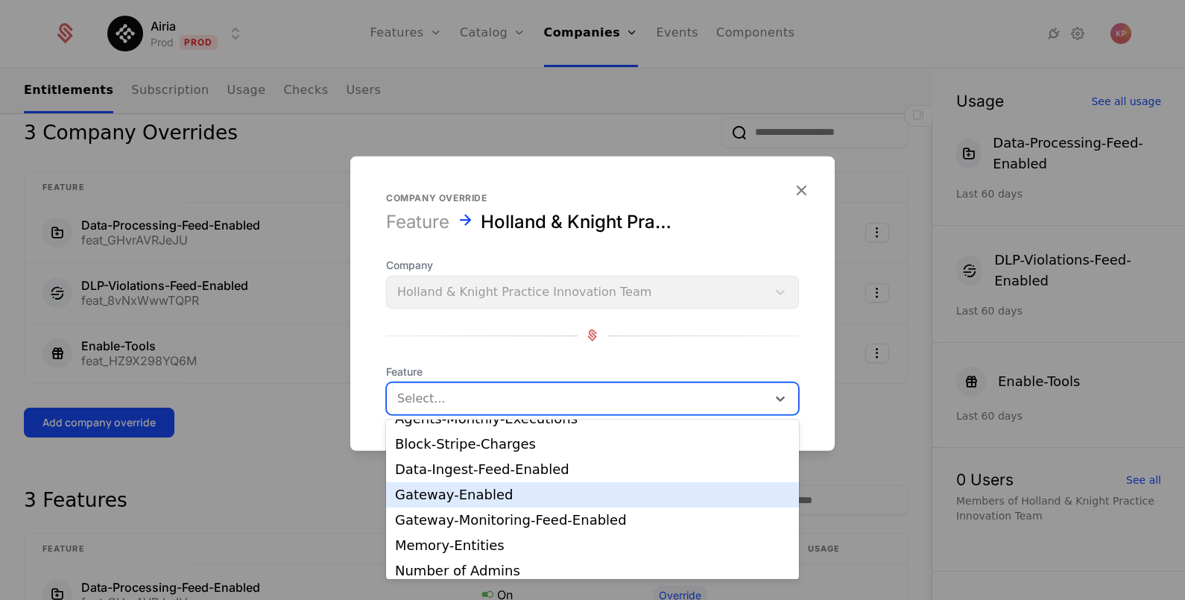
click at [548, 498] on div "Gateway-Enabled" at bounding box center [592, 494] width 395 height 13
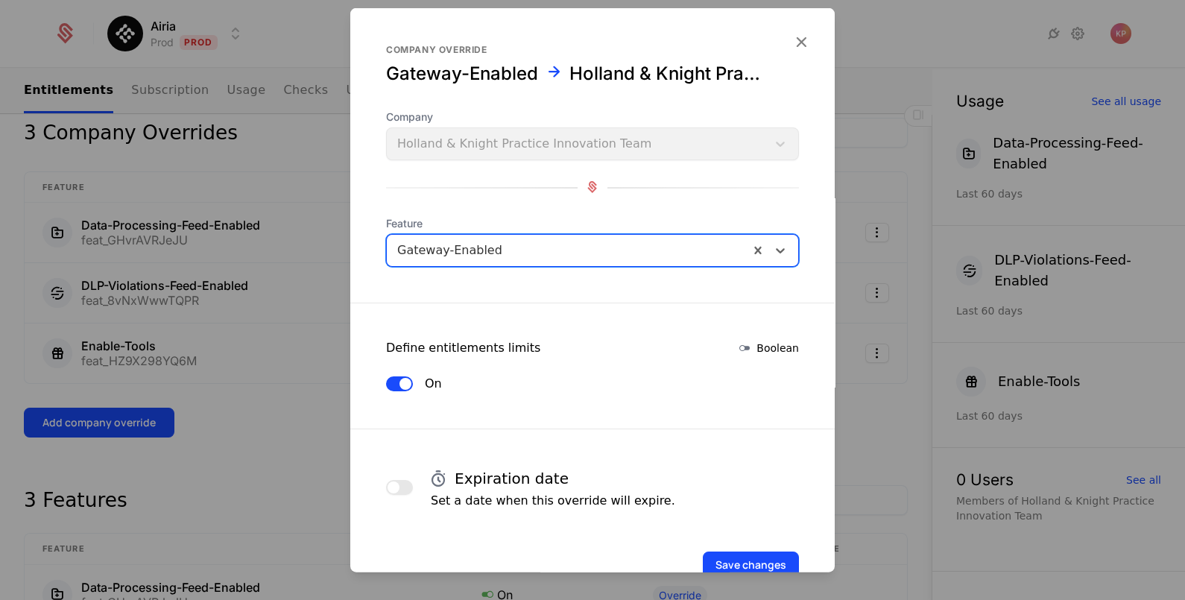
drag, startPoint x: 403, startPoint y: 484, endPoint x: 428, endPoint y: 475, distance: 26.2
click at [405, 484] on button "button" at bounding box center [399, 486] width 27 height 15
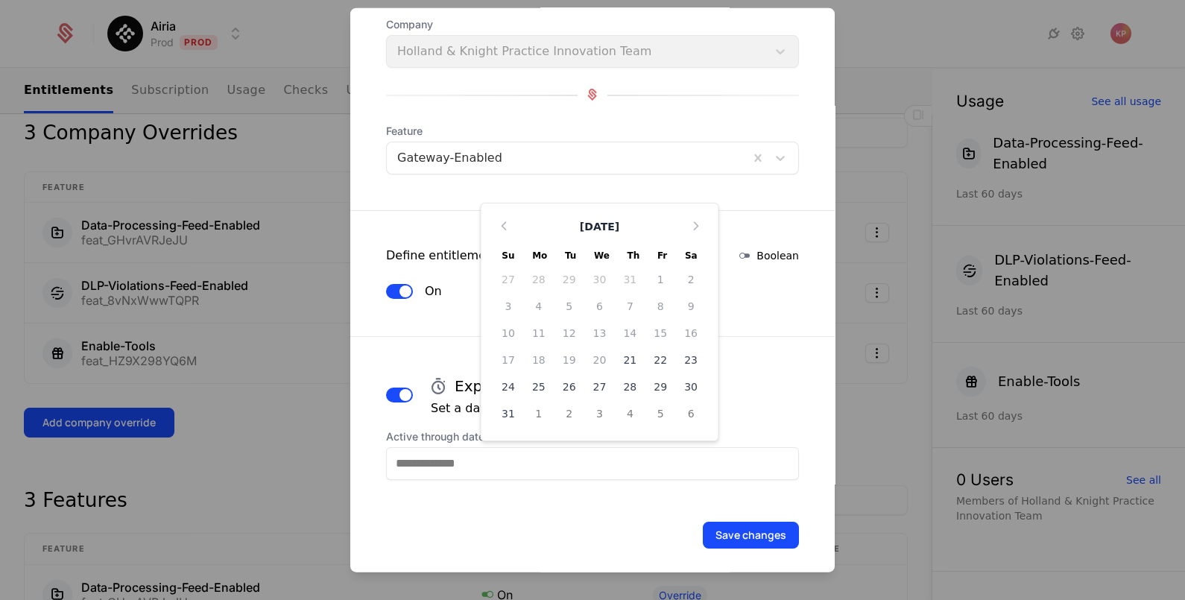
click at [502, 464] on input "Active through date (UTC)" at bounding box center [592, 462] width 413 height 33
click at [688, 226] on icon "Choose Date" at bounding box center [695, 225] width 15 height 15
click at [688, 253] on icon "Choose Date" at bounding box center [695, 251] width 15 height 15
click at [524, 384] on div "20" at bounding box center [538, 386] width 31 height 24
type input "**********"
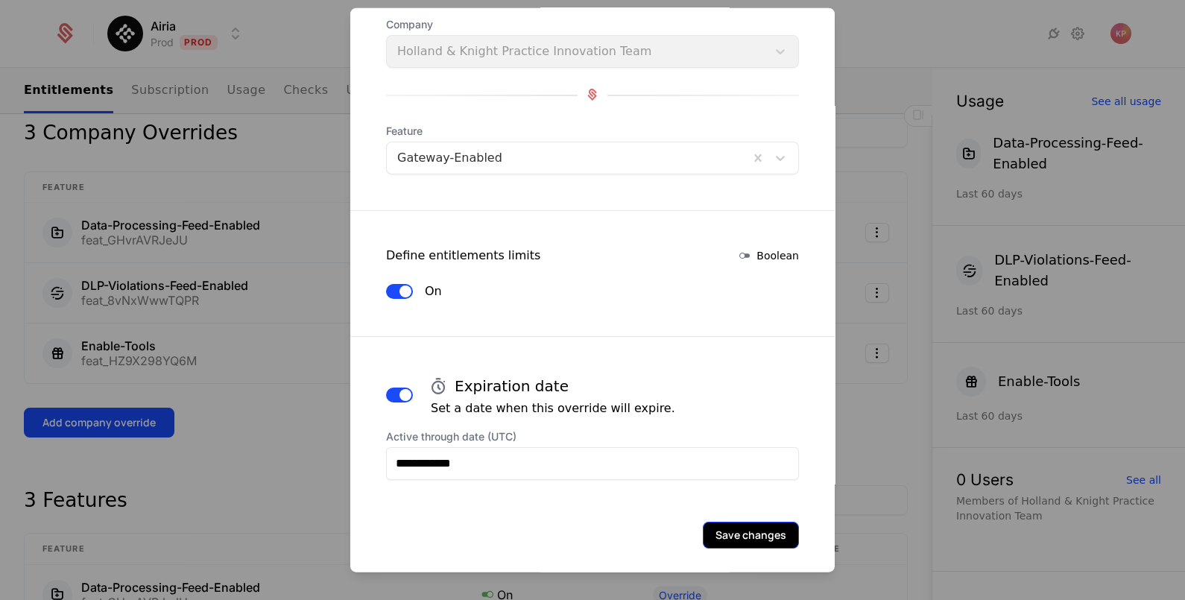
click at [748, 526] on button "Save changes" at bounding box center [751, 534] width 96 height 27
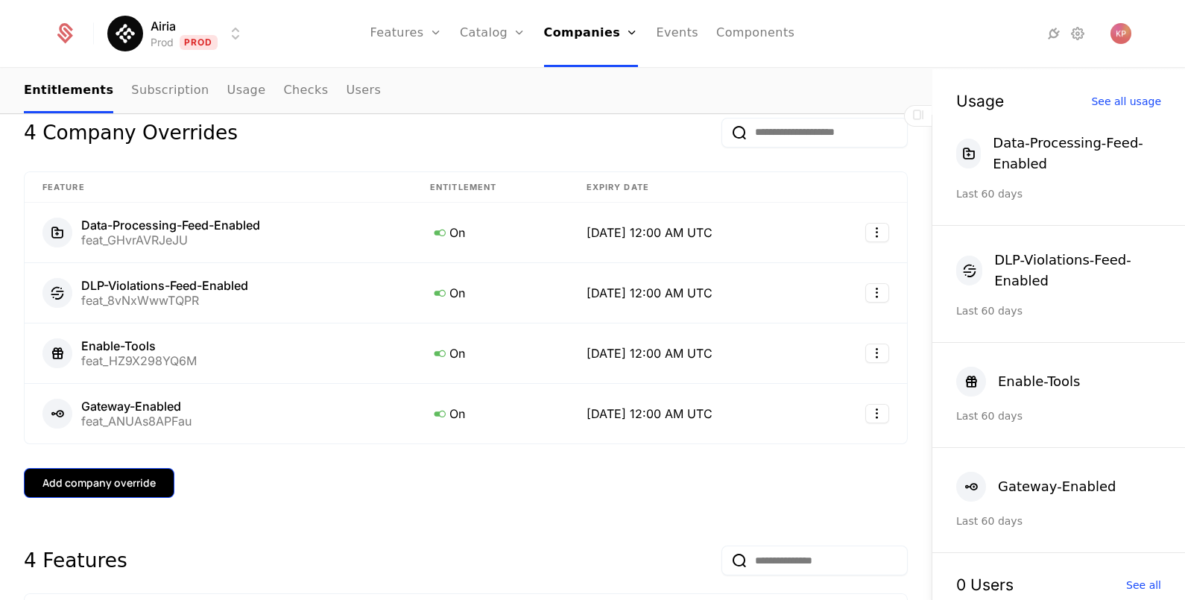
click at [86, 477] on div "Add company override" at bounding box center [98, 482] width 113 height 15
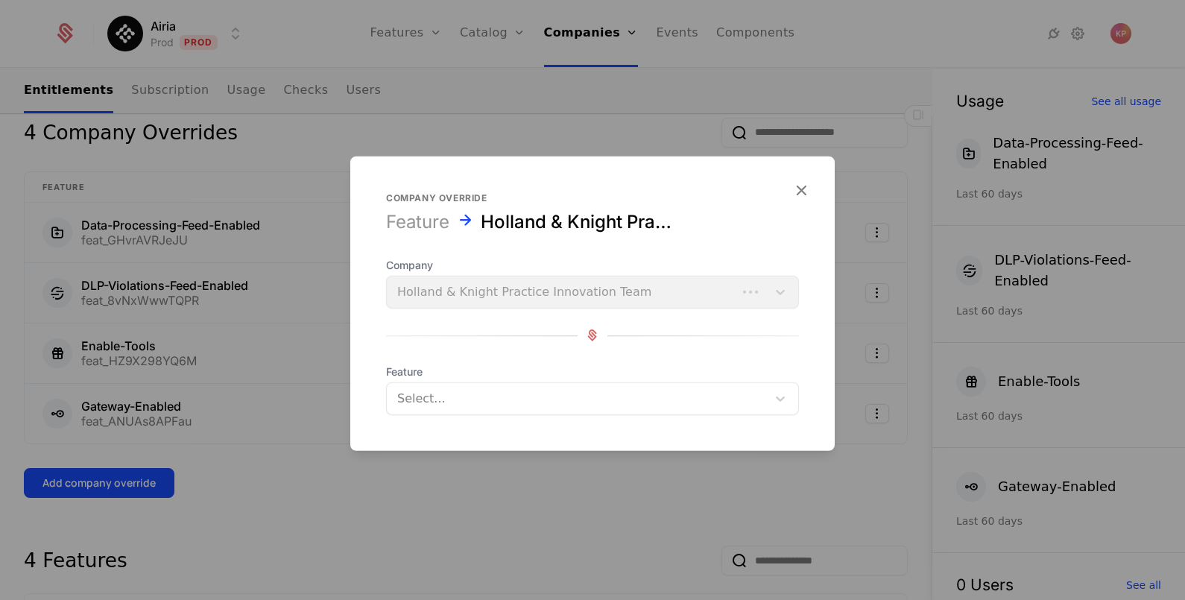
drag, startPoint x: 430, startPoint y: 392, endPoint x: 440, endPoint y: 393, distance: 9.7
click at [432, 392] on div at bounding box center [576, 397] width 359 height 21
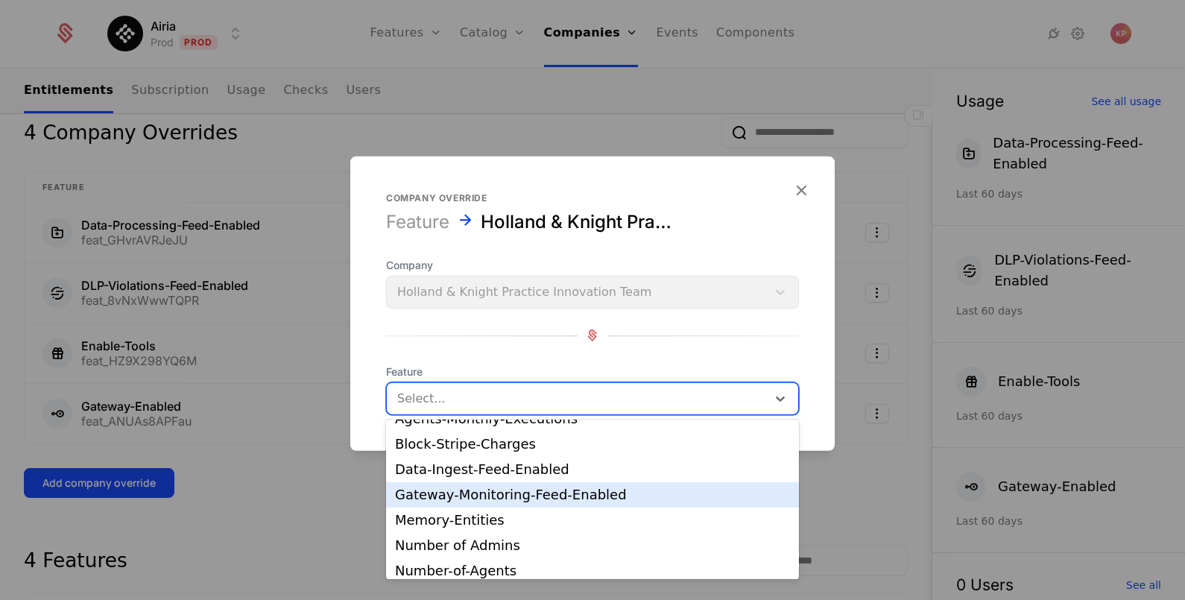
click at [530, 493] on div "Gateway-Monitoring-Feed-Enabled" at bounding box center [592, 494] width 395 height 13
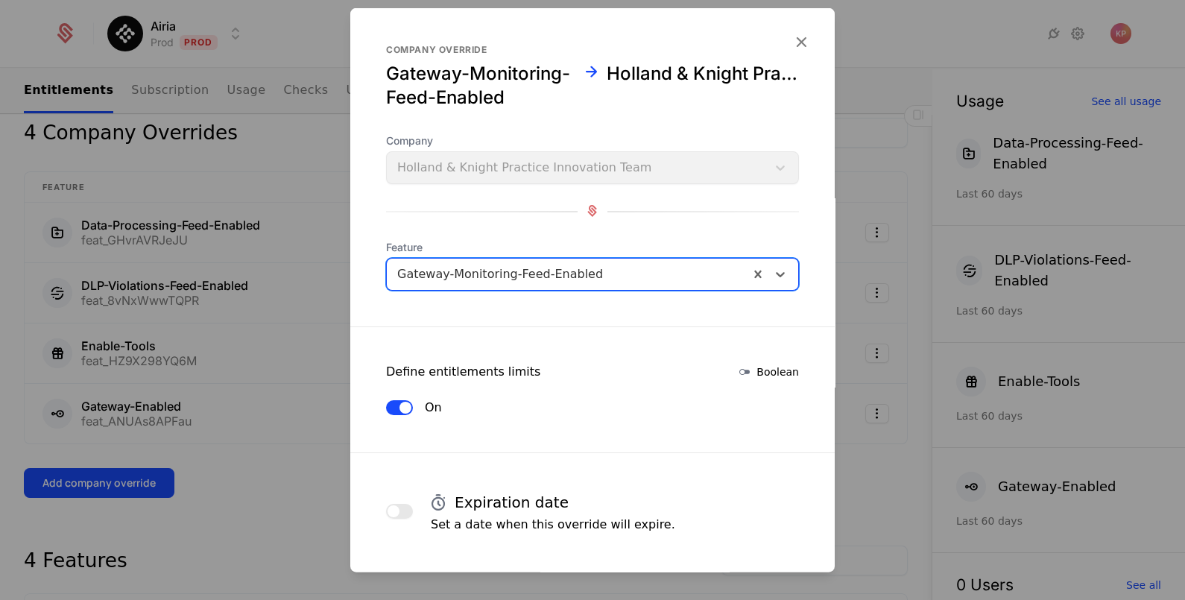
click at [393, 518] on button "button" at bounding box center [399, 510] width 27 height 15
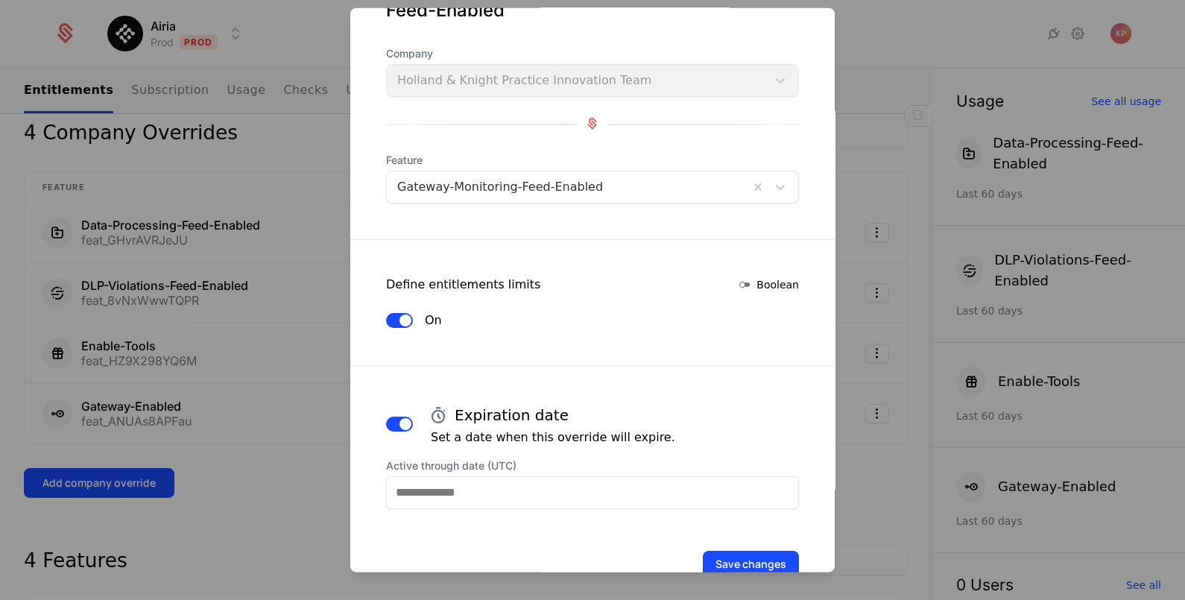
scroll to position [150, 0]
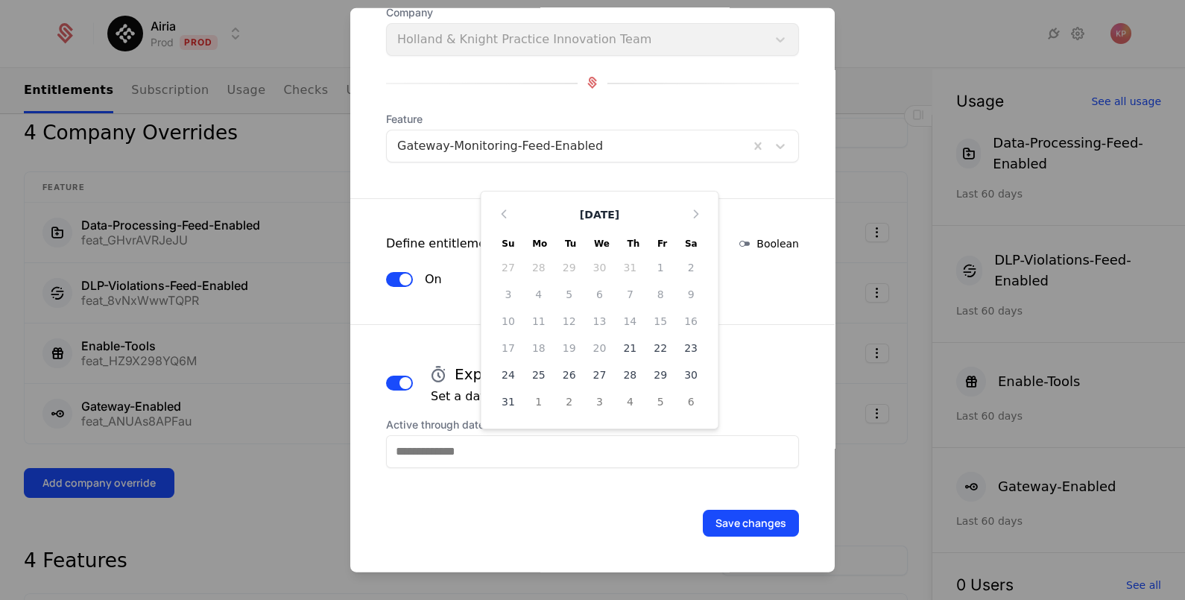
click at [494, 460] on input "Active through date (UTC)" at bounding box center [592, 450] width 413 height 33
click at [688, 216] on icon "Choose Date" at bounding box center [695, 213] width 15 height 15
click at [688, 238] on icon "Choose Date" at bounding box center [695, 239] width 15 height 15
click at [527, 369] on div "20" at bounding box center [538, 374] width 31 height 24
type input "**********"
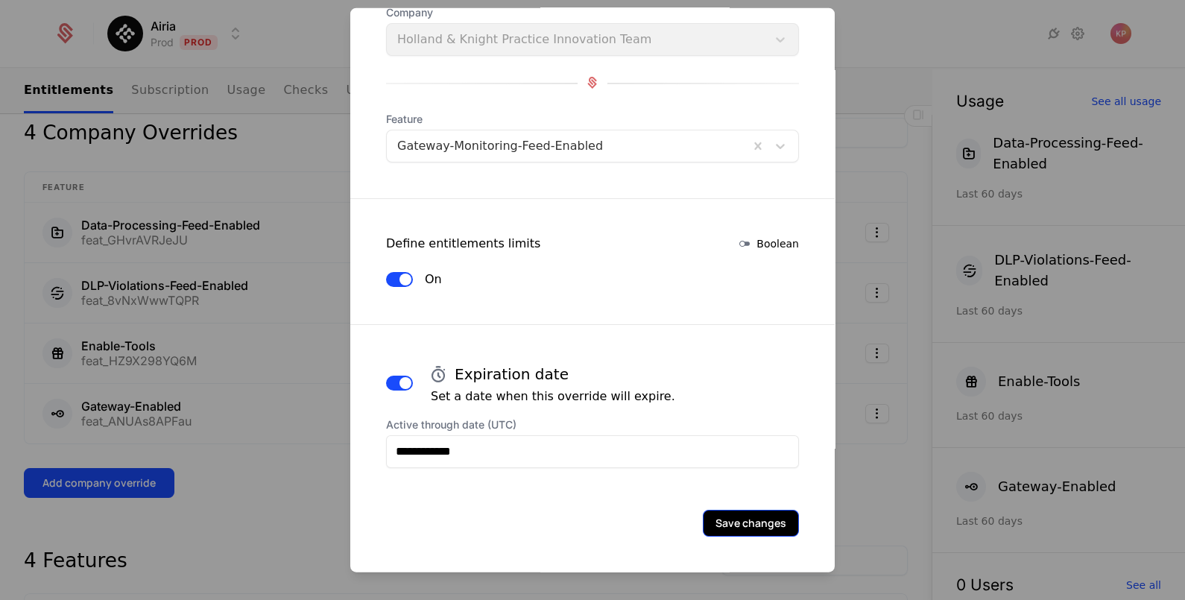
click at [725, 518] on button "Save changes" at bounding box center [751, 522] width 96 height 27
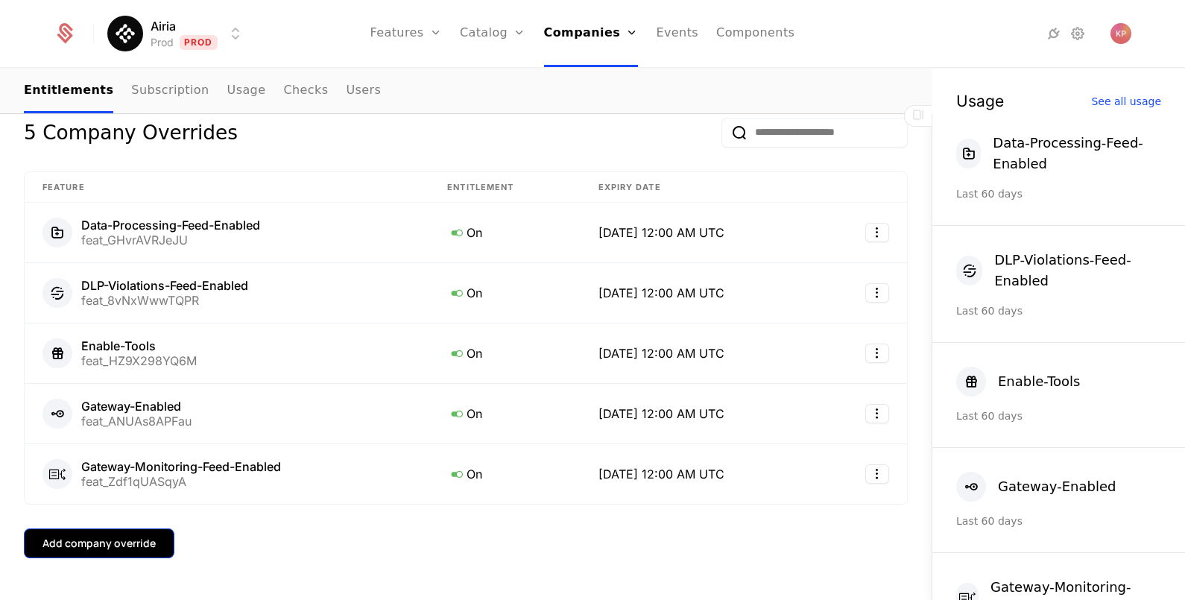
click at [148, 541] on div "Add company override" at bounding box center [98, 543] width 113 height 15
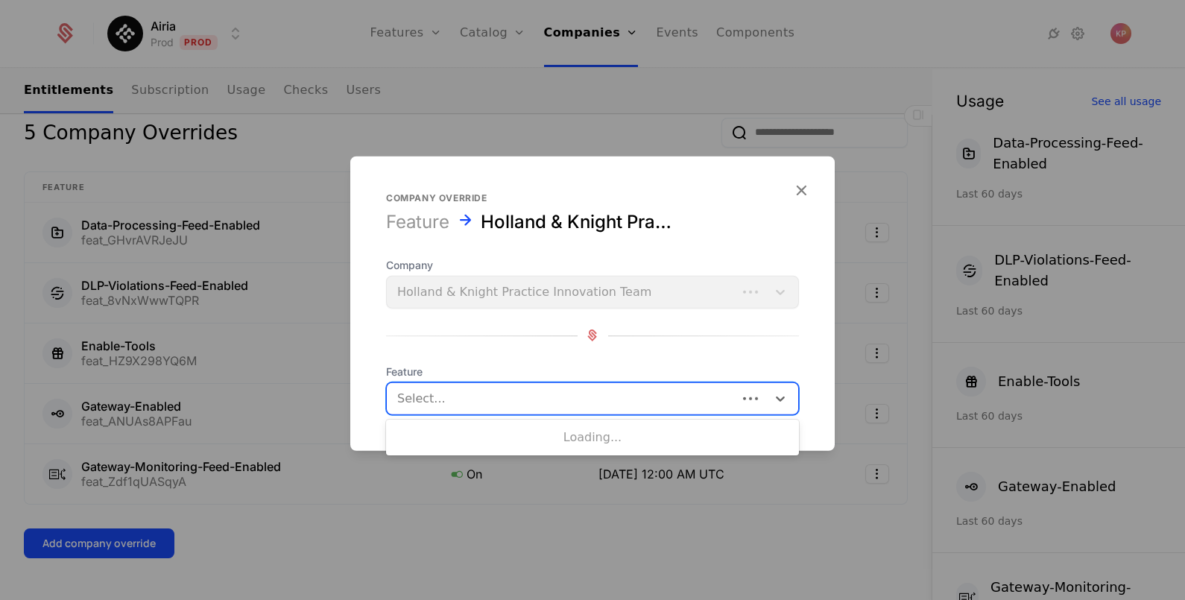
click at [559, 402] on div at bounding box center [561, 397] width 329 height 21
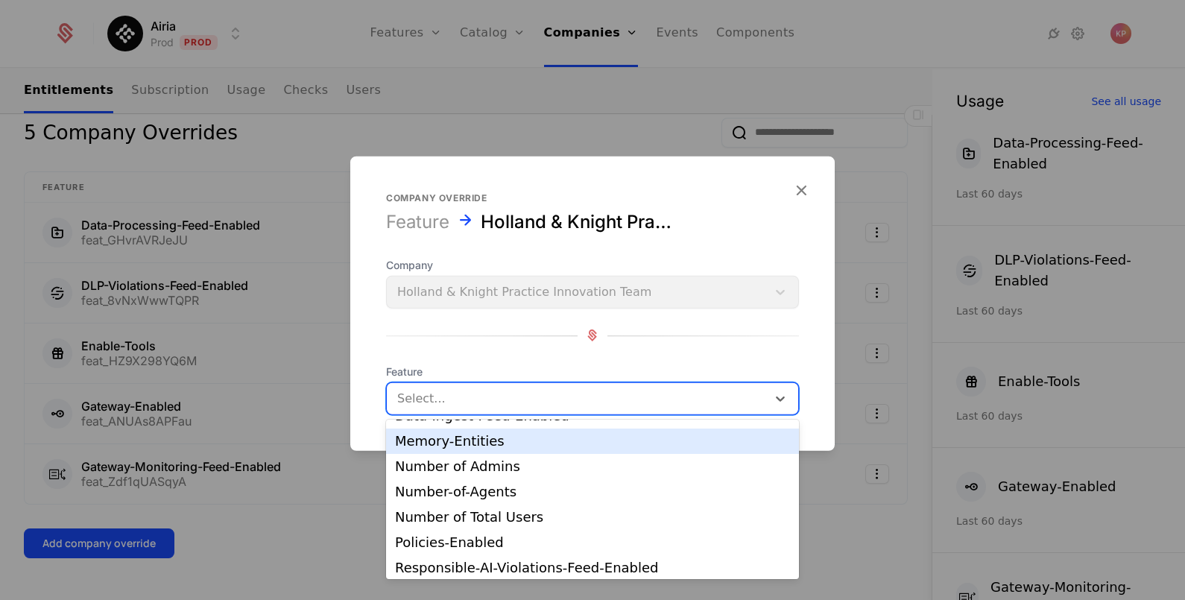
scroll to position [186, 0]
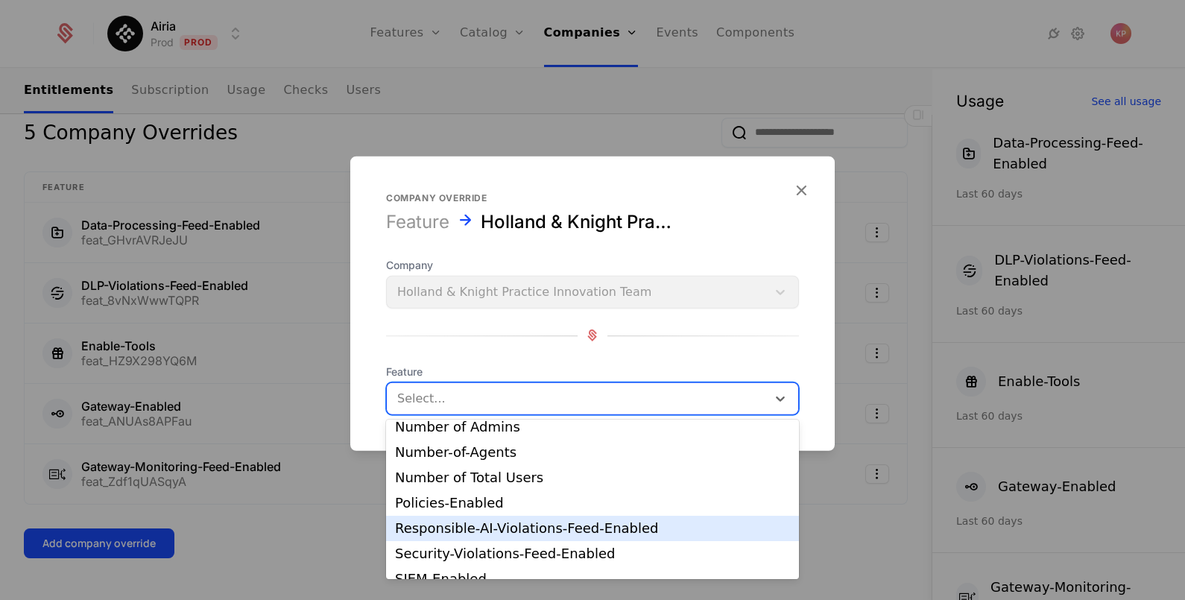
click at [544, 528] on div "Responsible-AI-Violations-Feed-Enabled" at bounding box center [592, 528] width 395 height 13
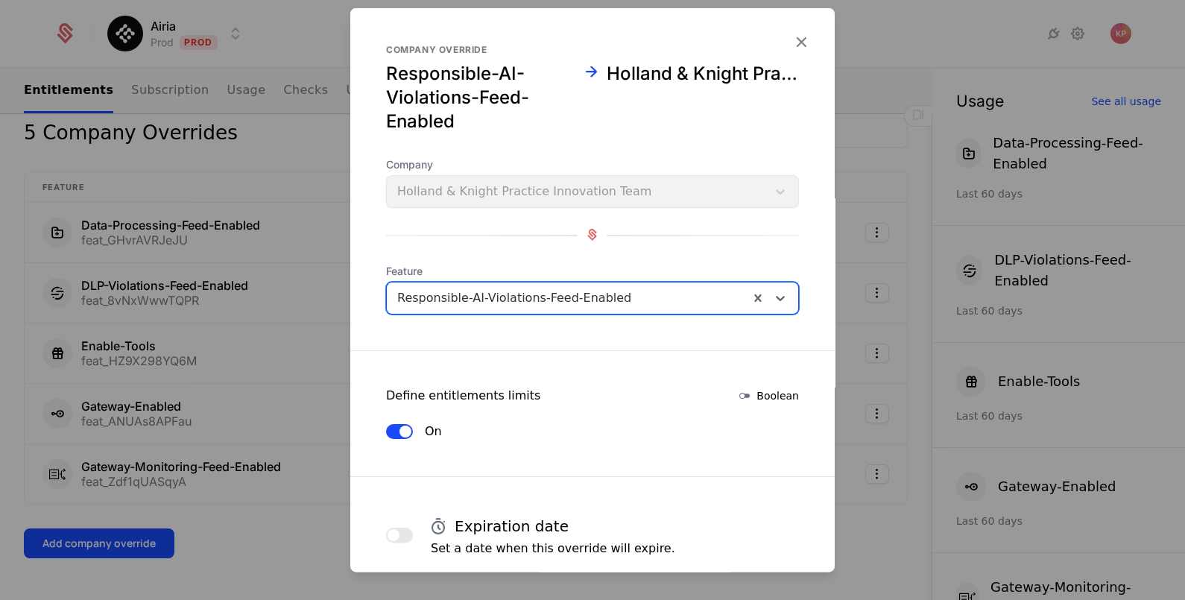
click at [391, 530] on span "button" at bounding box center [393, 534] width 12 height 12
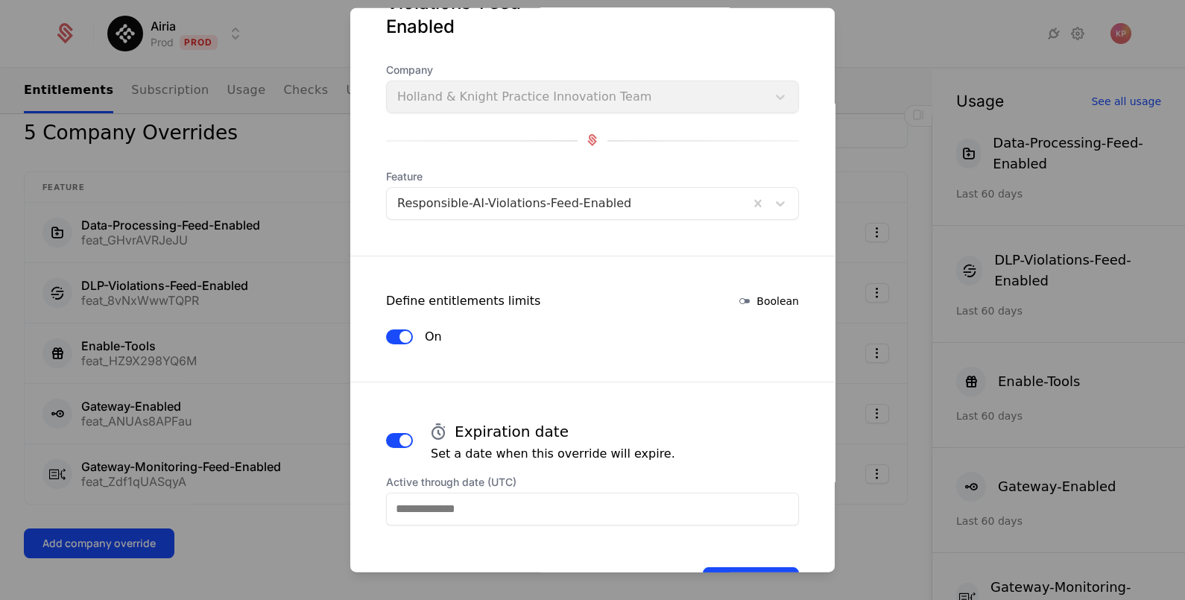
scroll to position [150, 0]
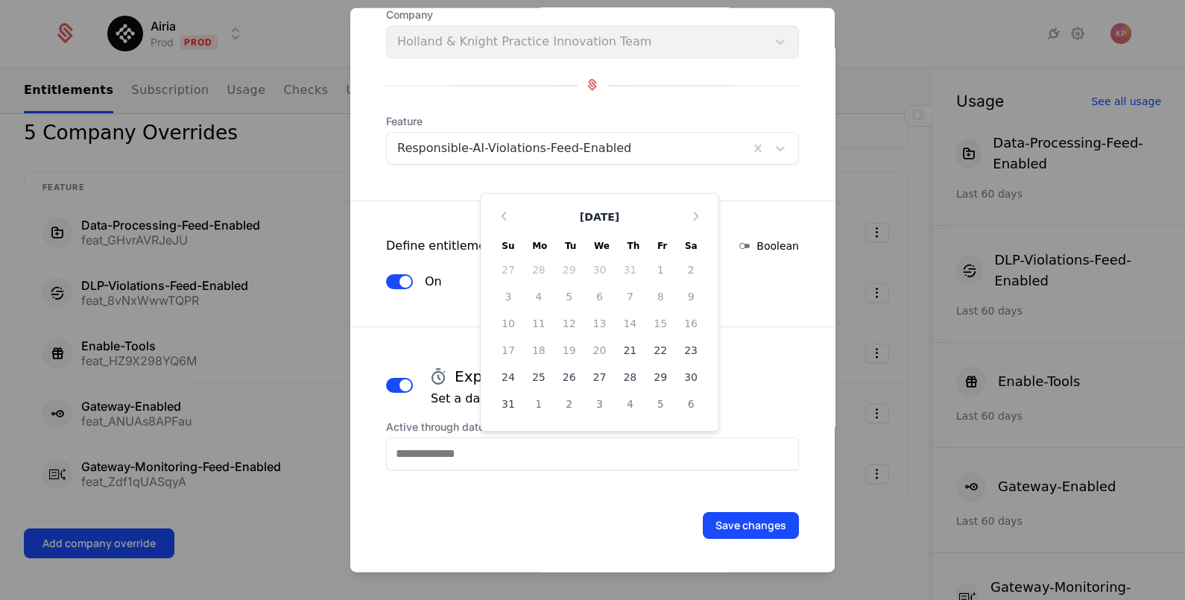
click at [585, 449] on input "Active through date (UTC)" at bounding box center [592, 453] width 413 height 33
click at [688, 214] on icon "Choose Date" at bounding box center [695, 215] width 15 height 15
click at [688, 242] on icon "Choose Date" at bounding box center [695, 242] width 15 height 15
click at [531, 369] on div "20" at bounding box center [538, 376] width 31 height 24
type input "**********"
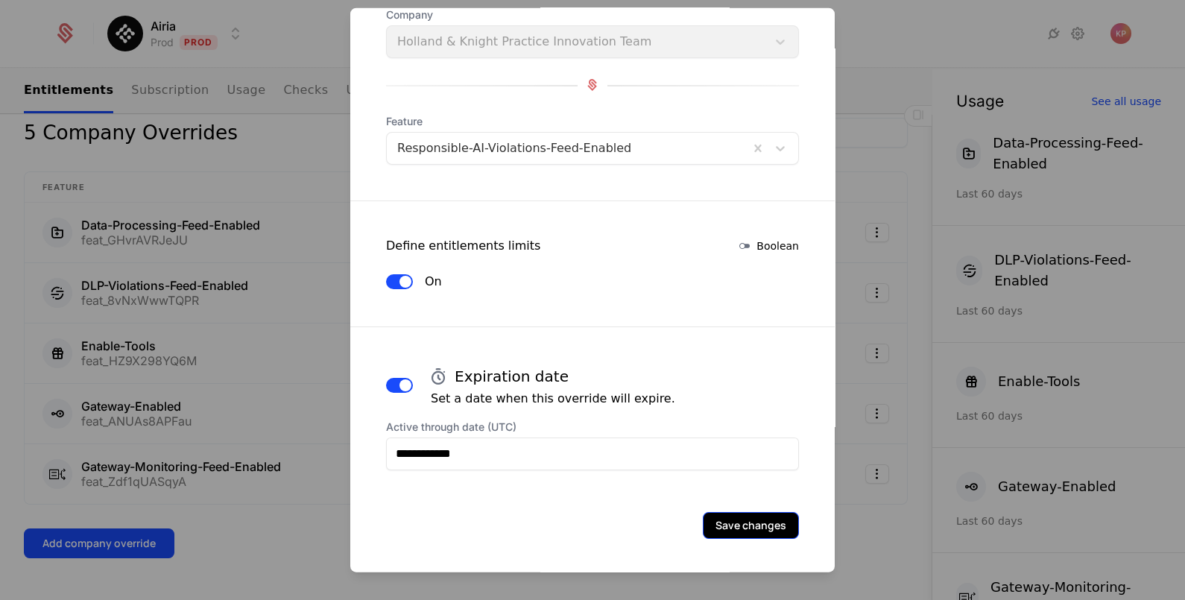
click at [711, 520] on button "Save changes" at bounding box center [751, 524] width 96 height 27
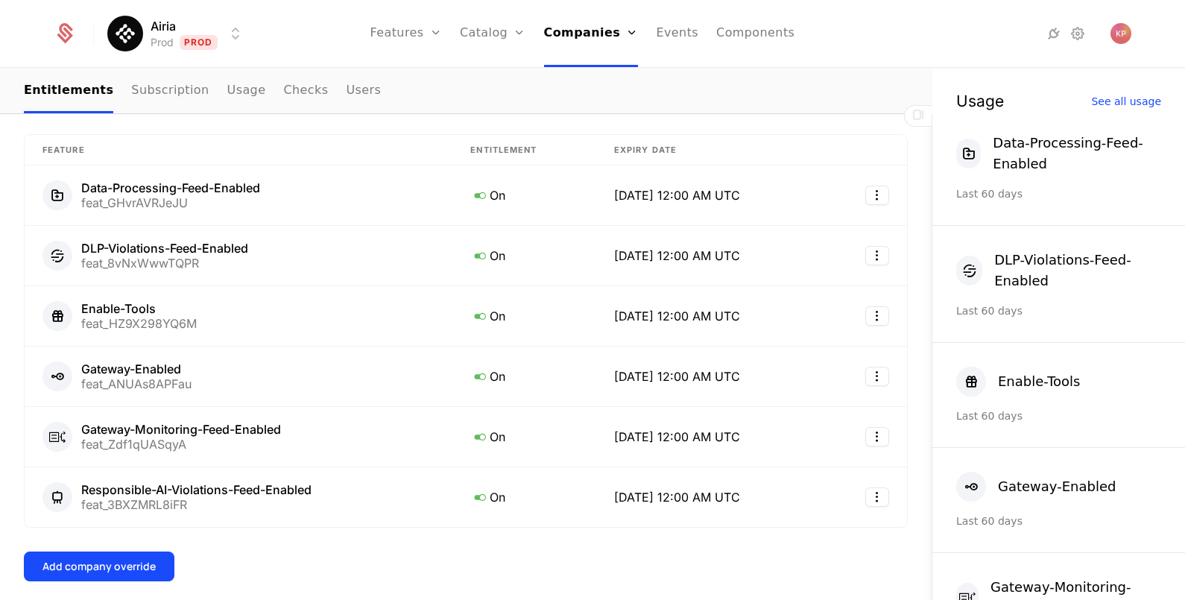
scroll to position [466, 0]
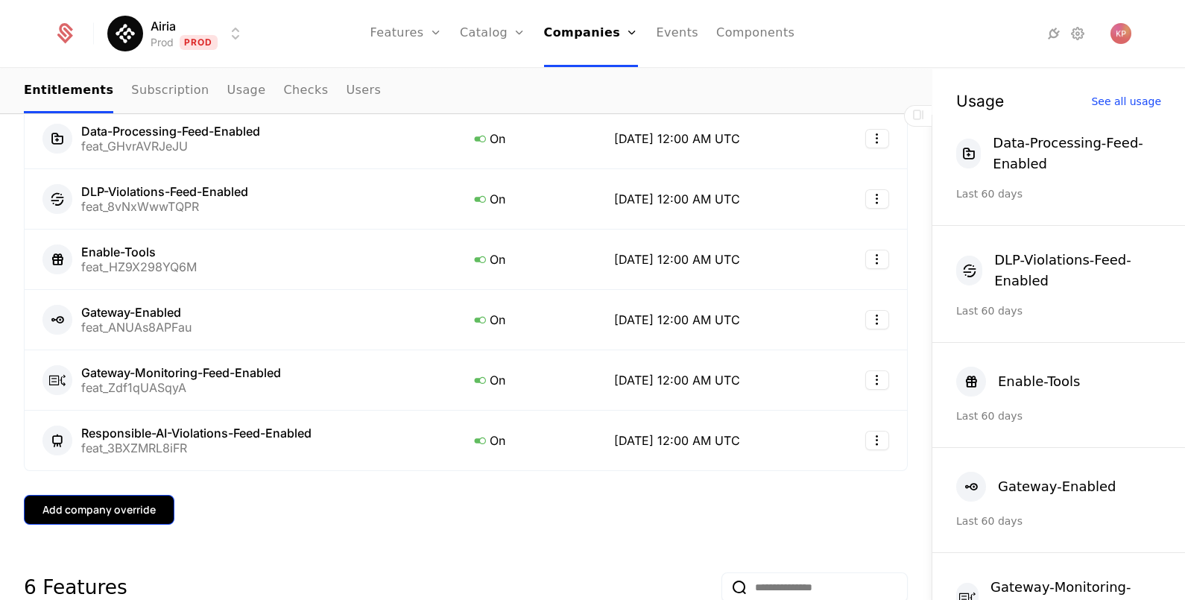
click at [130, 495] on button "Add company override" at bounding box center [99, 510] width 150 height 30
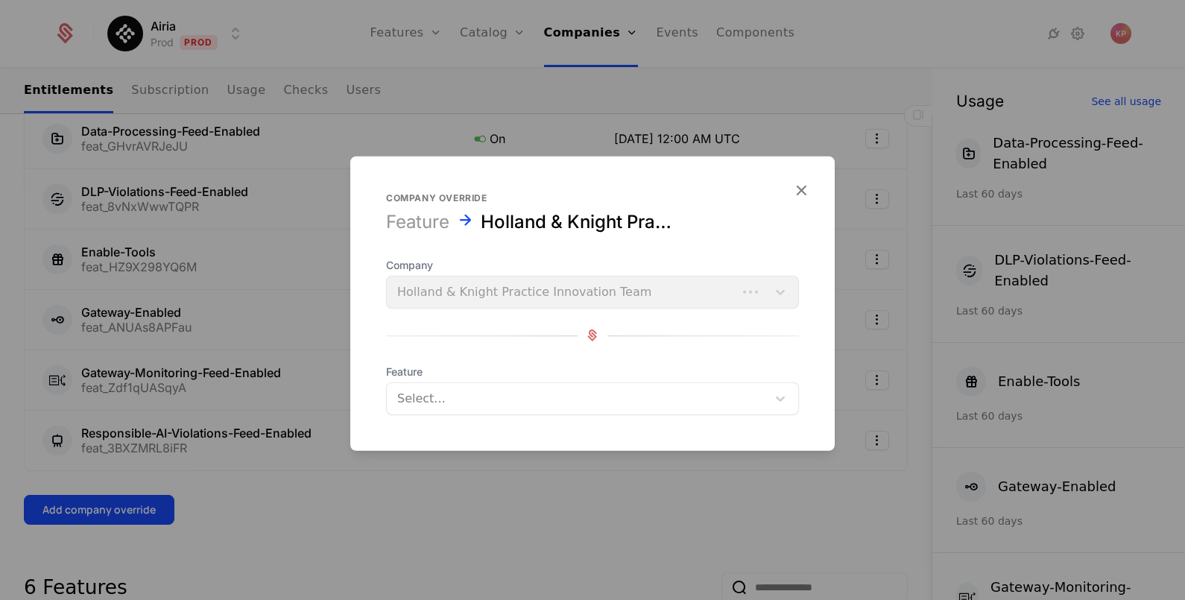
click at [565, 406] on div at bounding box center [576, 397] width 359 height 21
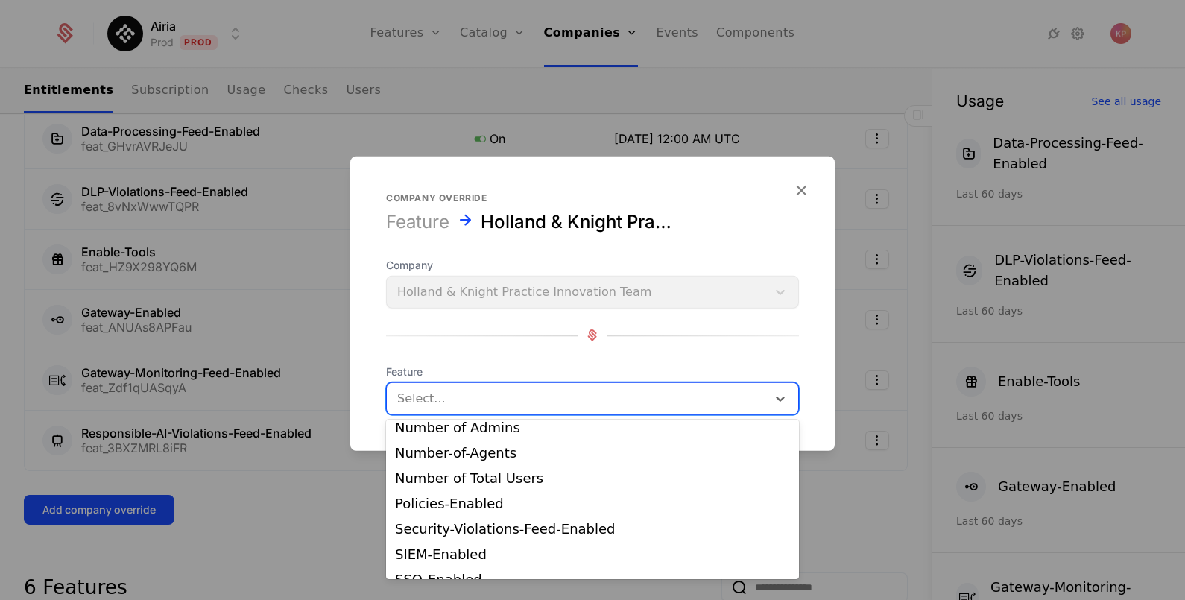
scroll to position [186, 0]
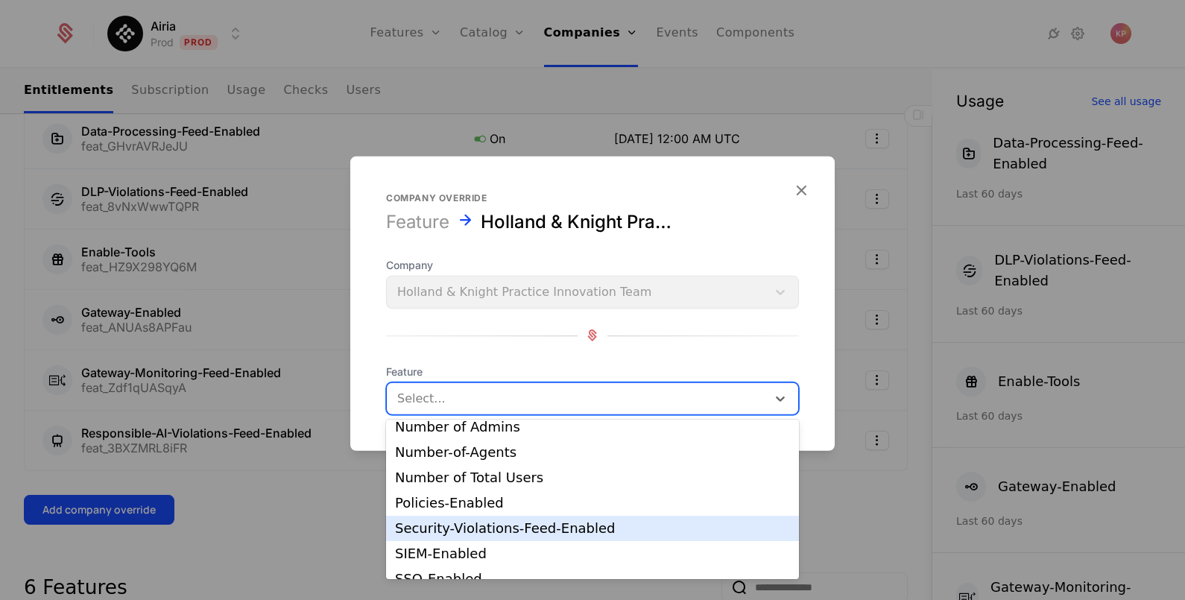
click at [527, 529] on div "Security-Violations-Feed-Enabled" at bounding box center [592, 528] width 395 height 13
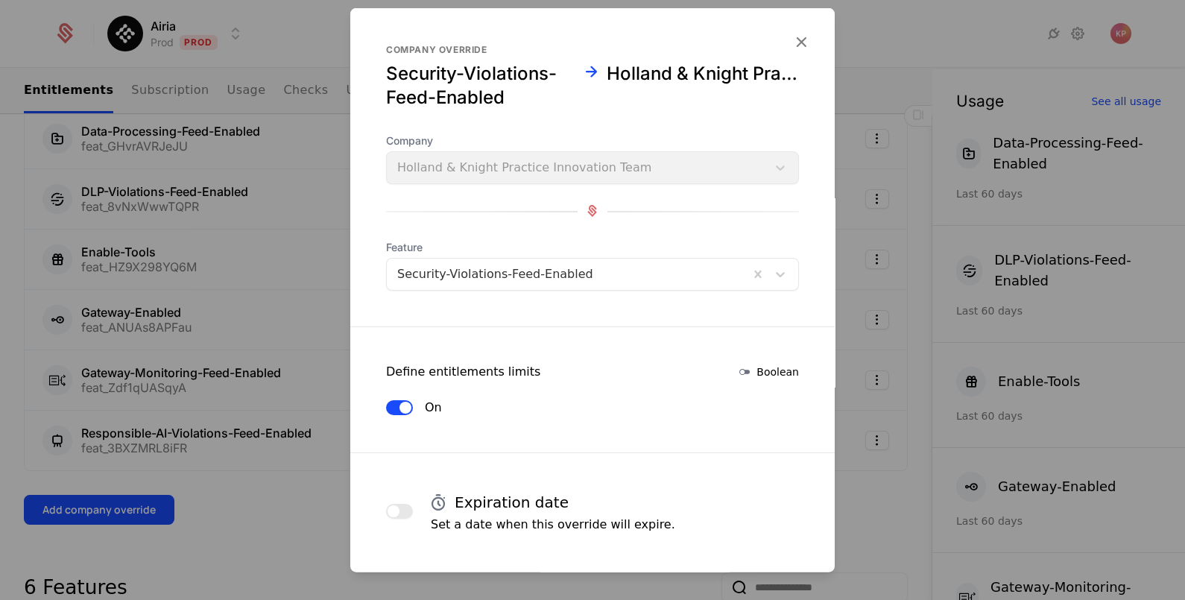
click at [399, 503] on button "button" at bounding box center [399, 510] width 27 height 15
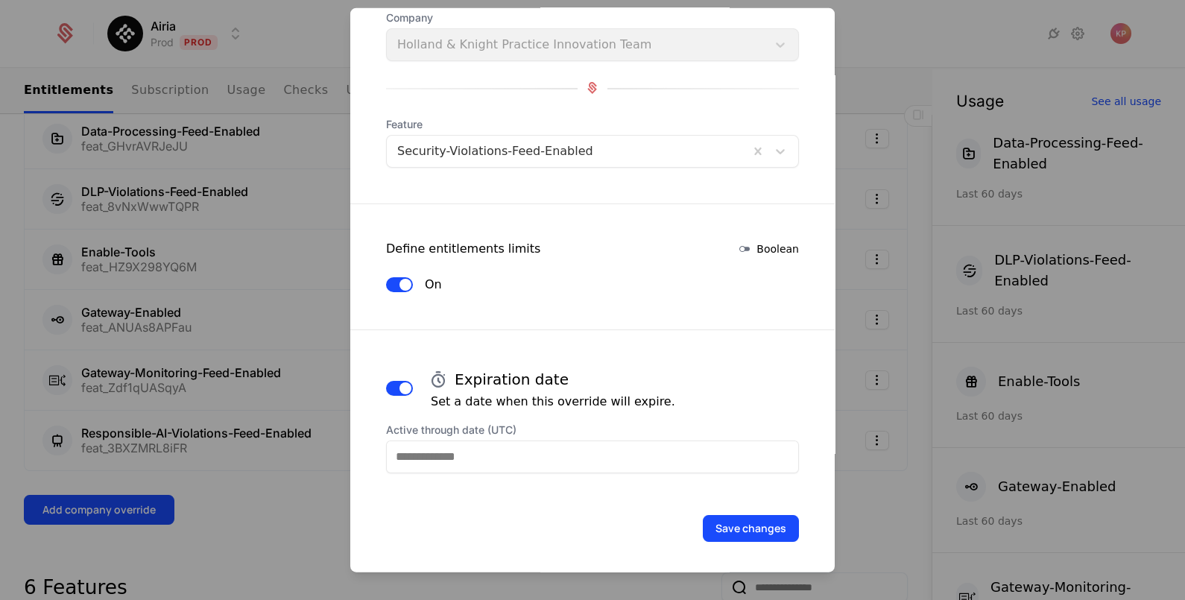
scroll to position [126, 0]
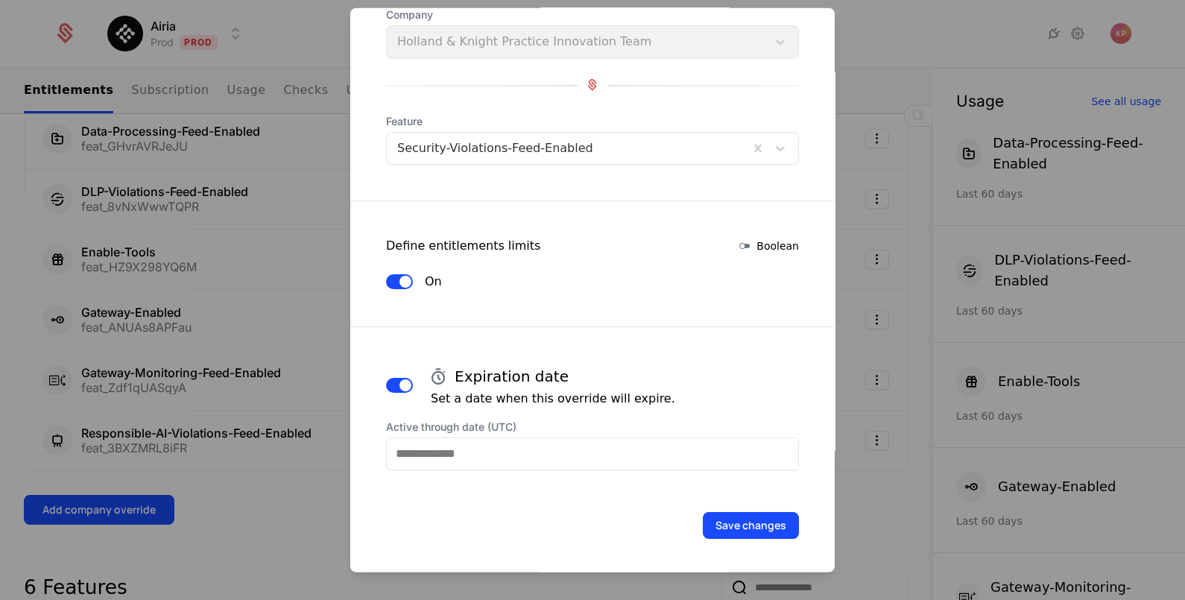
click at [553, 457] on input "Active through date (UTC)" at bounding box center [592, 453] width 413 height 33
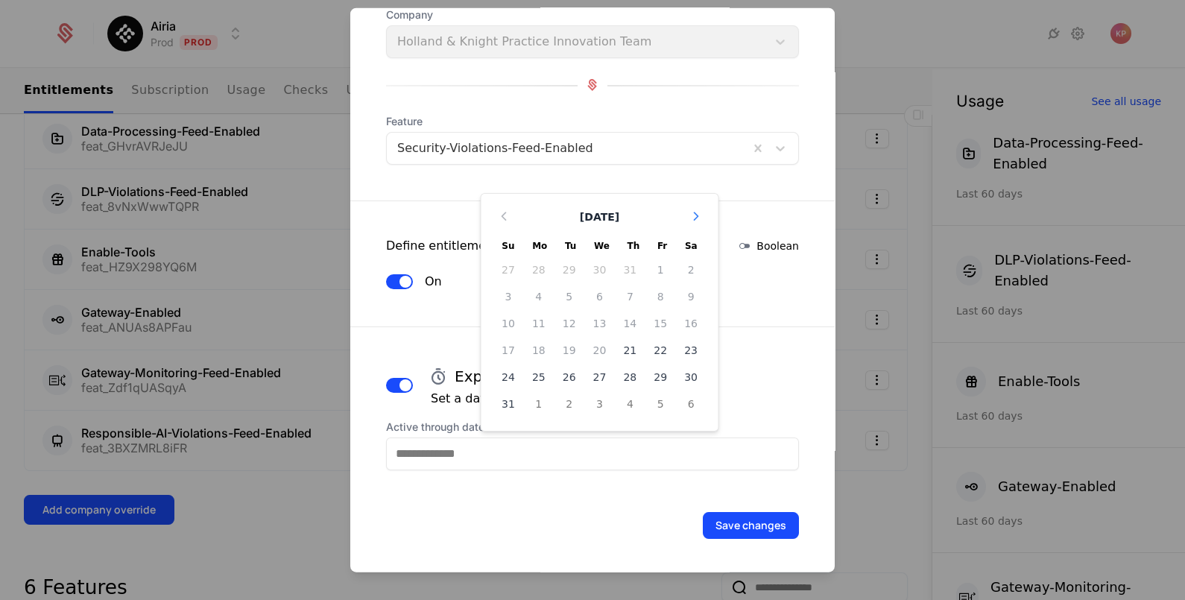
click at [688, 220] on icon "Choose Date" at bounding box center [695, 215] width 15 height 15
click at [688, 243] on icon "Choose Date" at bounding box center [695, 242] width 15 height 15
drag, startPoint x: 530, startPoint y: 373, endPoint x: 592, endPoint y: 419, distance: 77.8
click at [529, 373] on div "20" at bounding box center [538, 376] width 31 height 24
type input "**********"
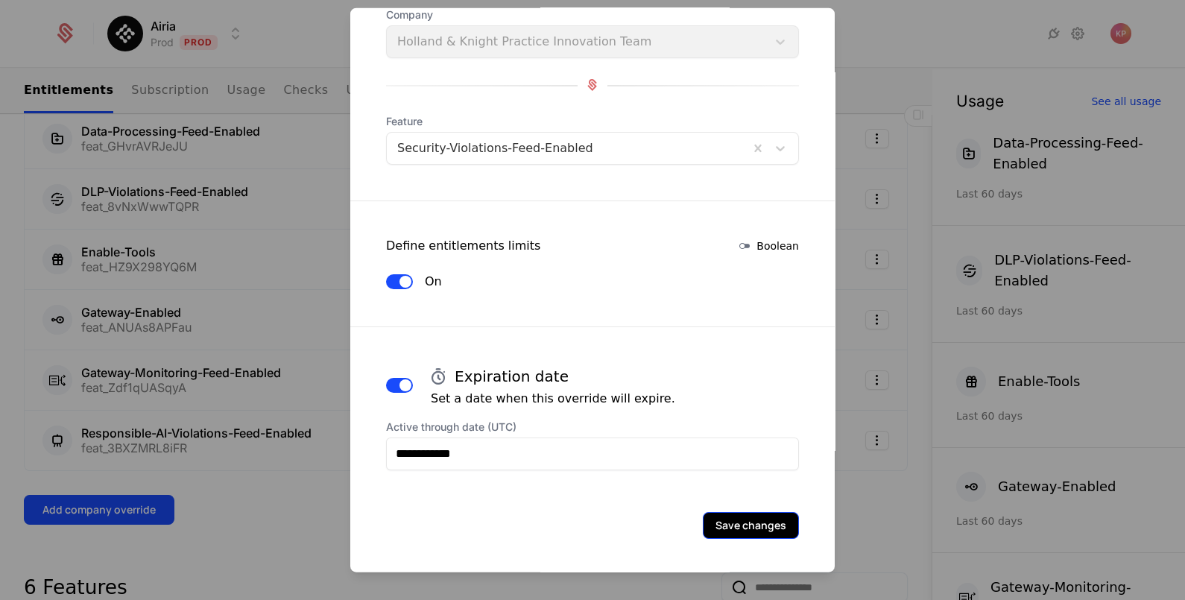
click at [742, 525] on button "Save changes" at bounding box center [751, 524] width 96 height 27
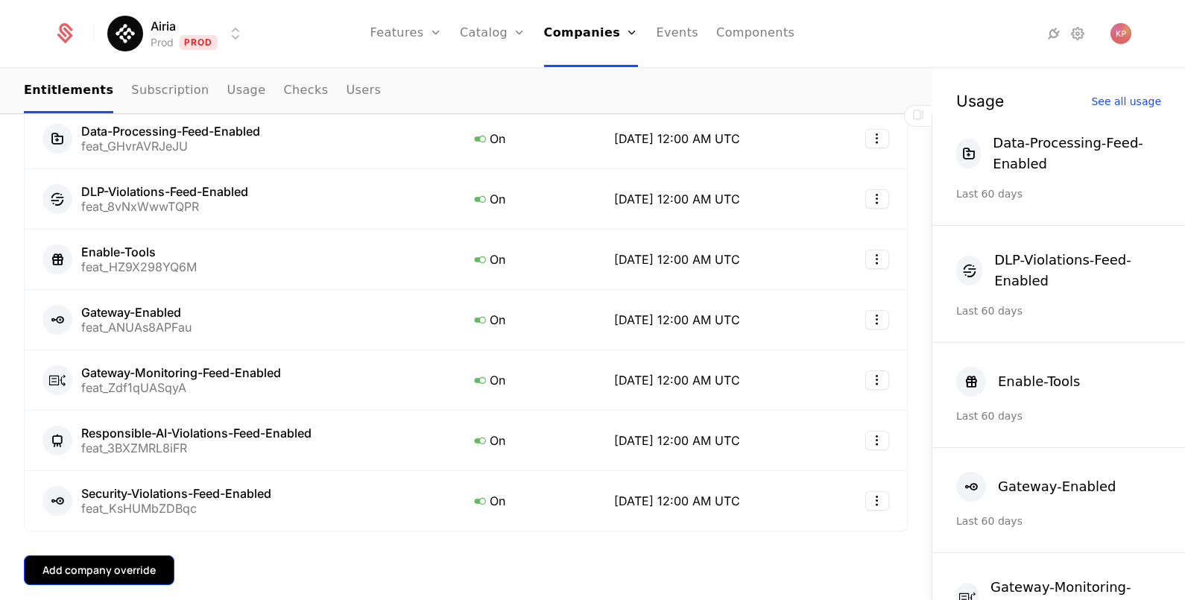
click at [125, 565] on div "Add company override" at bounding box center [98, 569] width 113 height 15
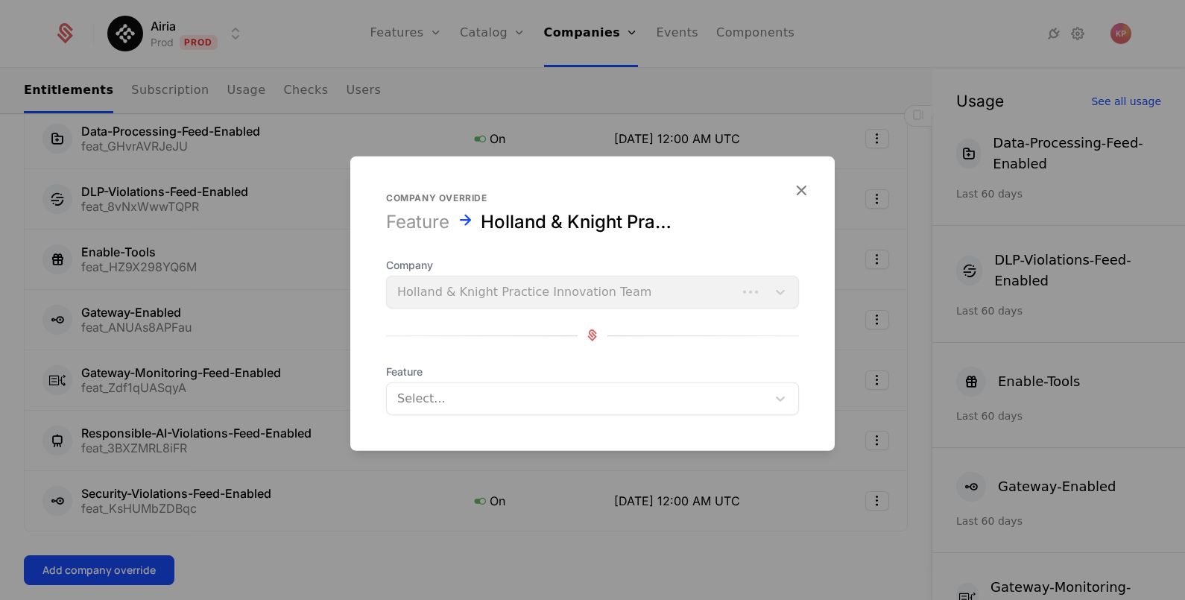
click at [434, 417] on form "Company override Feature Holland & Knight Practice Innovation Team Company Holl…" at bounding box center [592, 303] width 484 height 294
click at [436, 408] on div "Select..." at bounding box center [577, 397] width 380 height 27
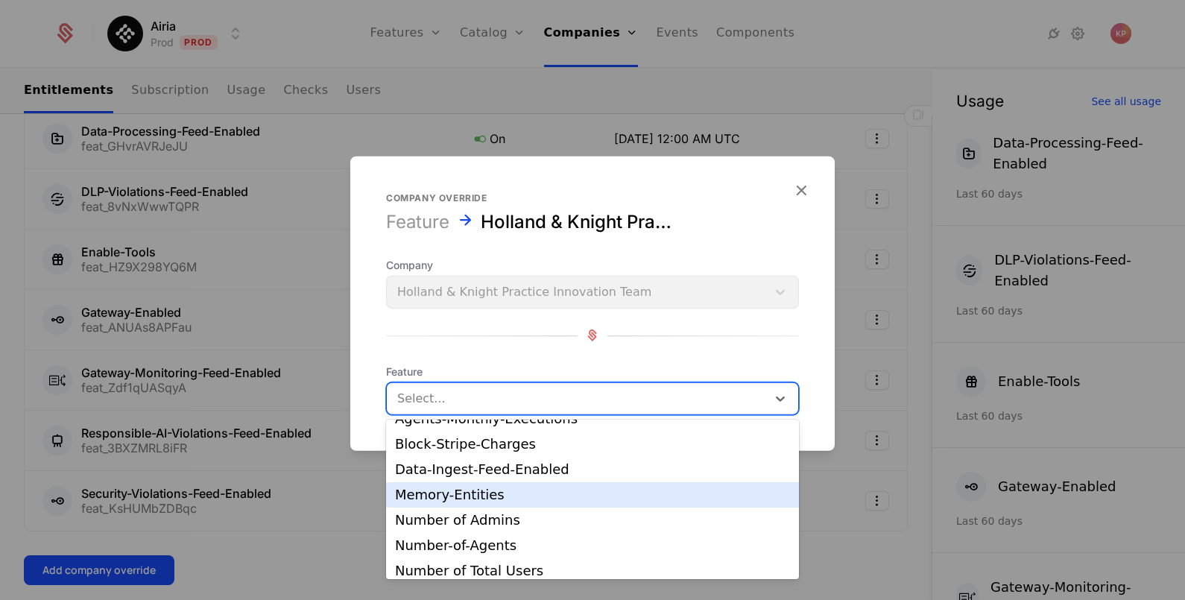
scroll to position [186, 0]
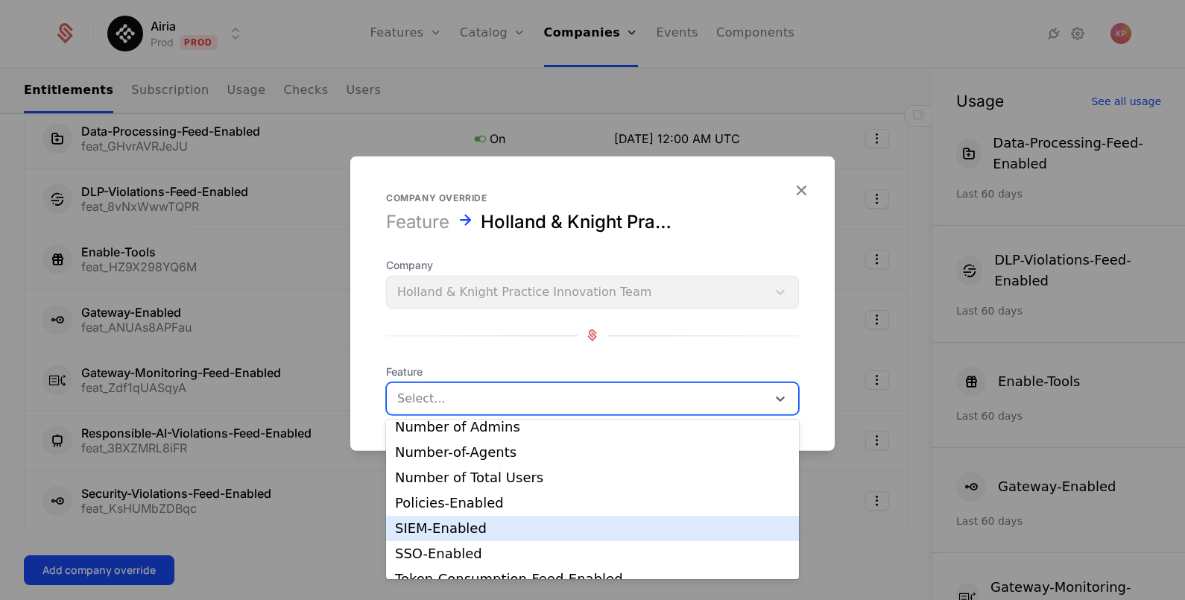
click at [543, 523] on div "SIEM-Enabled" at bounding box center [592, 528] width 395 height 13
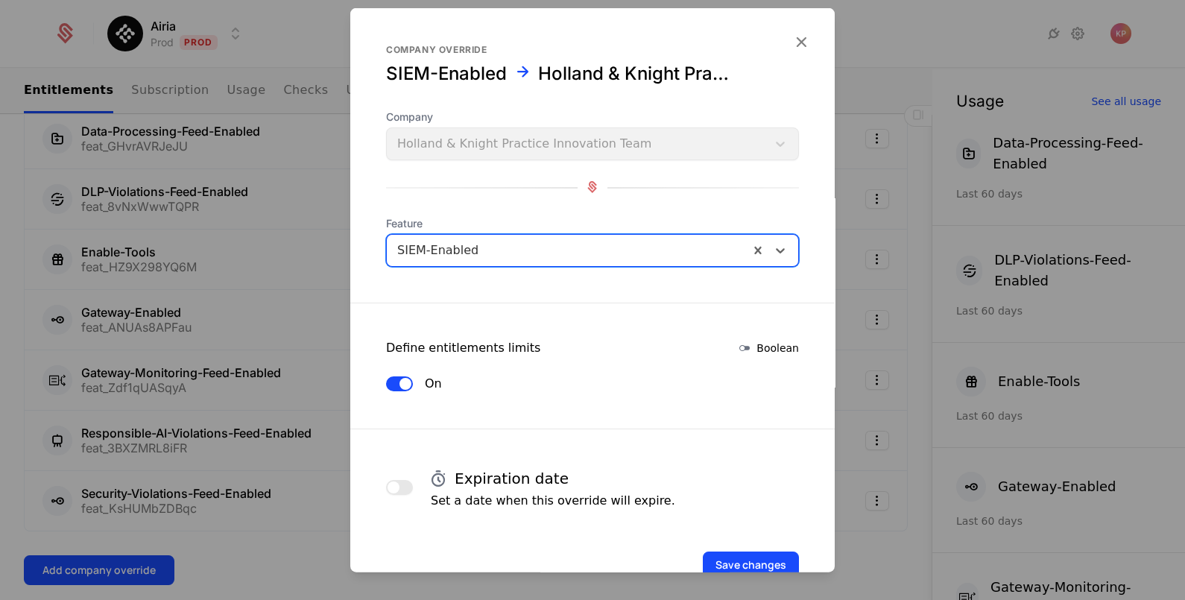
drag, startPoint x: 396, startPoint y: 486, endPoint x: 434, endPoint y: 428, distance: 68.8
click at [397, 485] on span "button" at bounding box center [393, 487] width 12 height 12
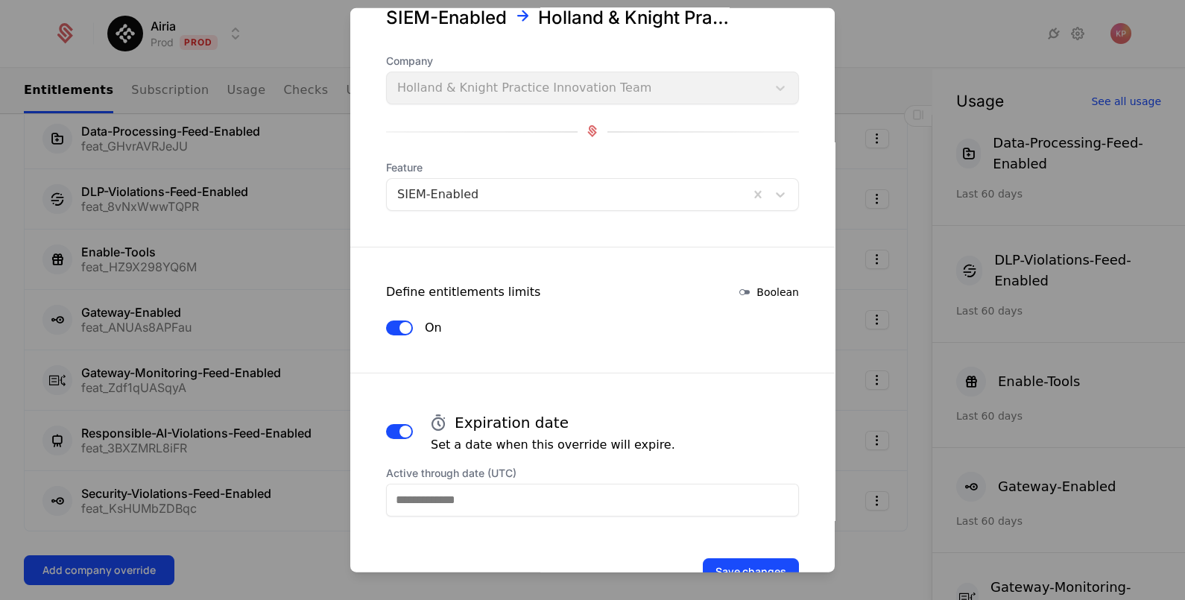
scroll to position [102, 0]
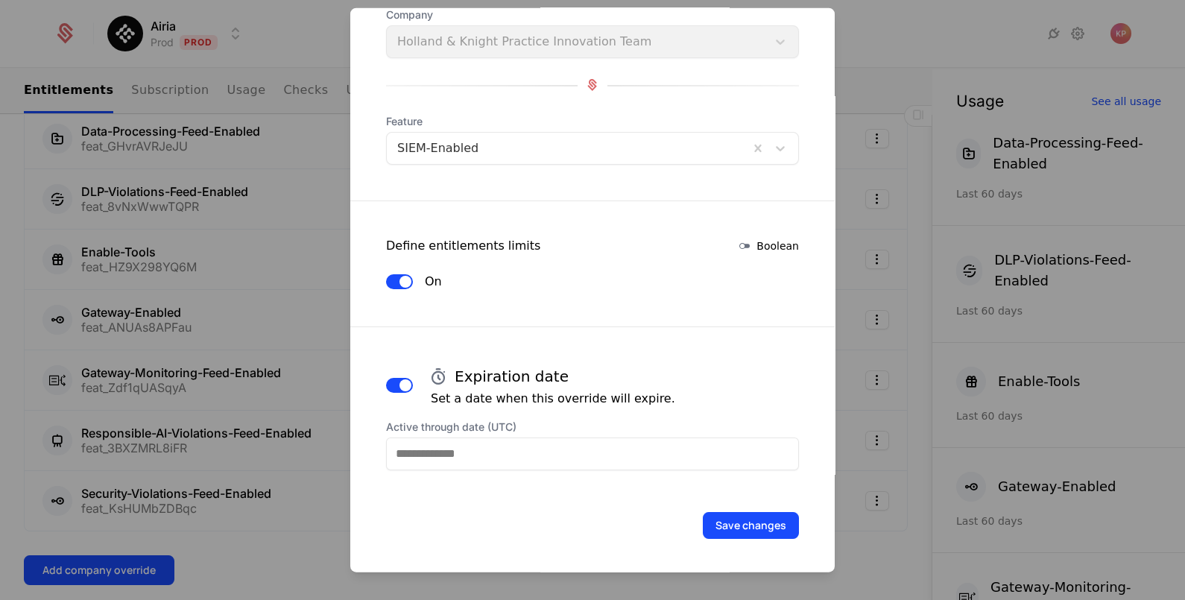
drag, startPoint x: 607, startPoint y: 448, endPoint x: 608, endPoint y: 456, distance: 8.2
click at [607, 450] on input "Active through date (UTC)" at bounding box center [592, 453] width 413 height 33
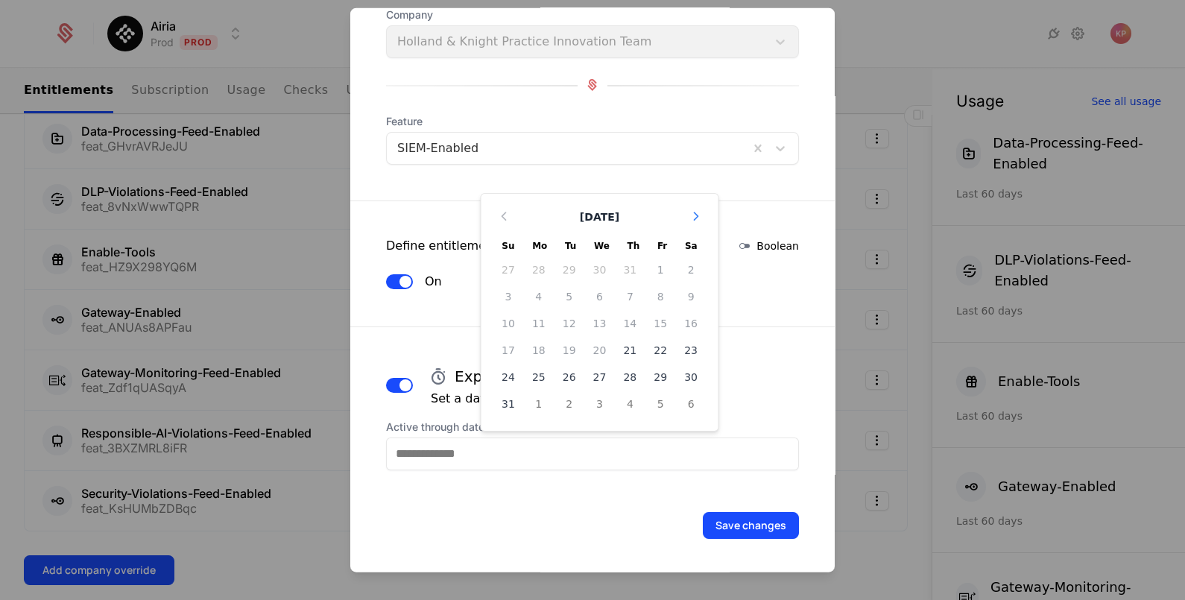
click at [688, 214] on icon "Choose Date" at bounding box center [695, 215] width 15 height 15
click at [688, 242] on icon "Choose Date" at bounding box center [695, 242] width 15 height 15
click at [523, 374] on div "20" at bounding box center [538, 376] width 31 height 24
type input "**********"
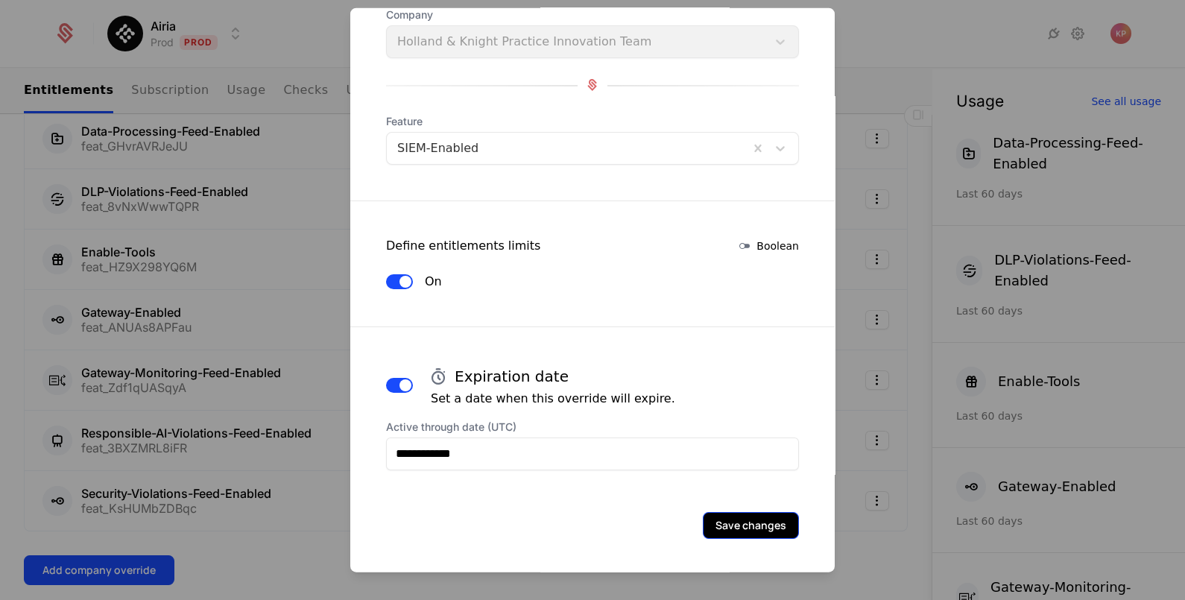
click at [738, 513] on button "Save changes" at bounding box center [751, 524] width 96 height 27
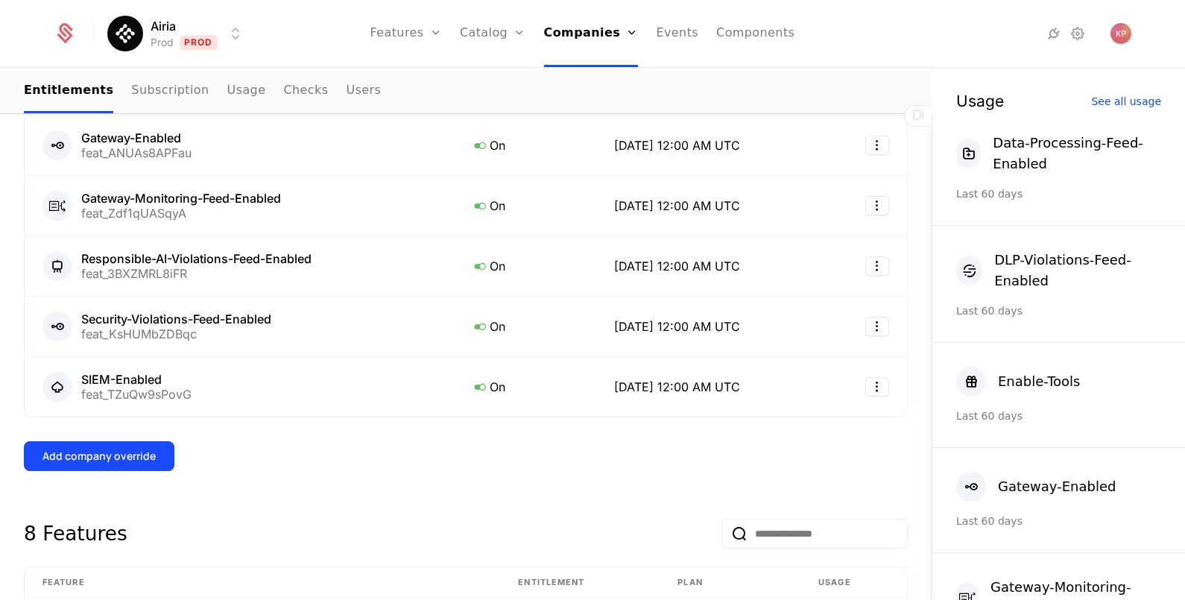
scroll to position [651, 0]
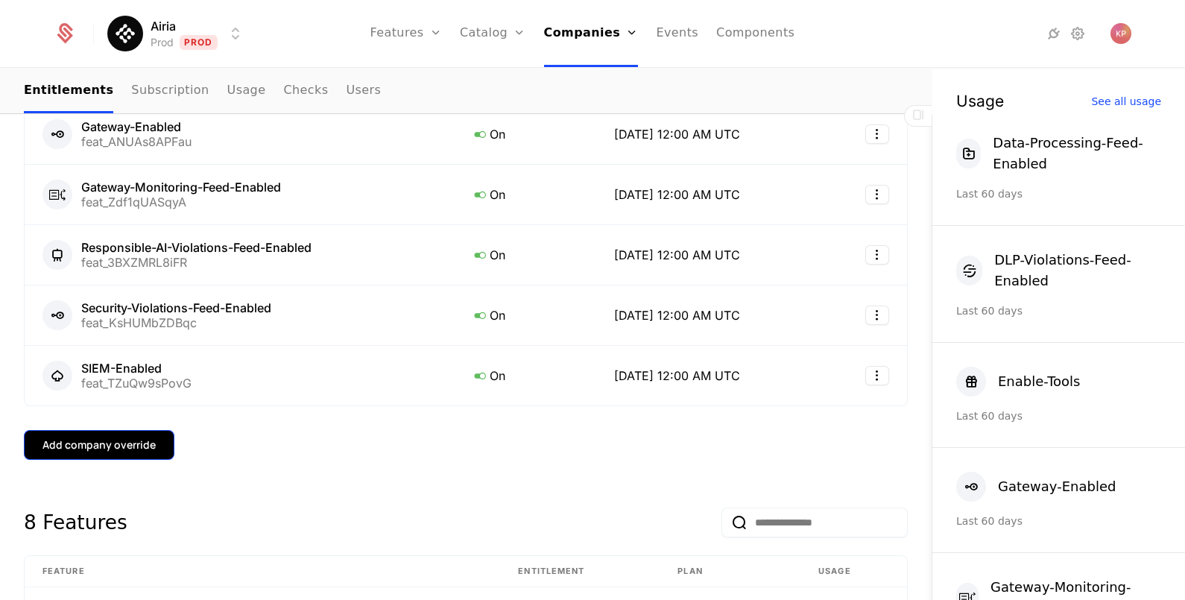
click at [107, 451] on button "Add company override" at bounding box center [99, 445] width 150 height 30
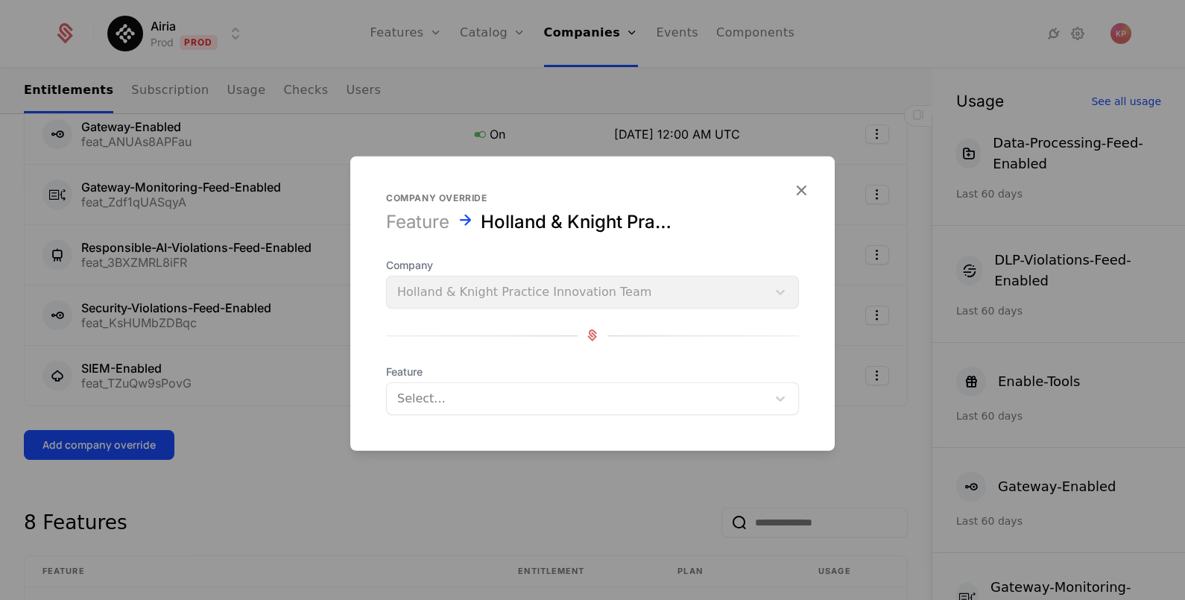
click at [477, 408] on div "Select..." at bounding box center [577, 397] width 380 height 27
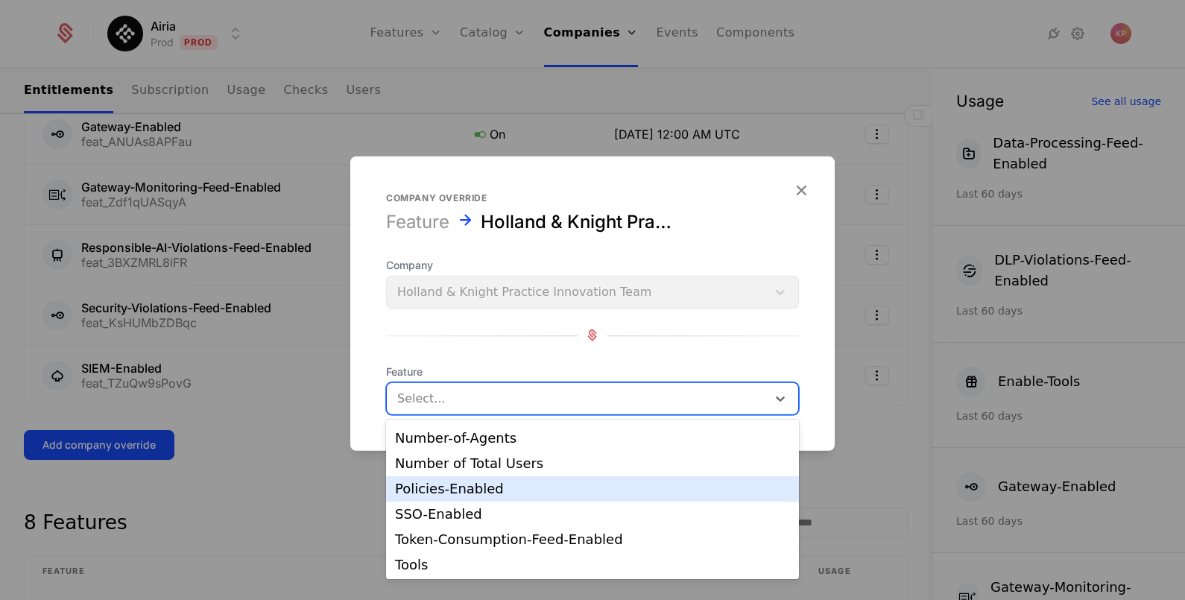
scroll to position [200, 0]
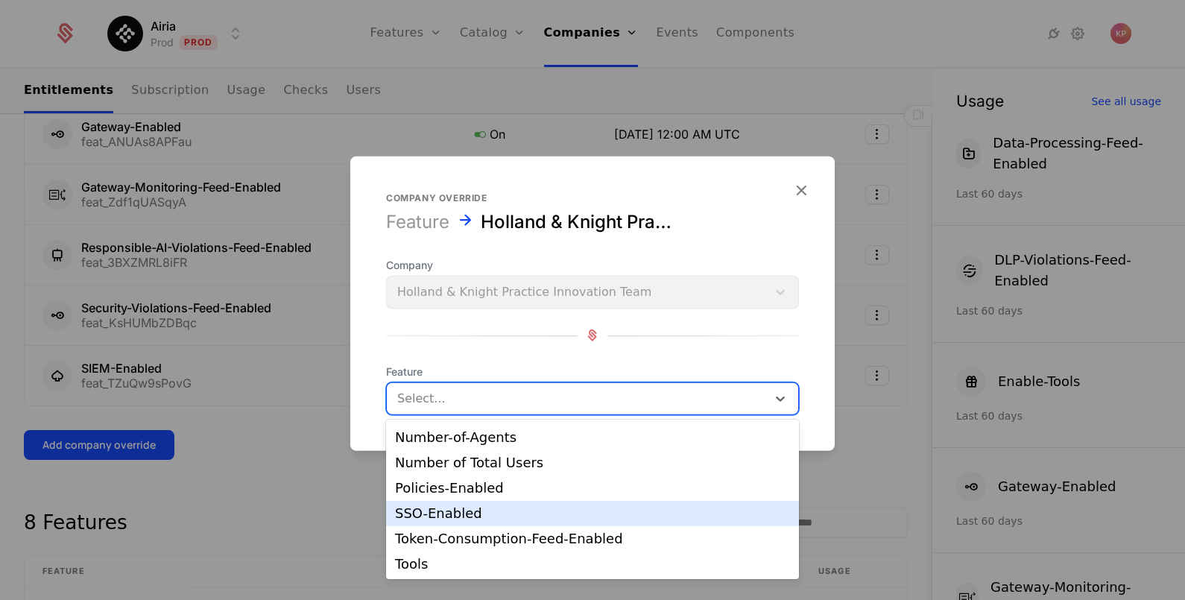
click at [510, 514] on div "SSO-Enabled" at bounding box center [592, 513] width 395 height 13
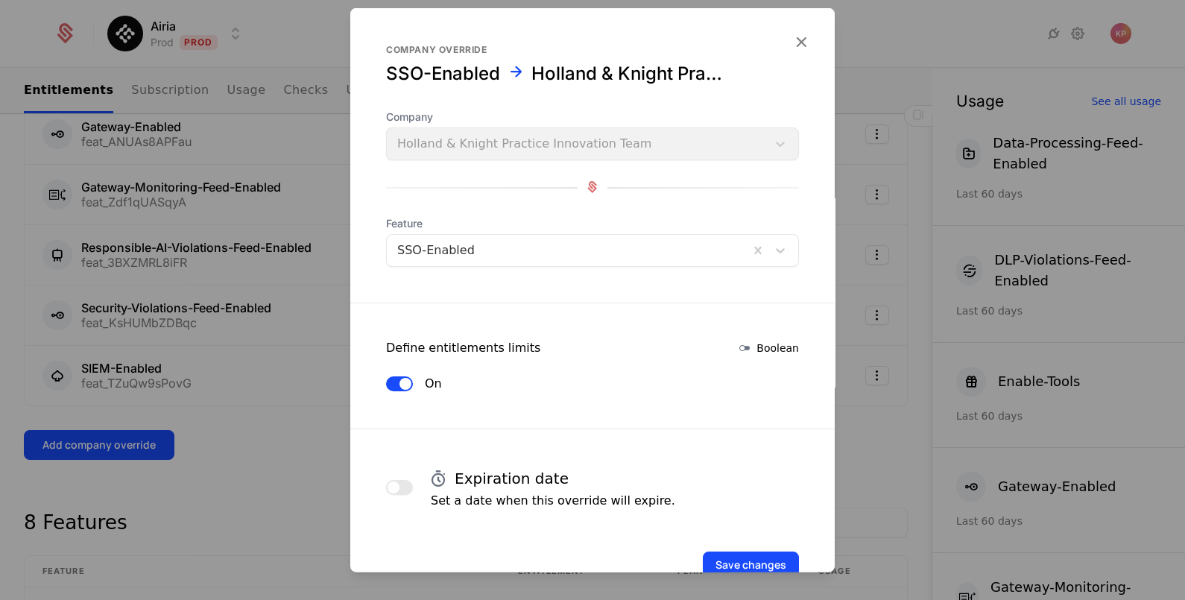
click at [410, 488] on button "button" at bounding box center [399, 486] width 27 height 15
click at [466, 546] on input "Active through date (UTC)" at bounding box center [592, 555] width 413 height 33
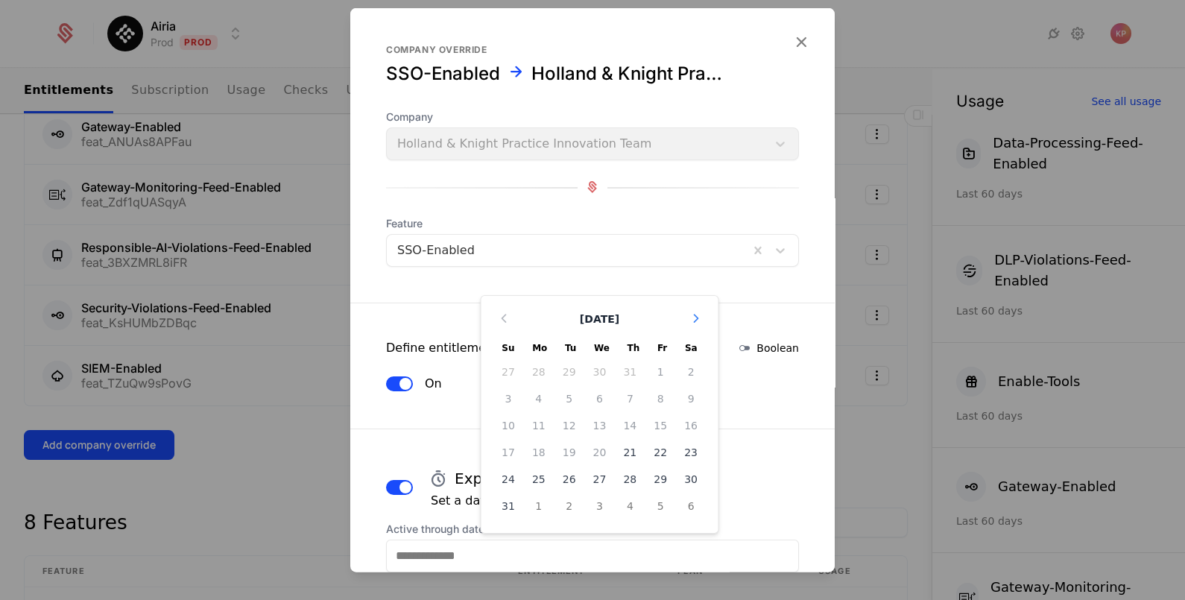
click at [688, 316] on icon "Choose Date" at bounding box center [695, 317] width 15 height 15
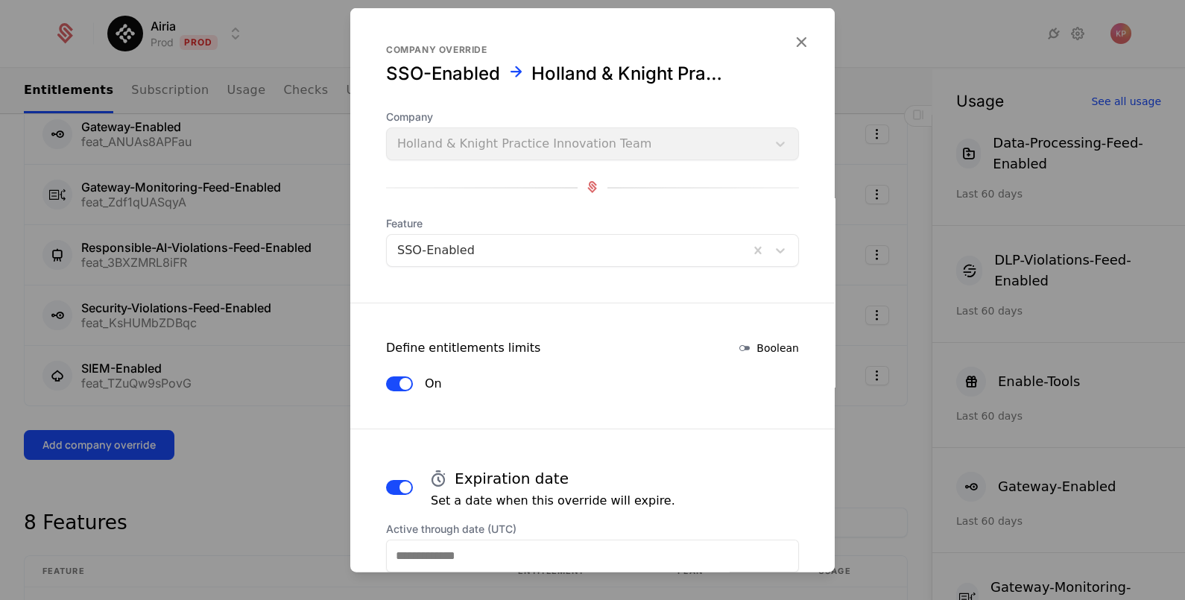
click at [682, 316] on form "Company override SSO-Enabled Holland & Knight Practice Innovation Team Company …" at bounding box center [592, 341] width 484 height 668
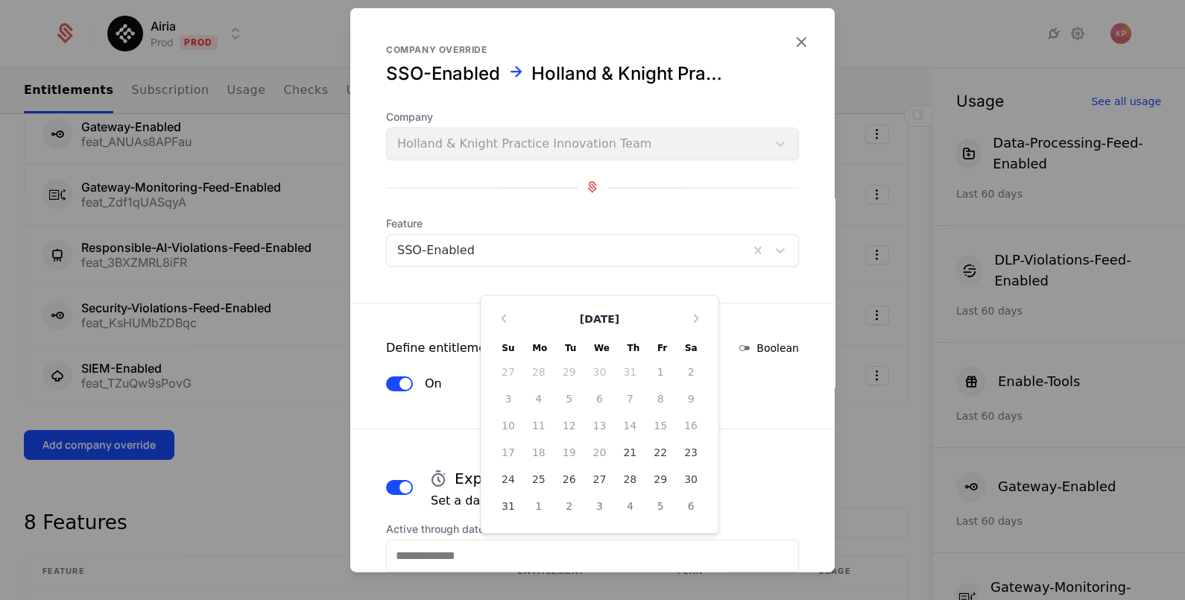
click at [581, 548] on input "Active through date (UTC)" at bounding box center [592, 555] width 413 height 33
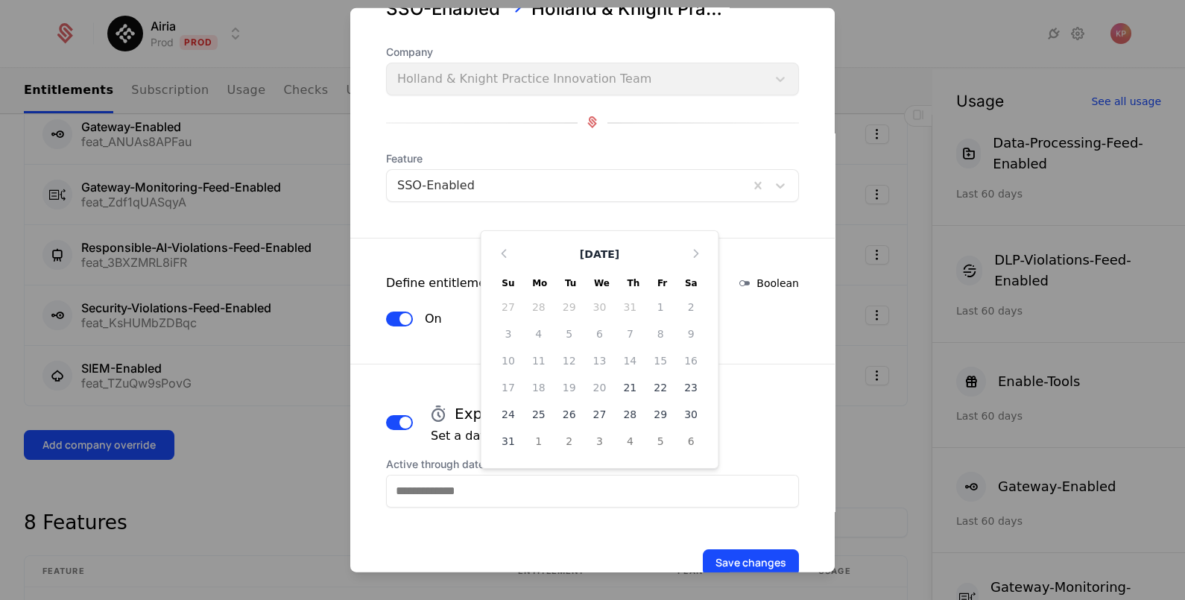
scroll to position [92, 0]
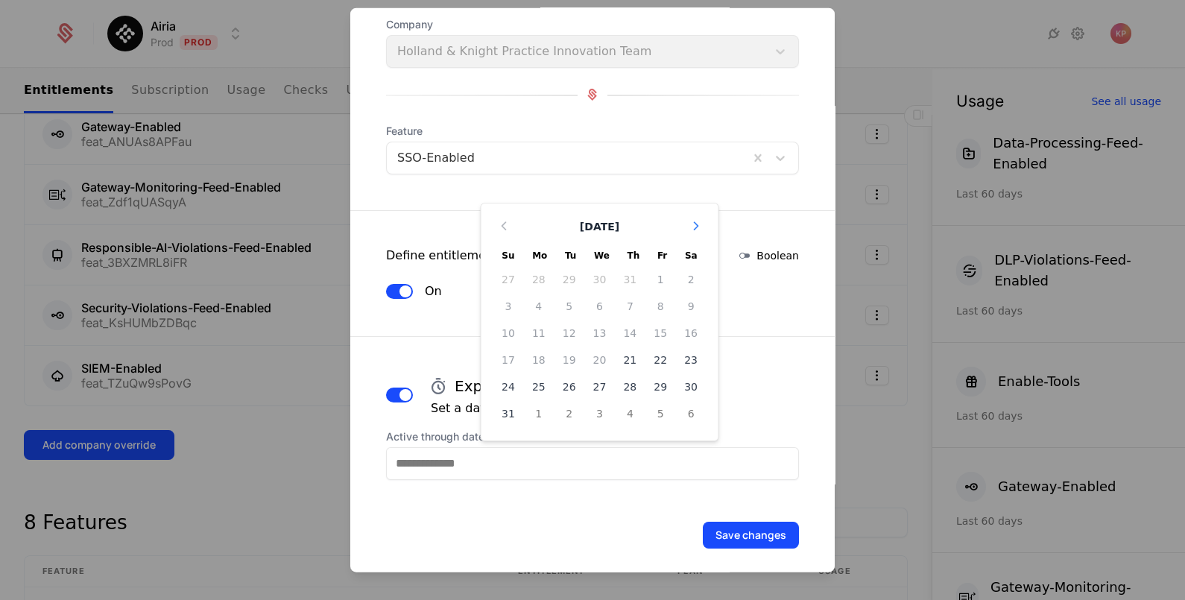
click at [688, 227] on icon "Choose Date" at bounding box center [695, 225] width 15 height 15
click at [688, 253] on icon "Choose Date" at bounding box center [695, 251] width 15 height 15
click at [524, 384] on div "20" at bounding box center [538, 386] width 31 height 24
type input "**********"
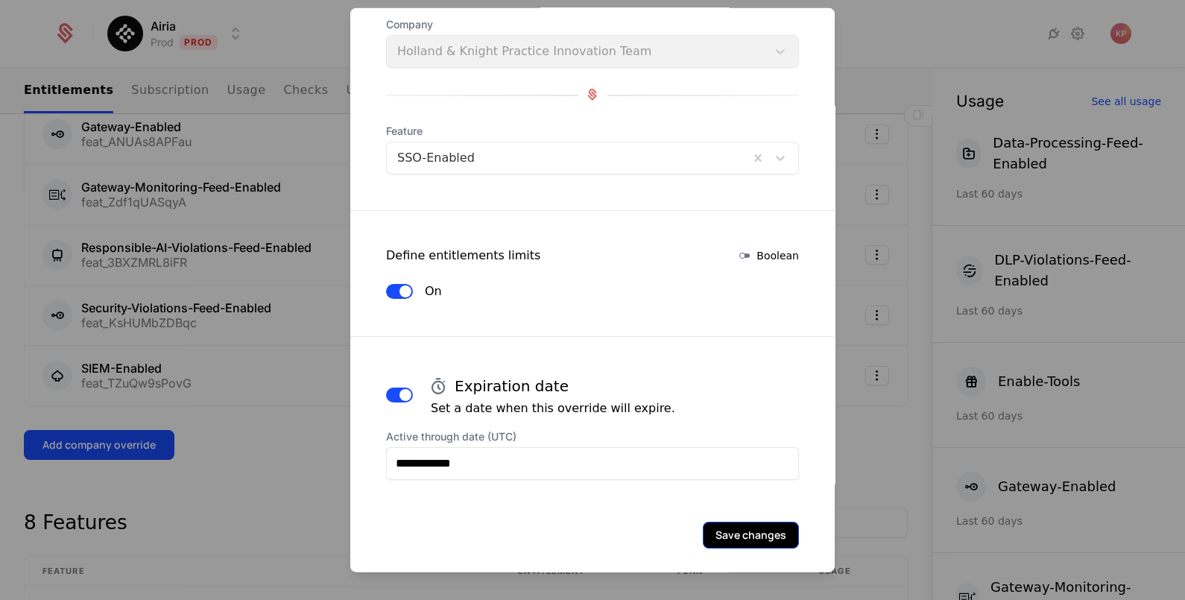
click at [728, 524] on button "Save changes" at bounding box center [751, 534] width 96 height 27
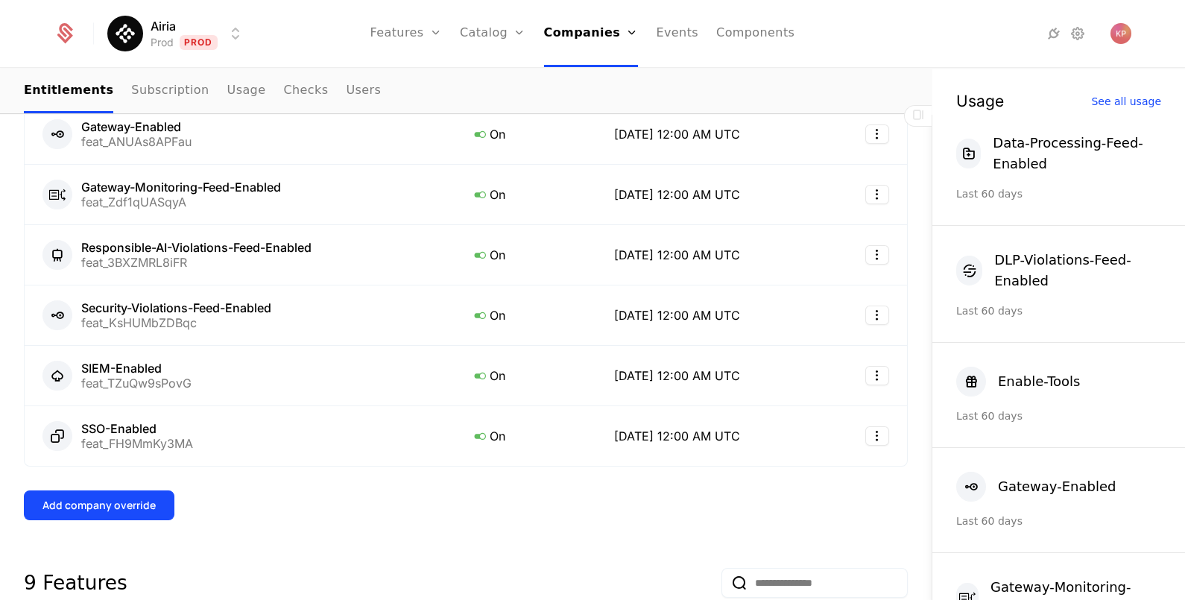
click at [76, 525] on div "Overview All meta Name Holland & Knight Practice Innovation Team Schematic ID c…" at bounding box center [466, 455] width 884 height 1667
click at [82, 511] on button "Add company override" at bounding box center [99, 505] width 150 height 30
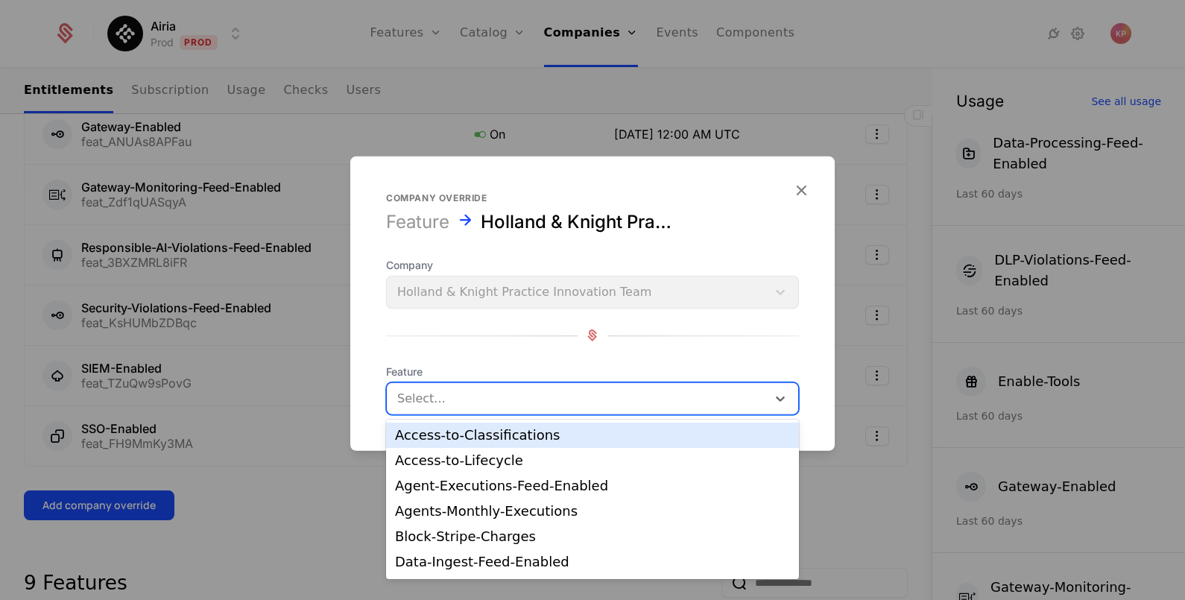
drag, startPoint x: 484, startPoint y: 403, endPoint x: 501, endPoint y: 482, distance: 80.7
click at [484, 403] on div at bounding box center [576, 397] width 359 height 21
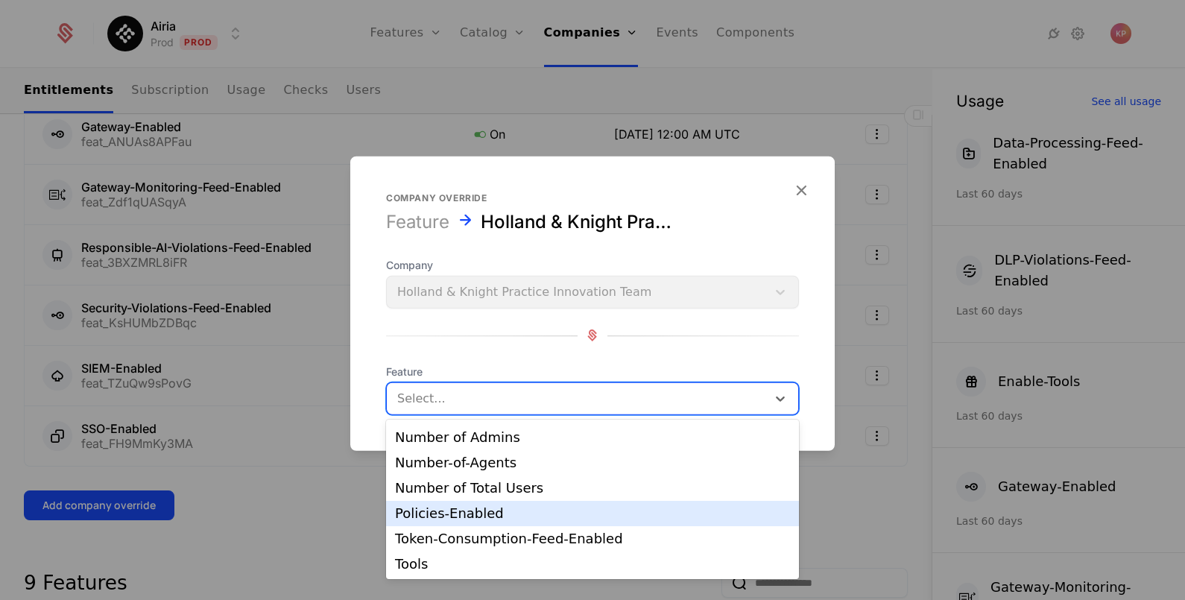
scroll to position [82, 0]
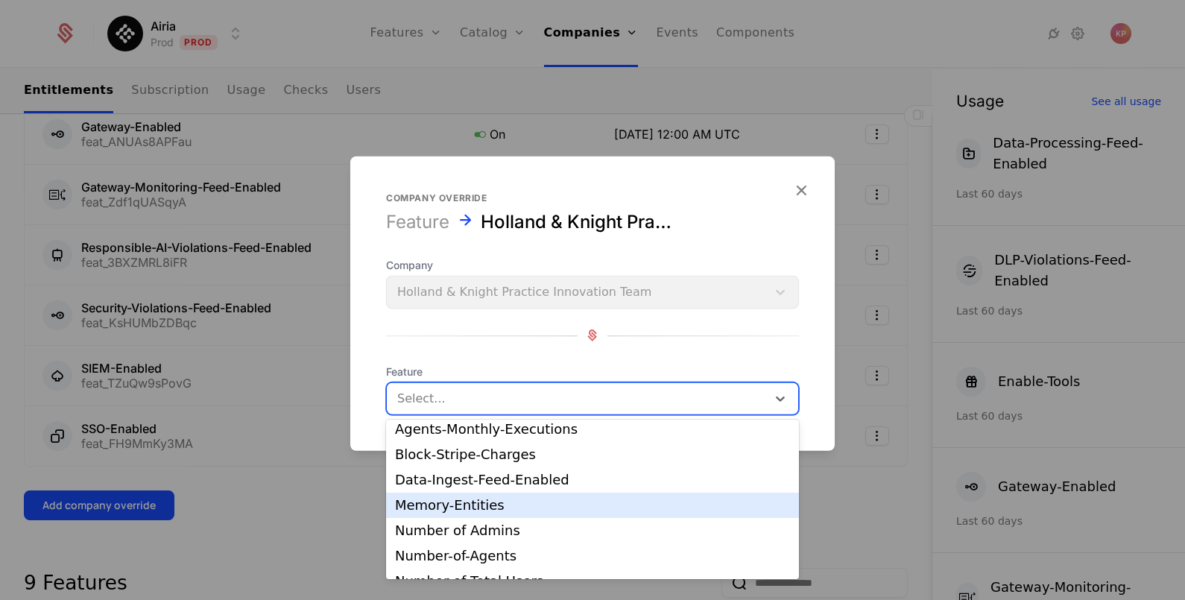
click at [548, 502] on div "Memory-Entities" at bounding box center [592, 504] width 395 height 13
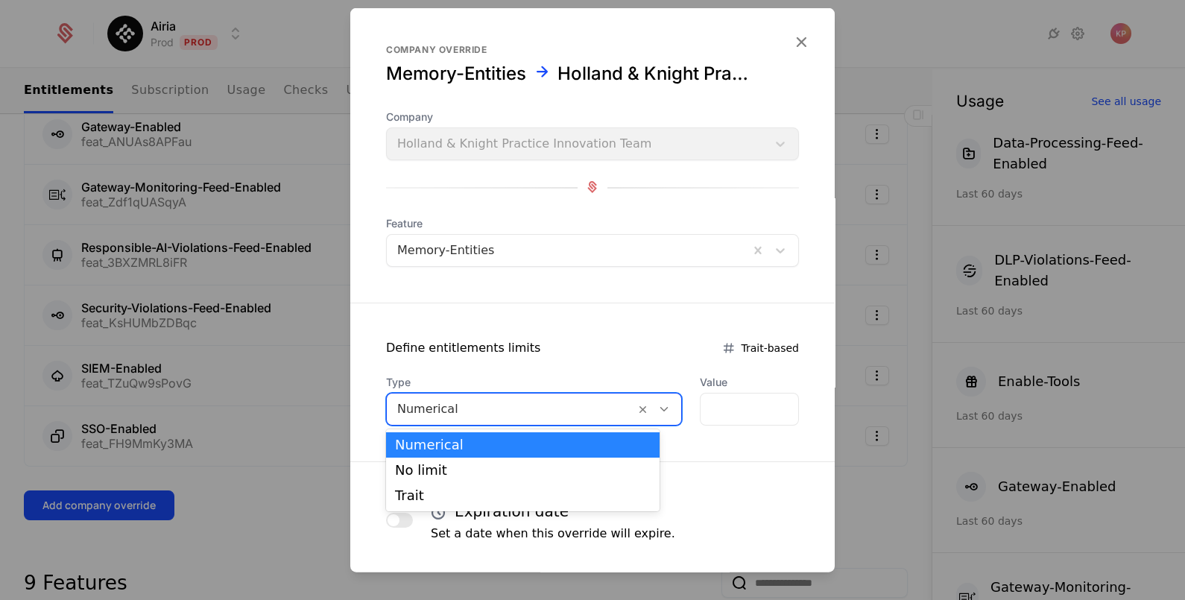
click at [544, 405] on div at bounding box center [510, 408] width 227 height 21
click at [538, 494] on div "Trait" at bounding box center [523, 495] width 256 height 13
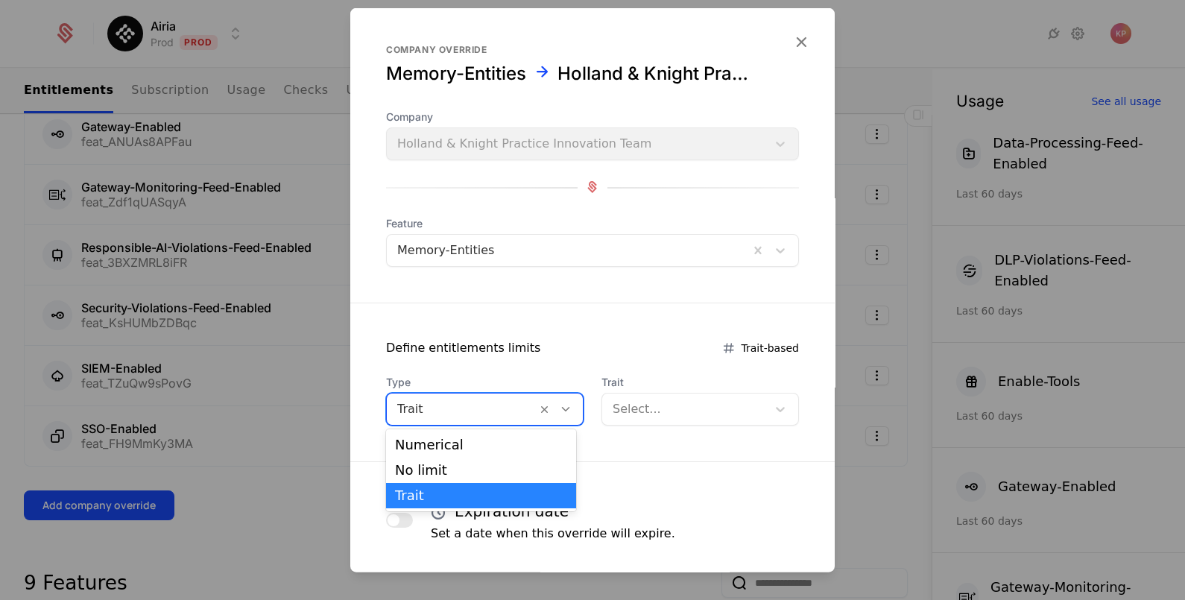
click at [538, 416] on div at bounding box center [559, 408] width 46 height 31
drag, startPoint x: 522, startPoint y: 469, endPoint x: 544, endPoint y: 453, distance: 27.7
click at [522, 469] on div "No limit" at bounding box center [481, 469] width 172 height 13
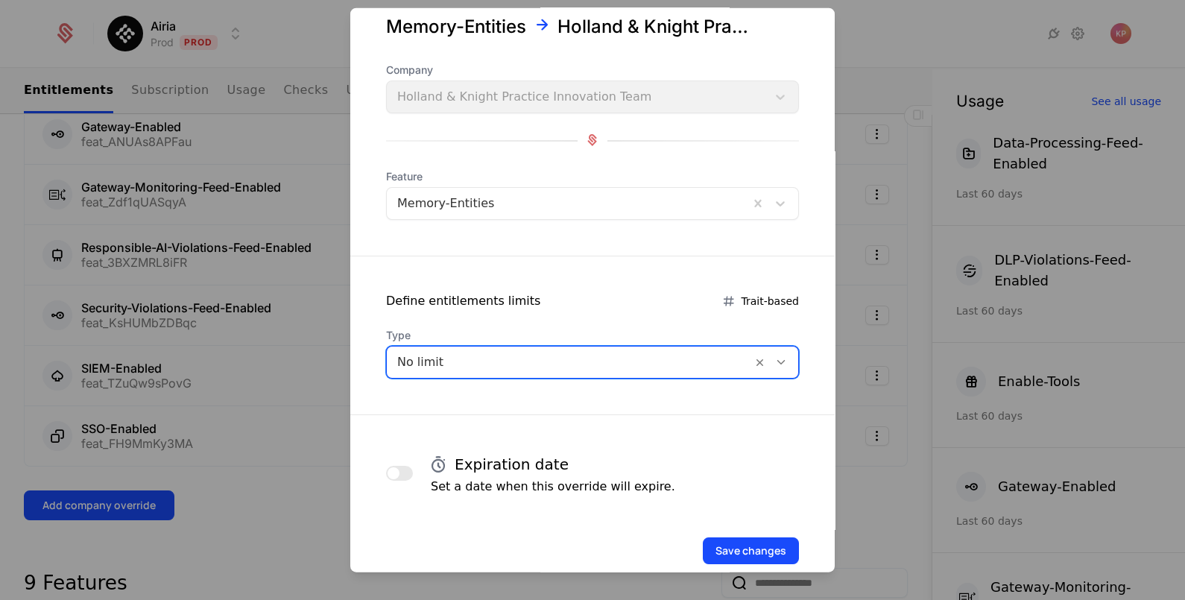
scroll to position [72, 0]
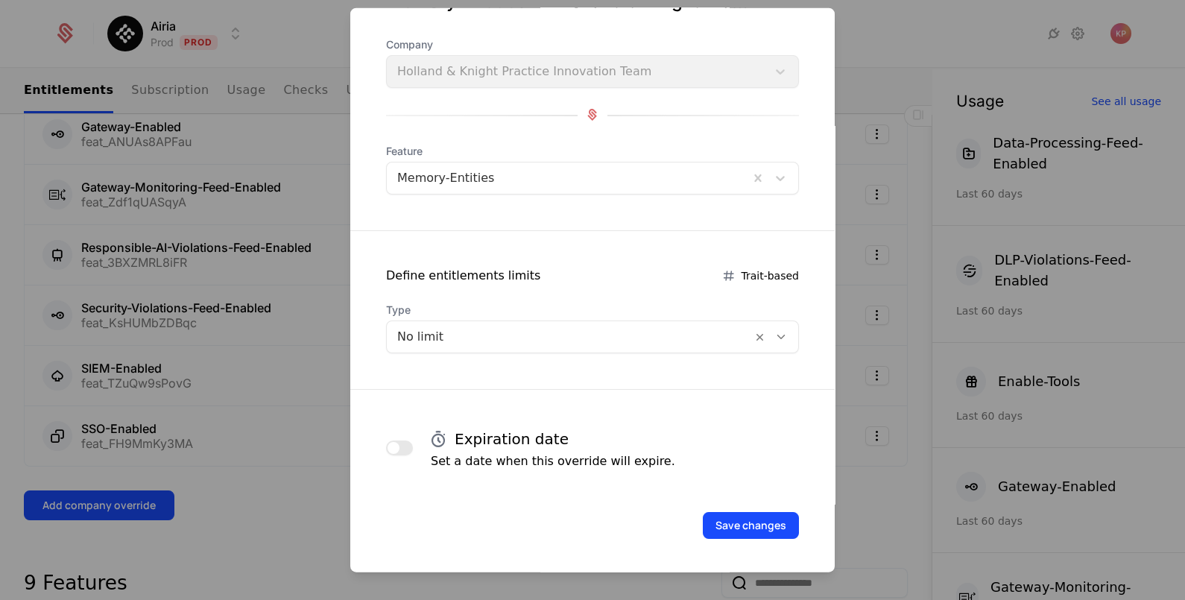
click at [406, 443] on button "button" at bounding box center [399, 447] width 27 height 15
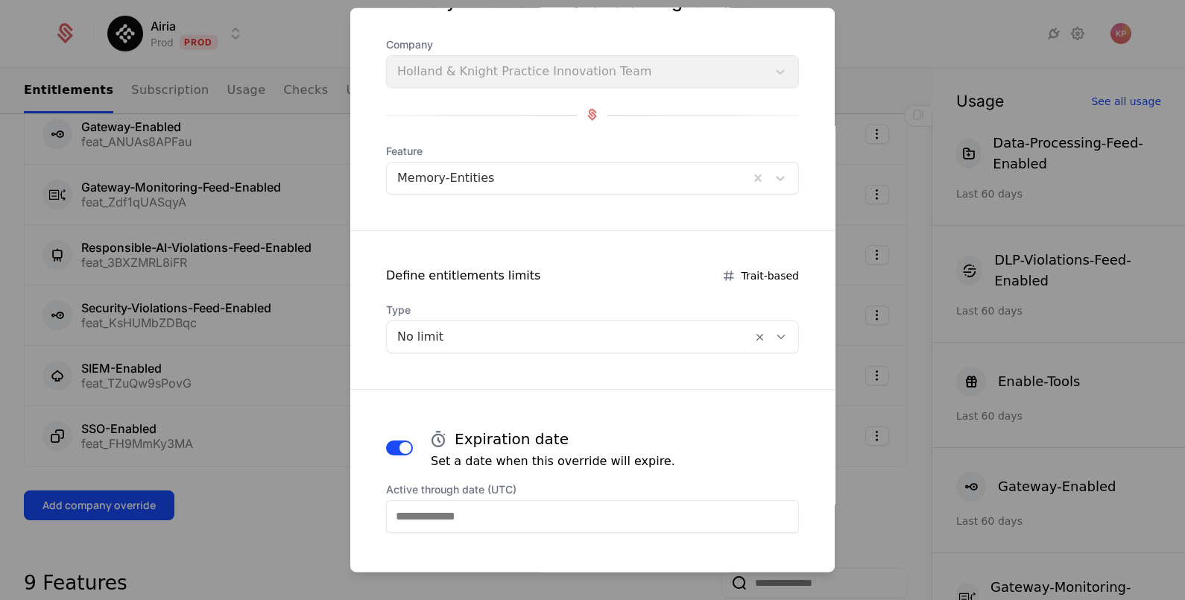
drag, startPoint x: 481, startPoint y: 522, endPoint x: 495, endPoint y: 513, distance: 16.7
click at [481, 522] on input "Active through date (UTC)" at bounding box center [592, 515] width 413 height 33
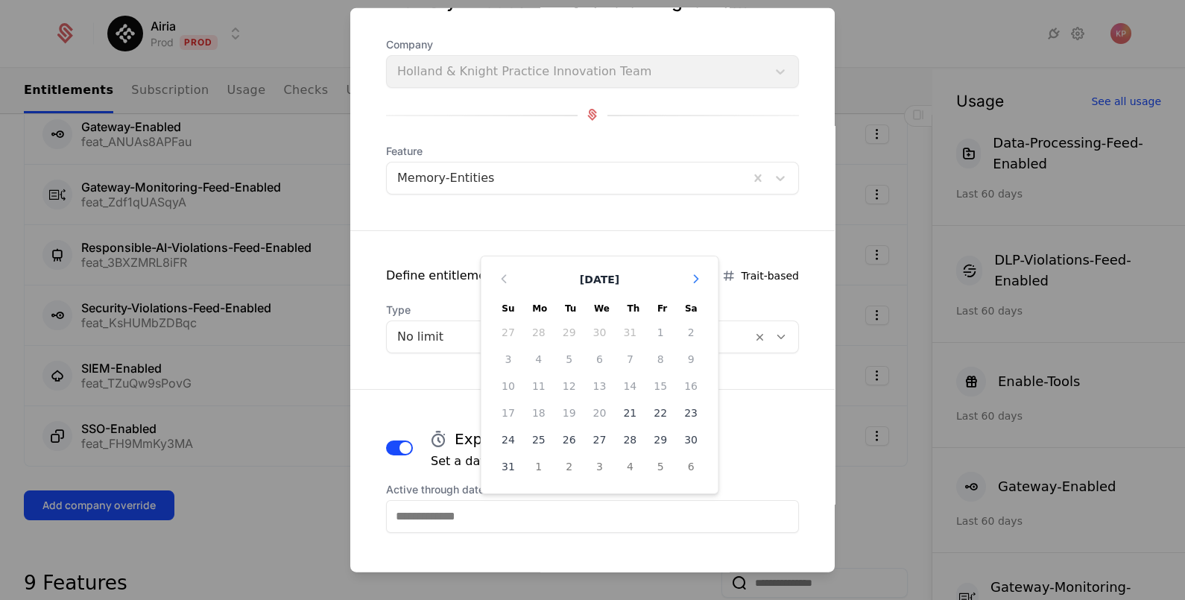
click at [688, 282] on icon "Choose Date" at bounding box center [695, 277] width 15 height 15
click at [688, 308] on icon "Choose Date" at bounding box center [695, 304] width 15 height 15
click at [528, 427] on div "20" at bounding box center [538, 439] width 31 height 24
type input "**********"
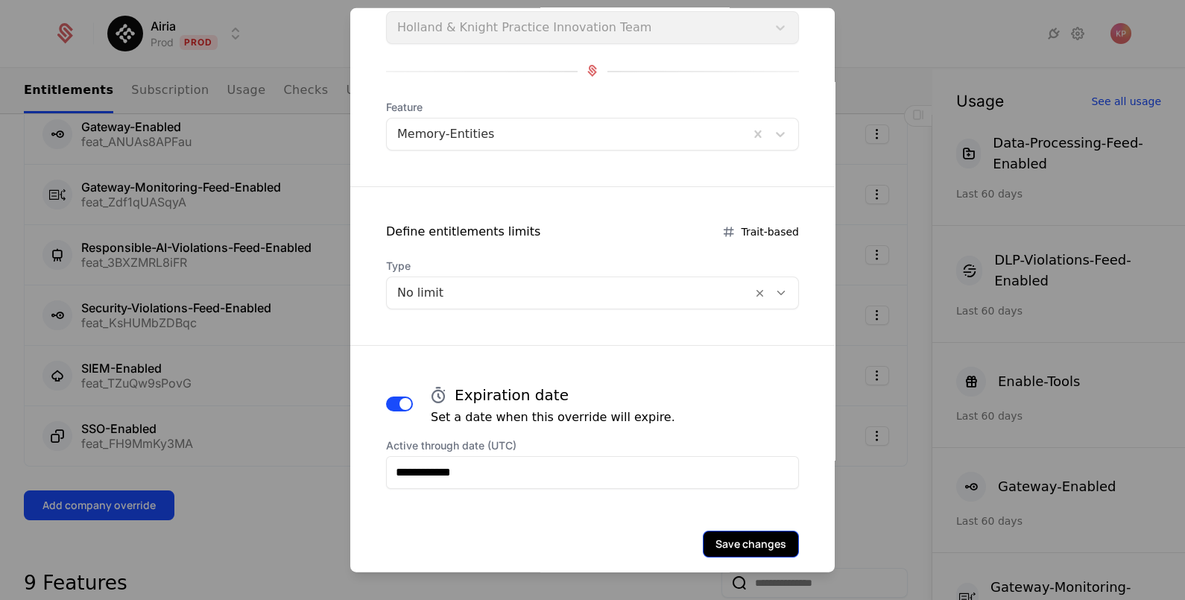
scroll to position [135, 0]
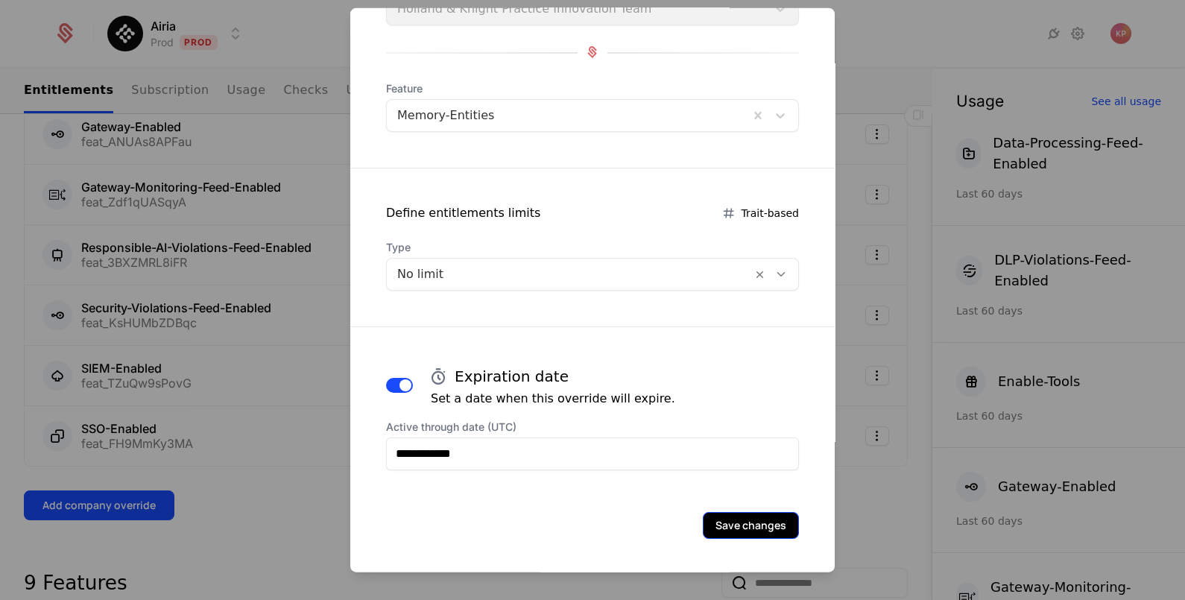
click at [744, 522] on button "Save changes" at bounding box center [751, 524] width 96 height 27
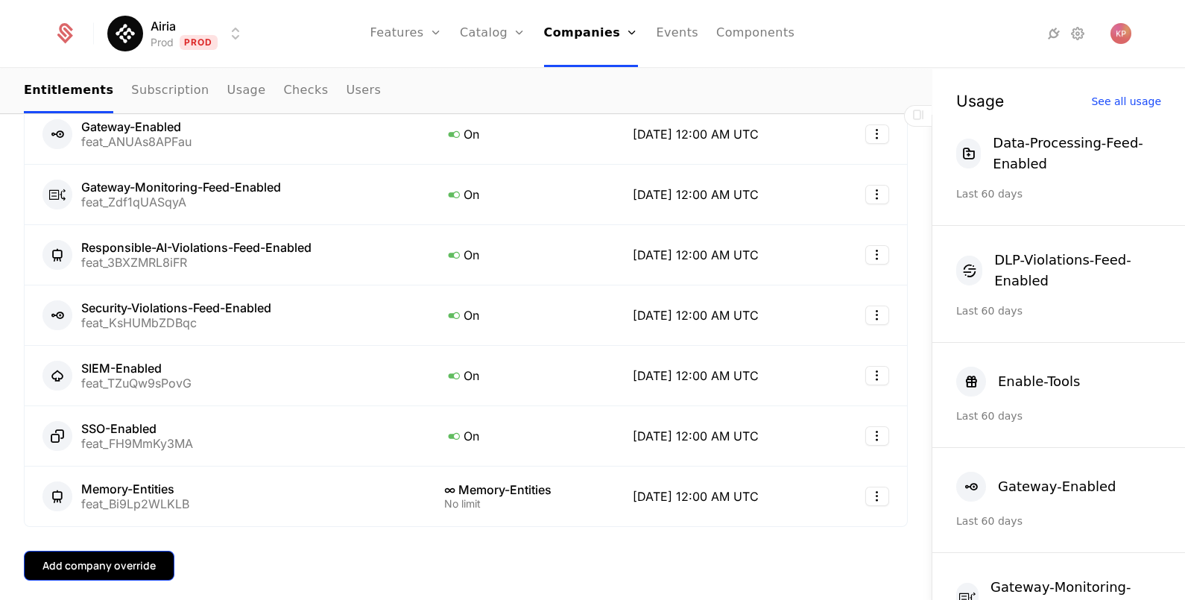
click at [98, 566] on div "Add company override" at bounding box center [98, 565] width 113 height 15
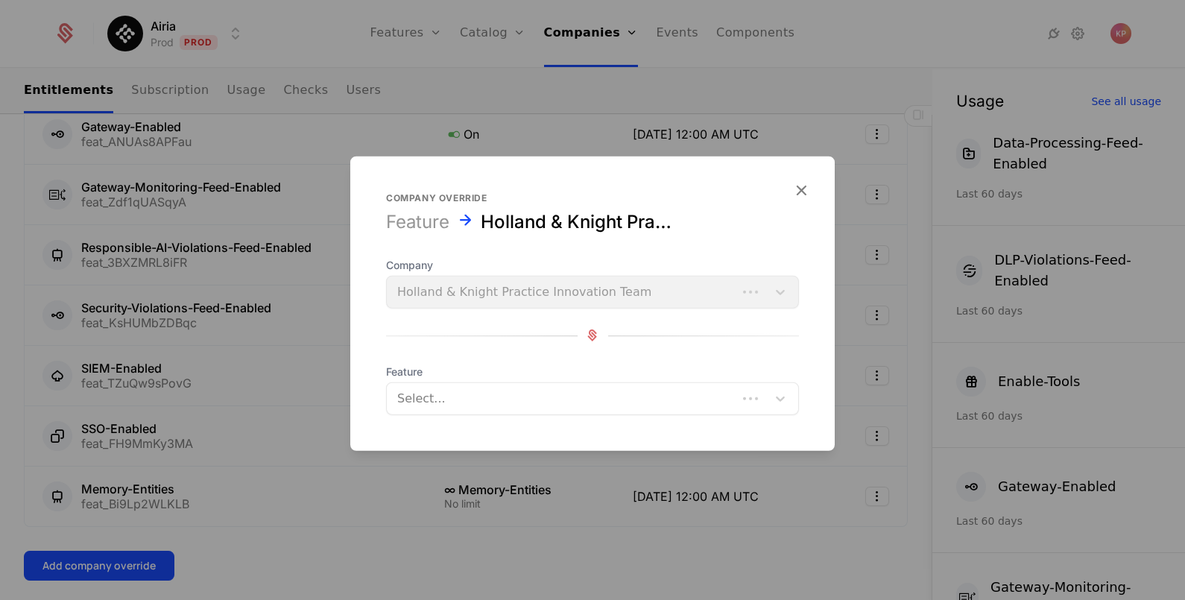
click at [523, 408] on div "Select..." at bounding box center [562, 397] width 350 height 27
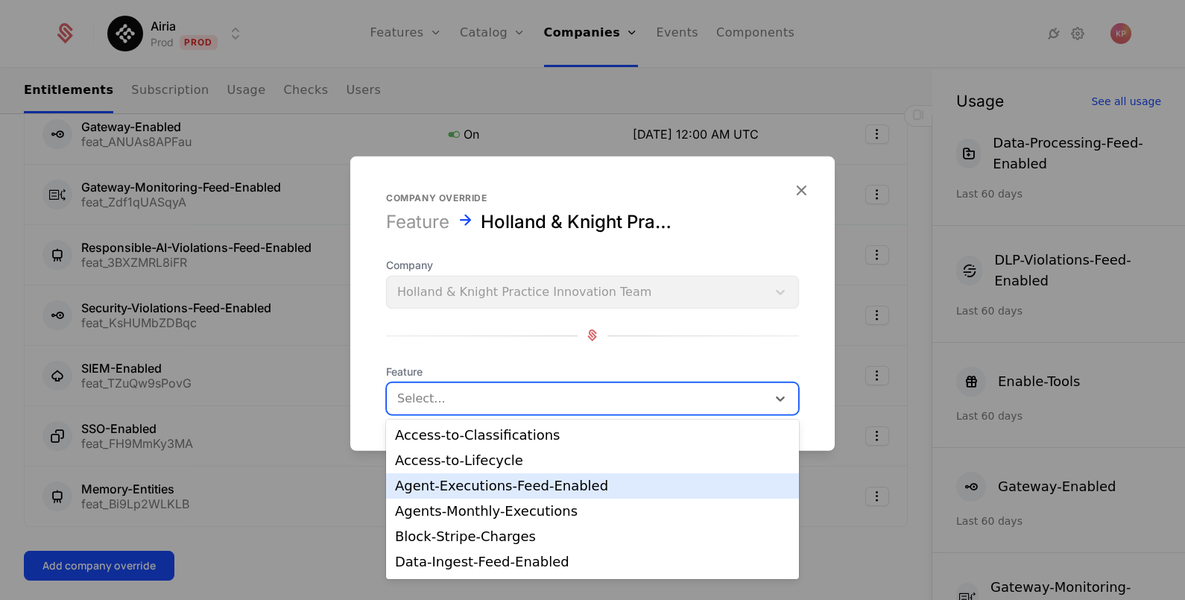
scroll to position [150, 0]
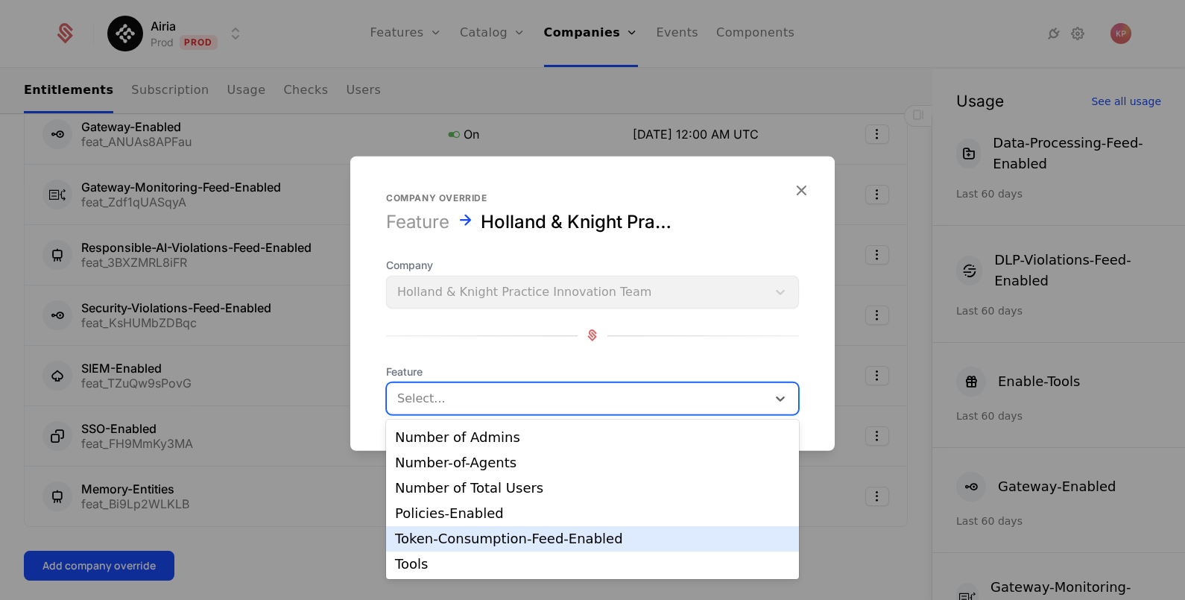
click at [499, 533] on div "Token-Consumption-Feed-Enabled" at bounding box center [592, 538] width 395 height 13
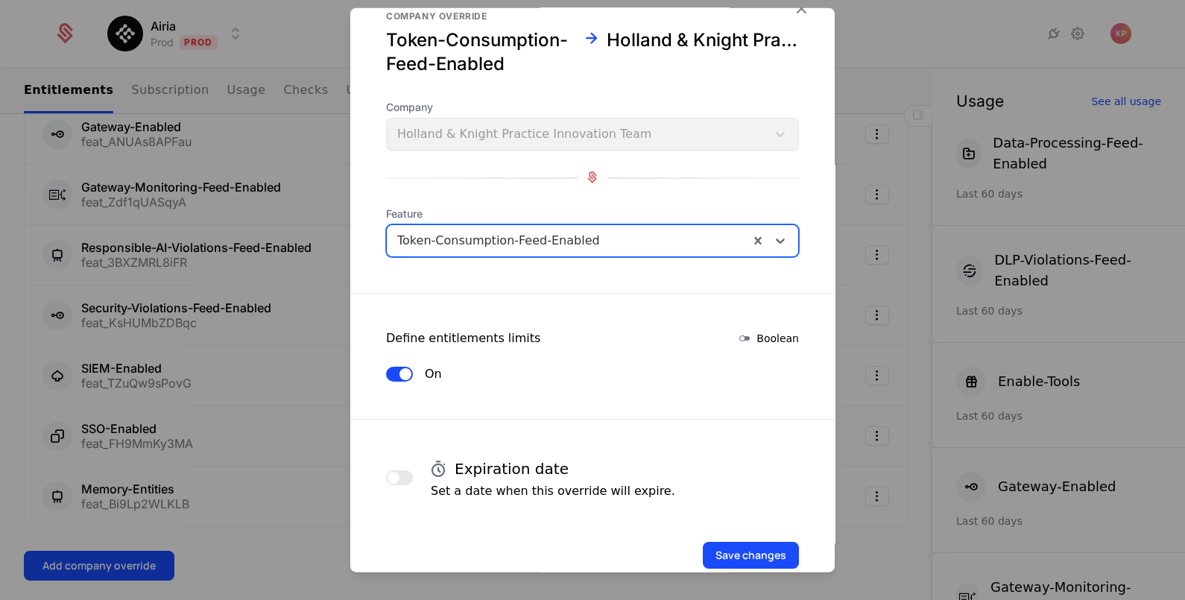
scroll to position [87, 0]
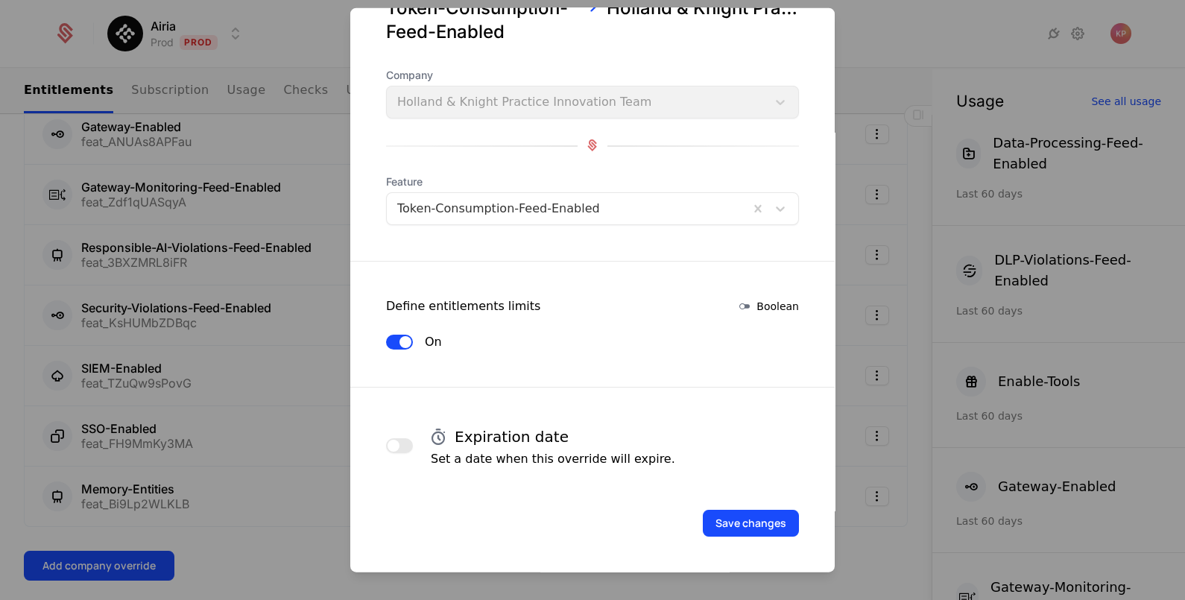
click at [393, 448] on span "button" at bounding box center [393, 445] width 12 height 12
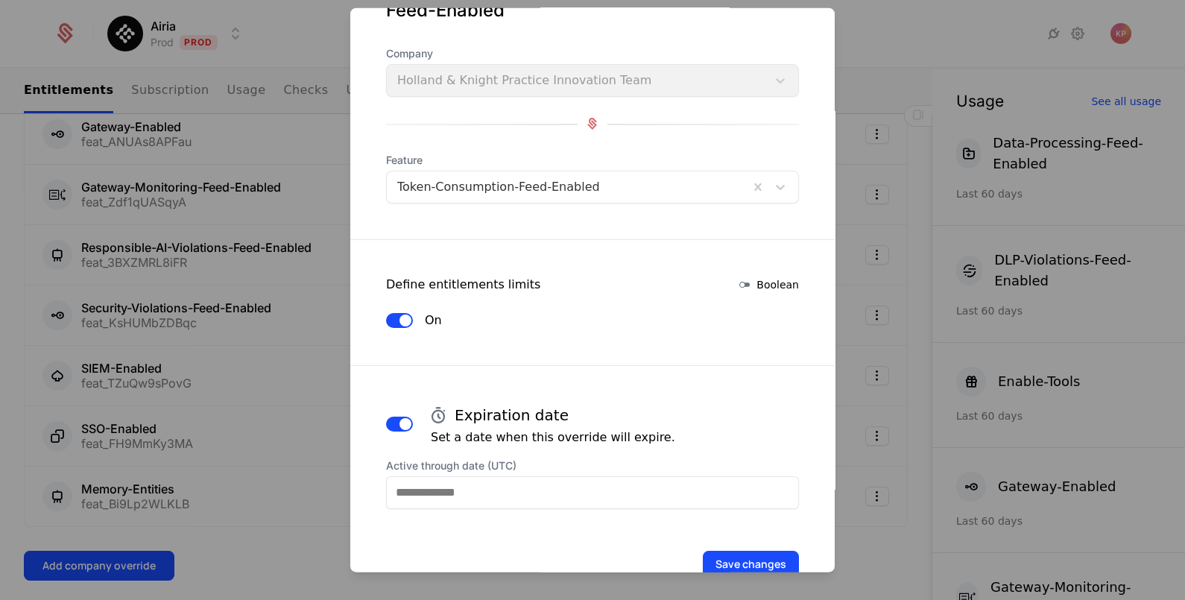
click at [729, 508] on input "Active through date (UTC)" at bounding box center [592, 491] width 413 height 33
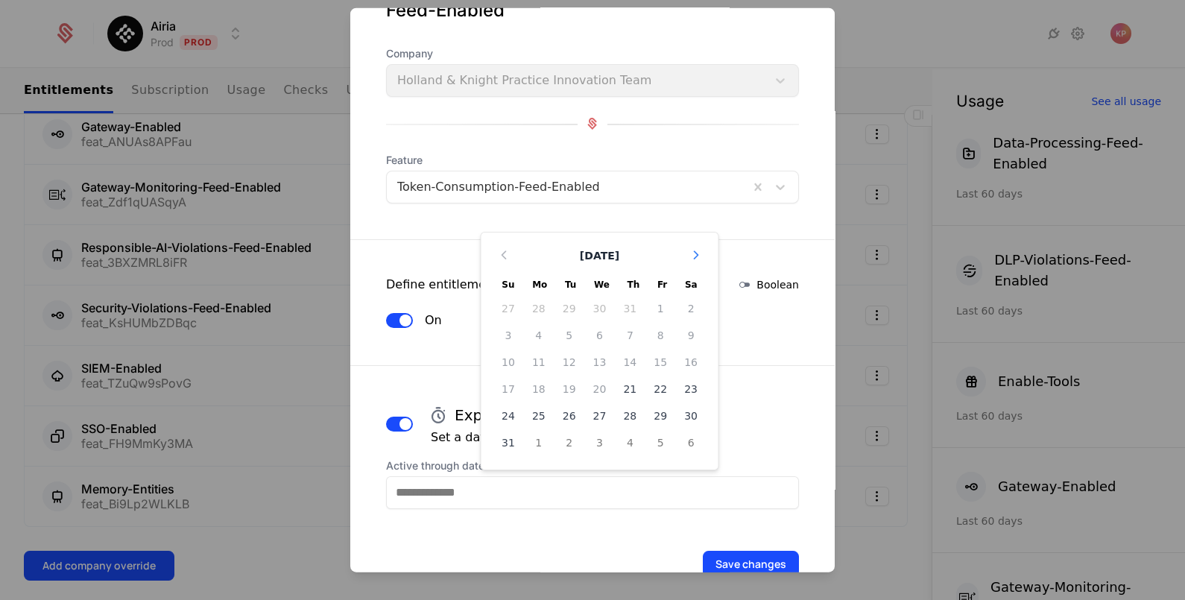
click at [685, 266] on button "Choose Date" at bounding box center [695, 255] width 21 height 22
click at [688, 288] on icon "Choose Date" at bounding box center [695, 280] width 15 height 15
click at [523, 427] on div "20" at bounding box center [538, 415] width 31 height 24
type input "**********"
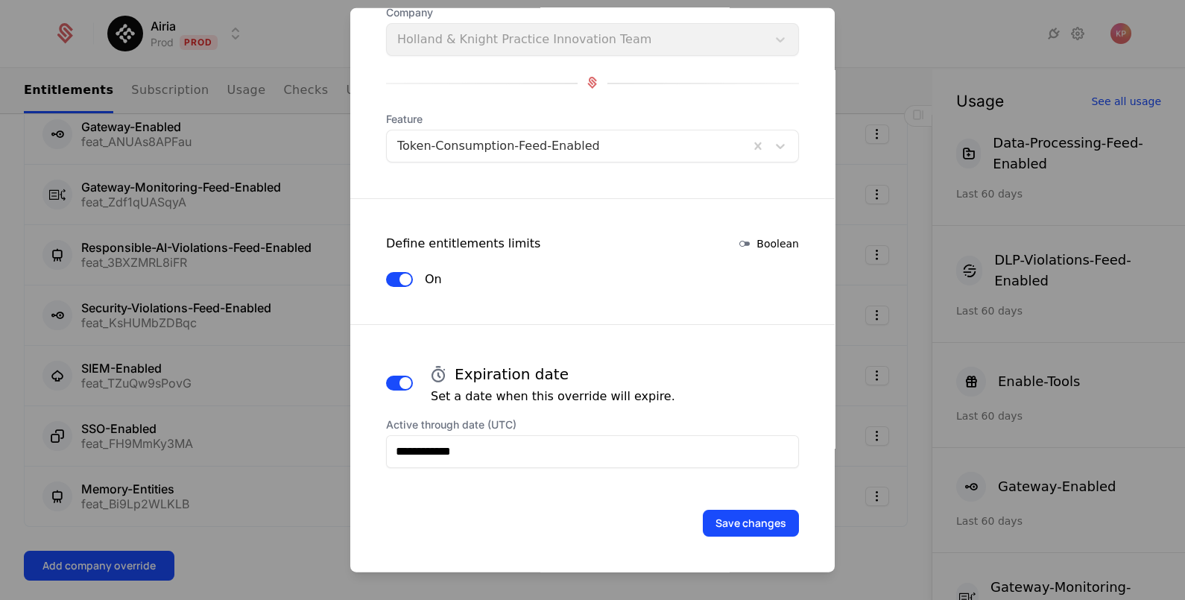
scroll to position [150, 0]
click at [758, 519] on button "Save changes" at bounding box center [751, 522] width 96 height 27
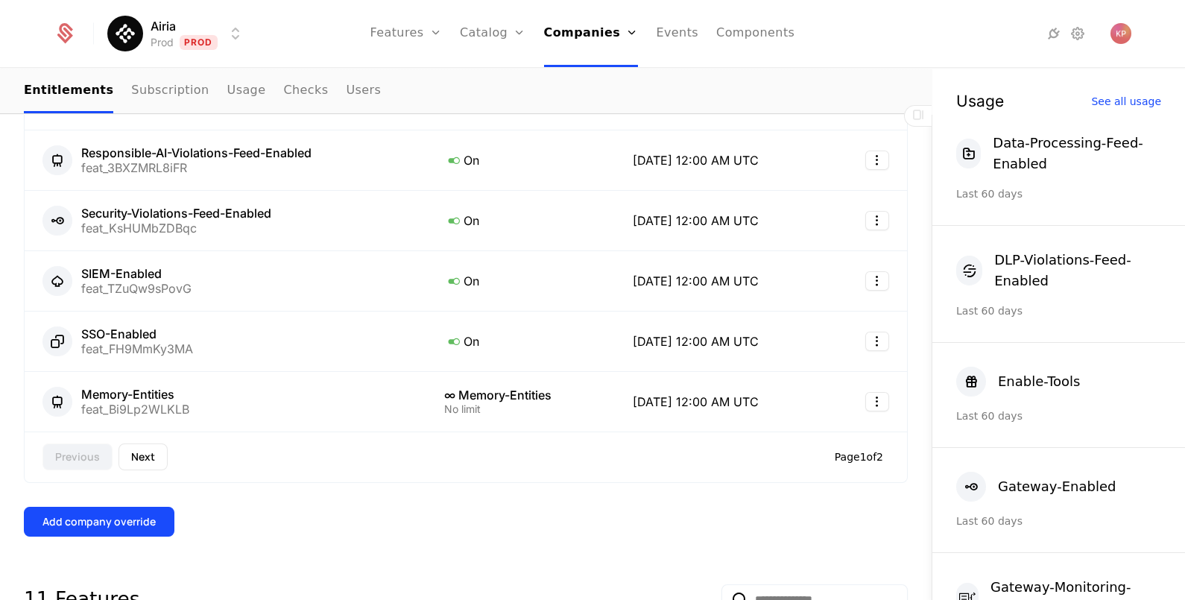
scroll to position [838, 0]
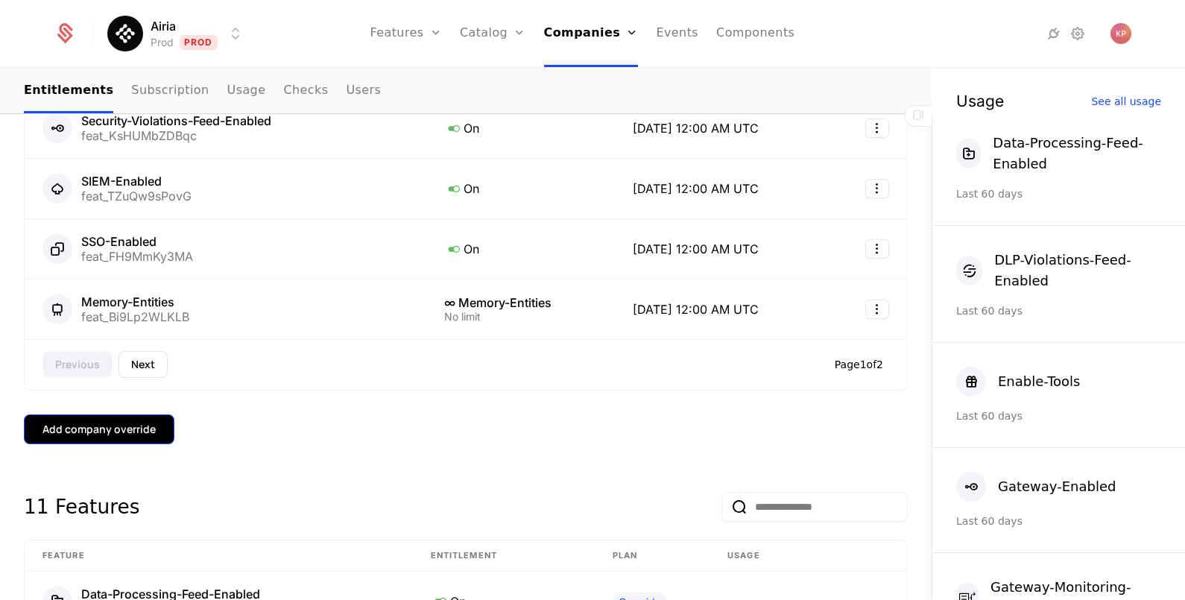
click at [92, 438] on button "Add company override" at bounding box center [99, 429] width 150 height 30
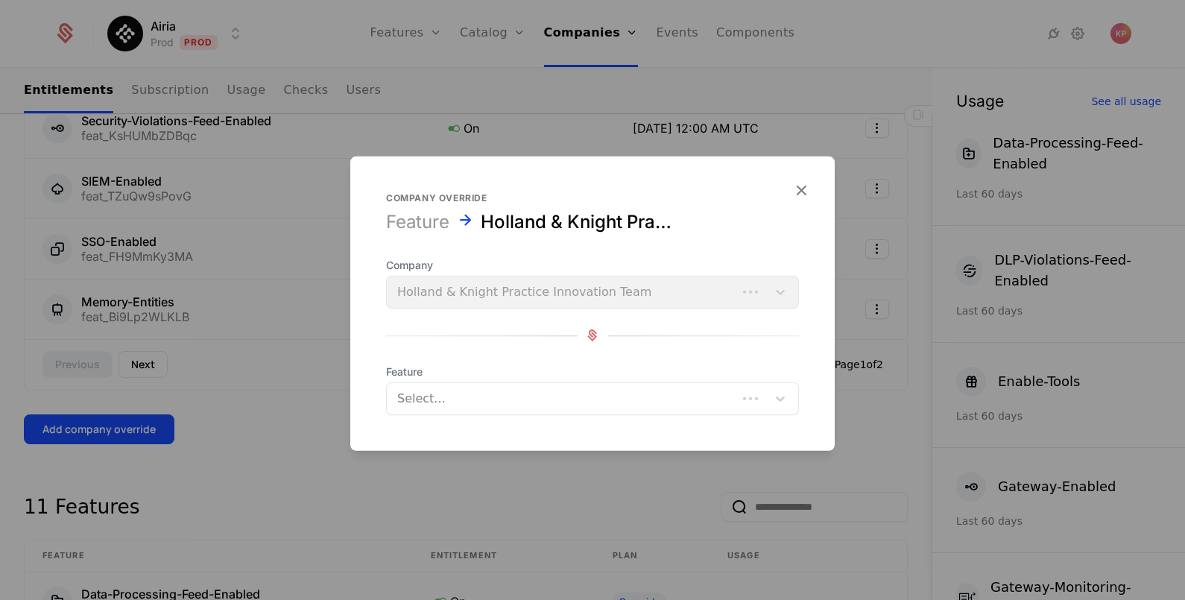
click at [488, 395] on div at bounding box center [561, 397] width 329 height 21
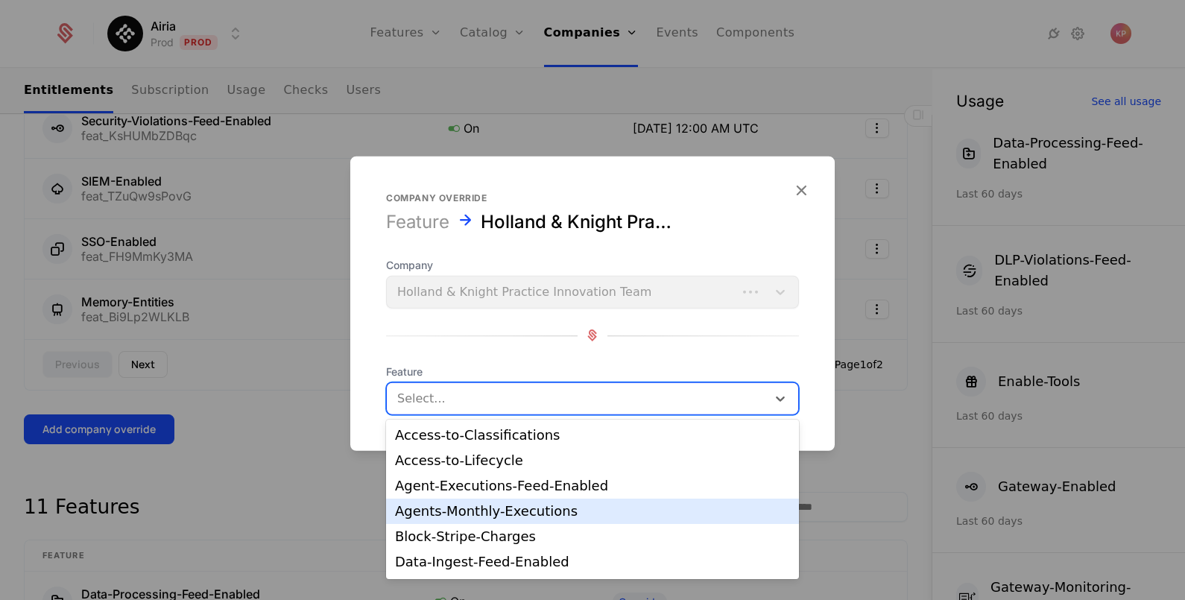
scroll to position [124, 0]
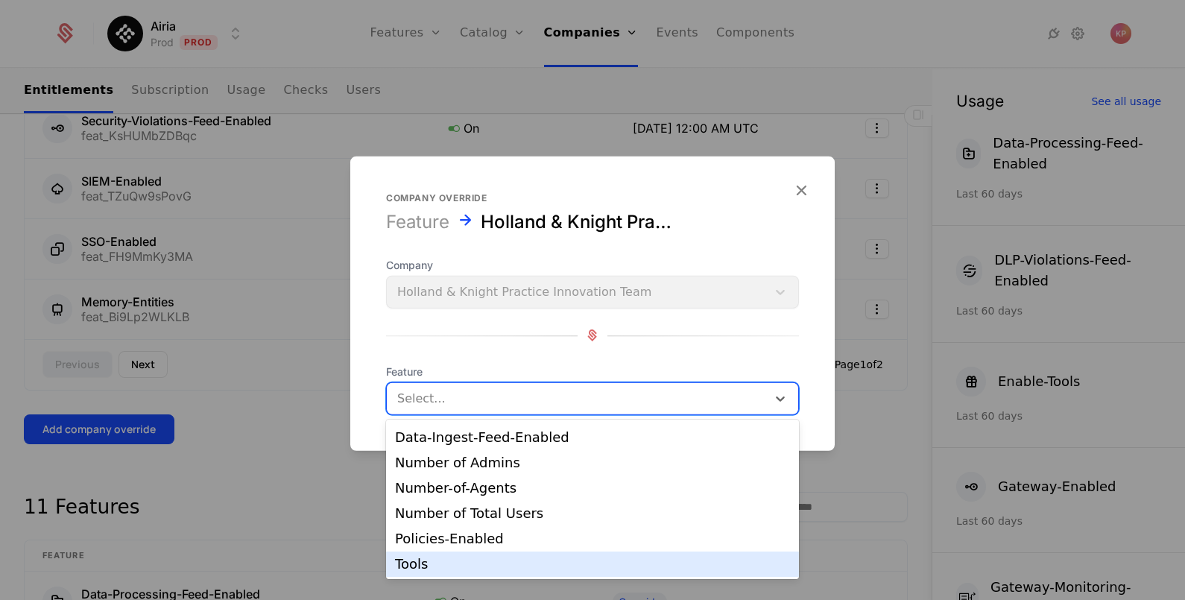
click at [497, 561] on div "Tools" at bounding box center [592, 563] width 395 height 13
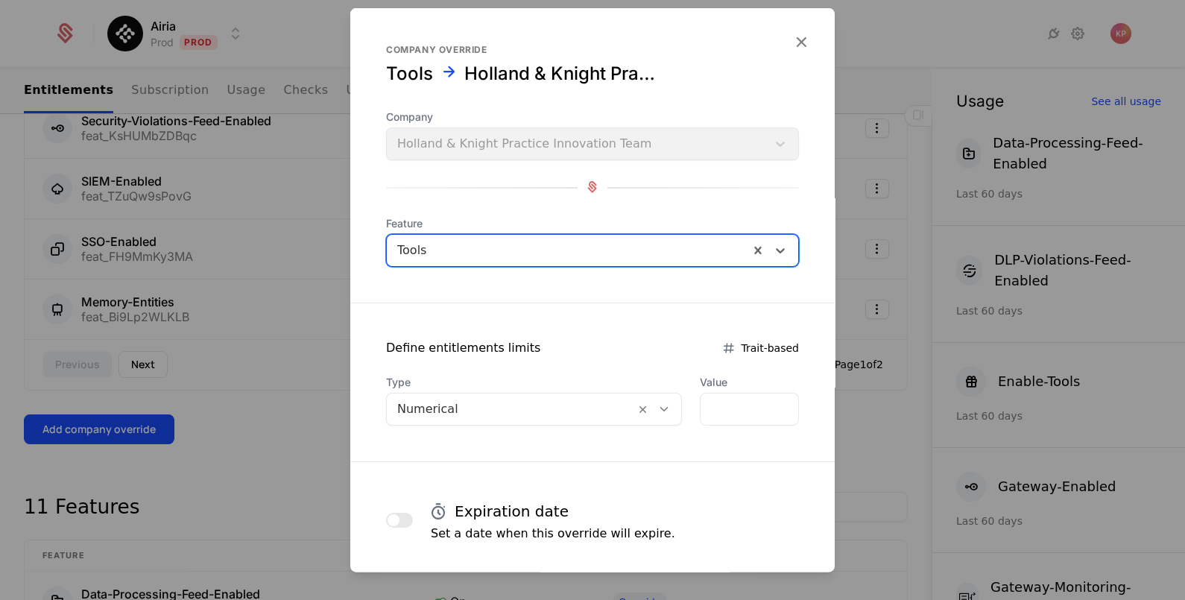
click at [485, 402] on div at bounding box center [510, 408] width 227 height 21
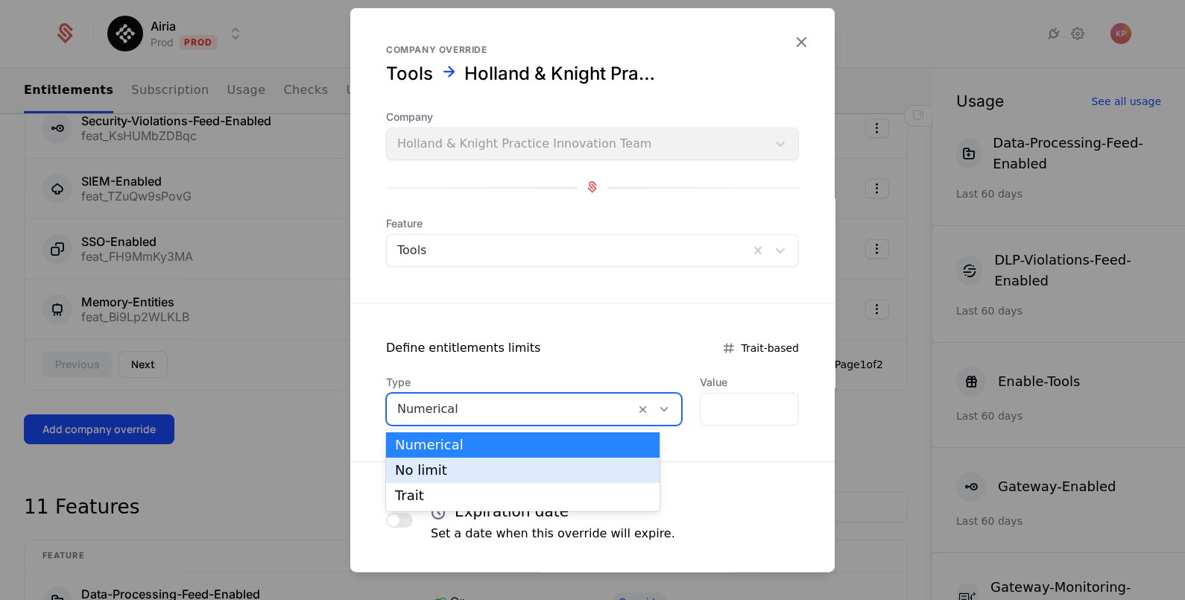
click at [485, 474] on div "No limit" at bounding box center [523, 469] width 256 height 13
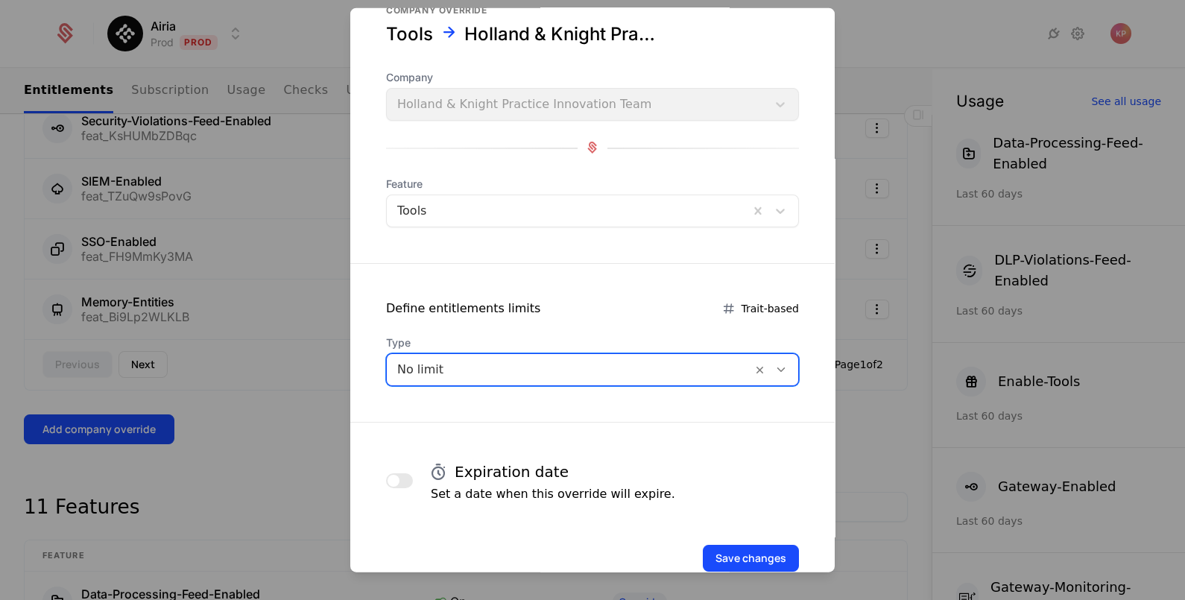
scroll to position [72, 0]
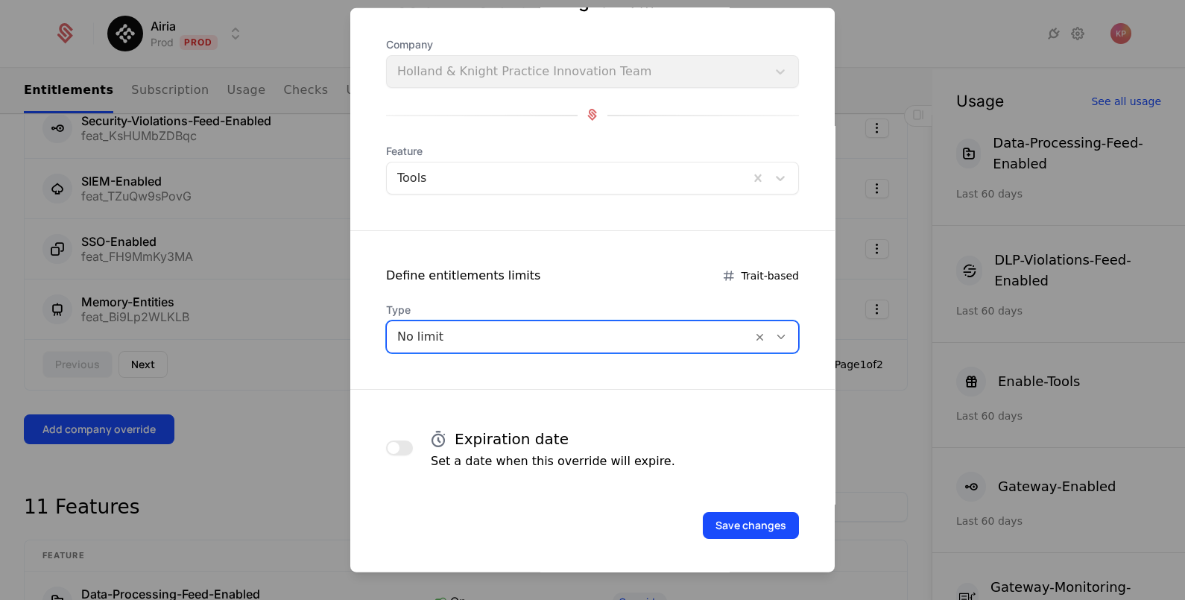
drag, startPoint x: 402, startPoint y: 445, endPoint x: 475, endPoint y: 463, distance: 75.3
click at [403, 445] on button "button" at bounding box center [399, 447] width 27 height 15
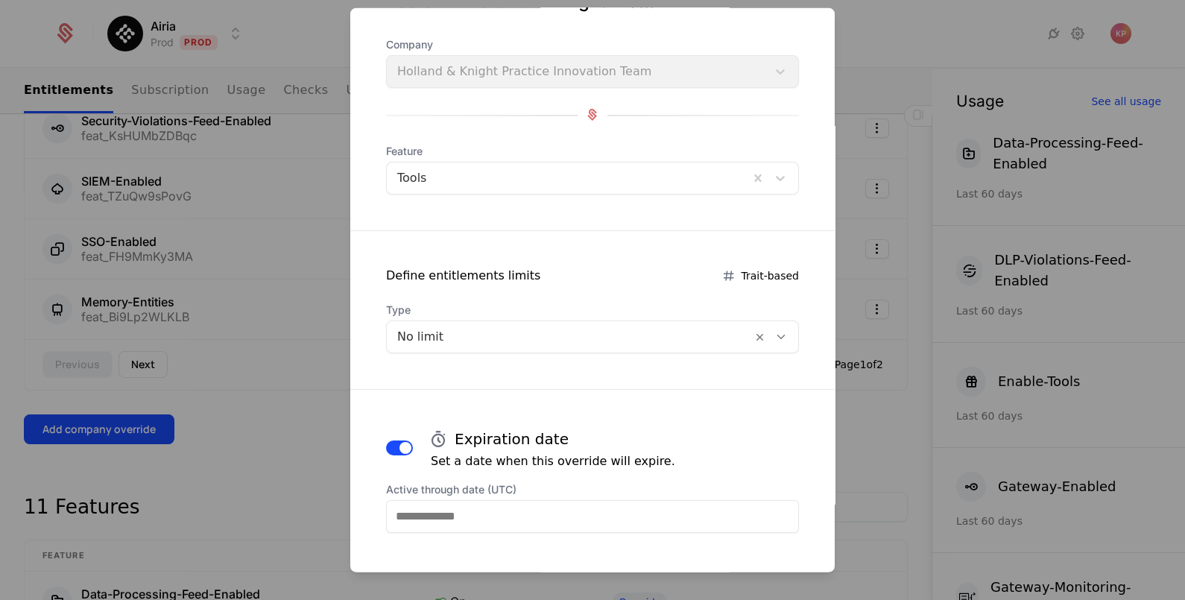
click at [522, 517] on input "Active through date (UTC)" at bounding box center [592, 515] width 413 height 33
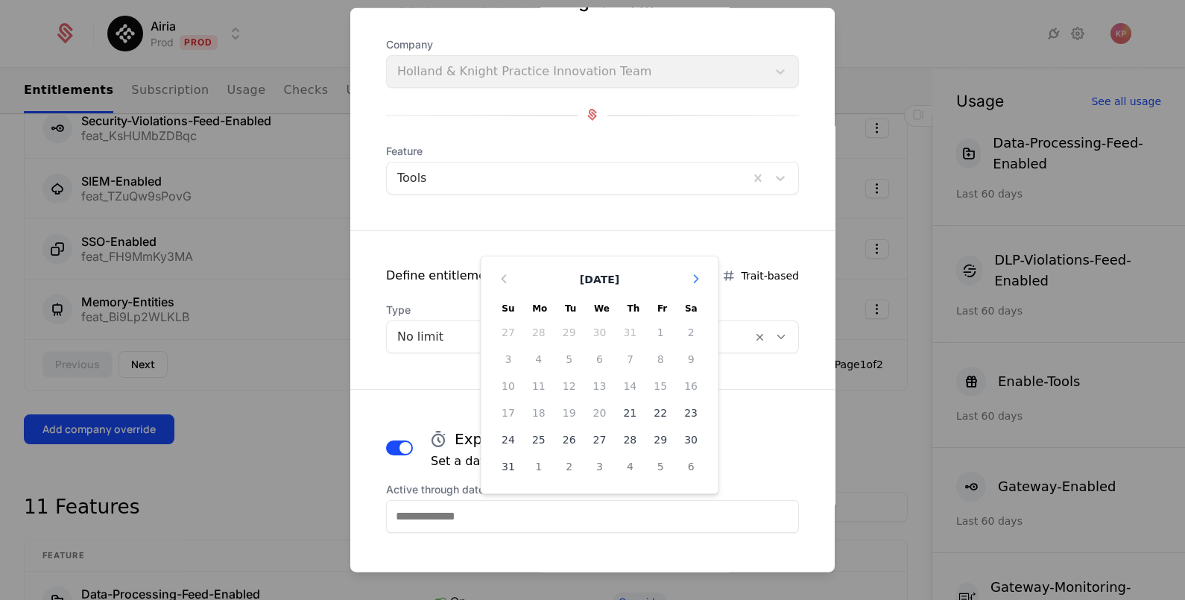
click at [688, 276] on icon "Choose Date" at bounding box center [695, 277] width 15 height 15
click at [688, 307] on icon "Choose Date" at bounding box center [695, 304] width 15 height 15
click at [523, 441] on div "20" at bounding box center [538, 439] width 31 height 24
type input "**********"
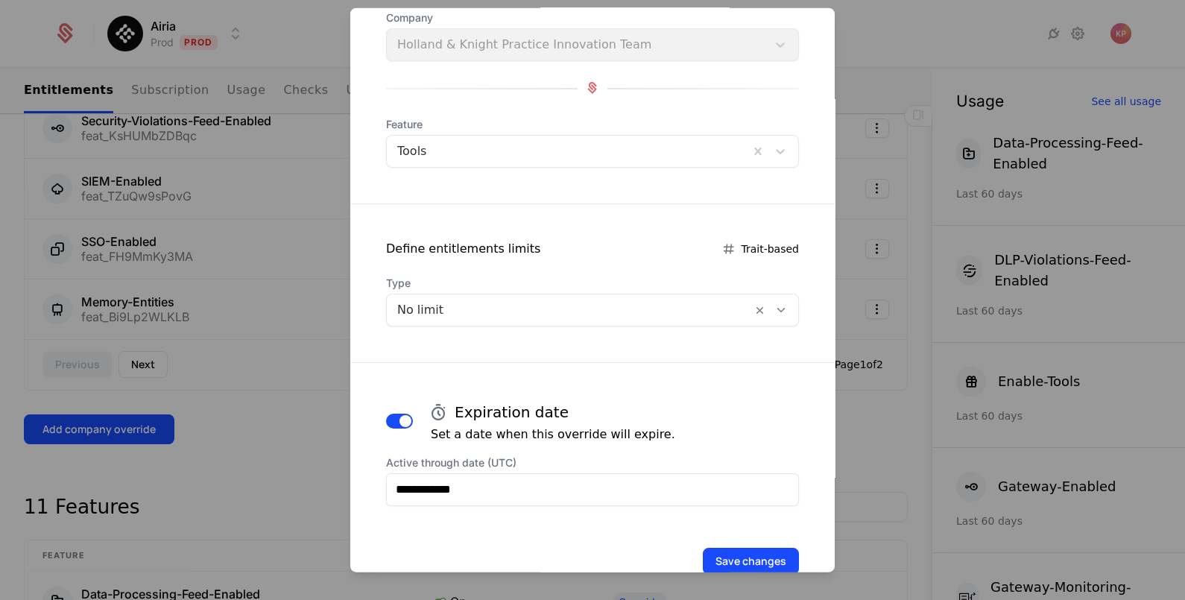
scroll to position [135, 0]
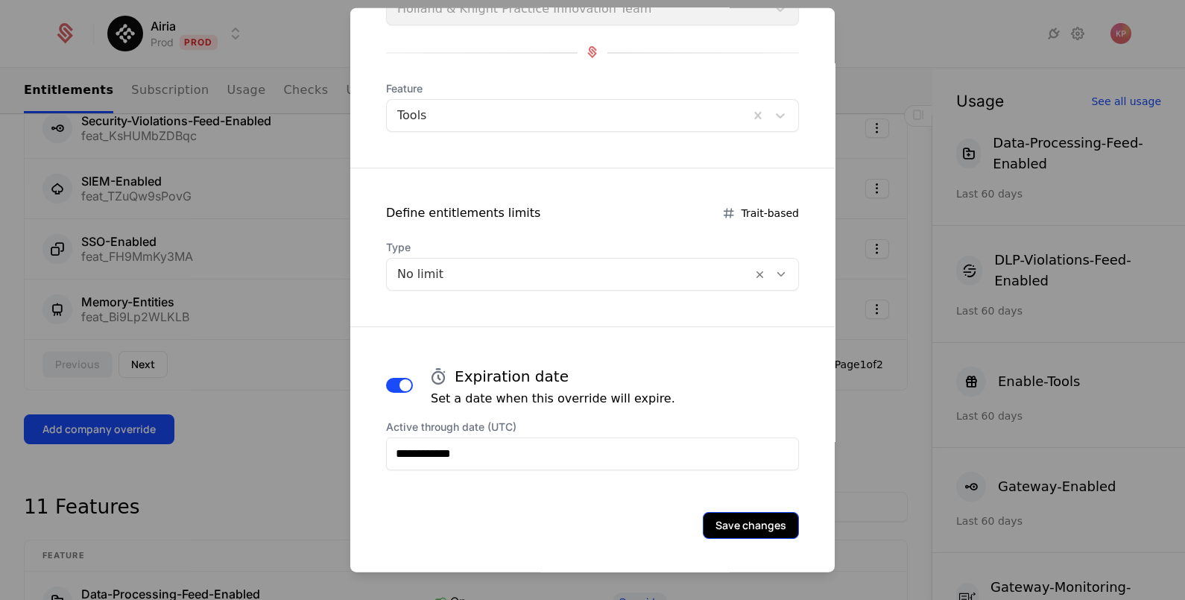
click at [763, 529] on button "Save changes" at bounding box center [751, 524] width 96 height 27
